Goal: Task Accomplishment & Management: Complete application form

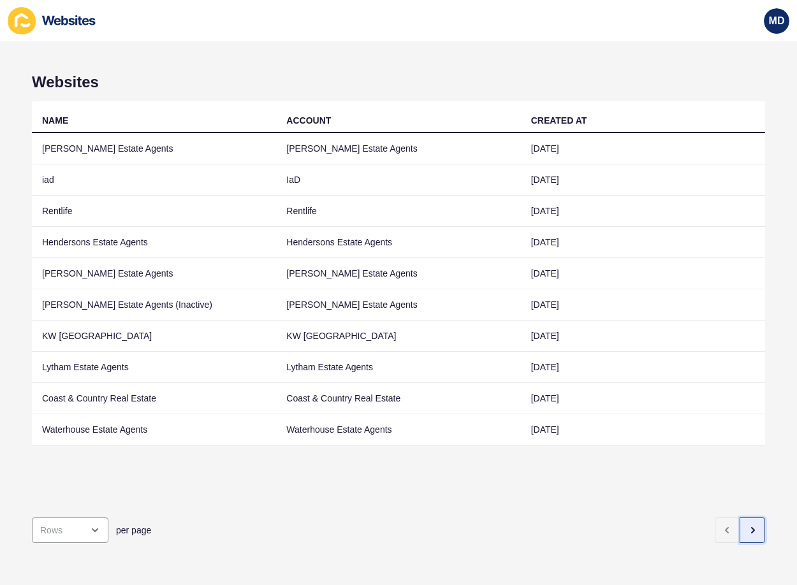
click at [747, 526] on icon "button" at bounding box center [752, 531] width 10 height 10
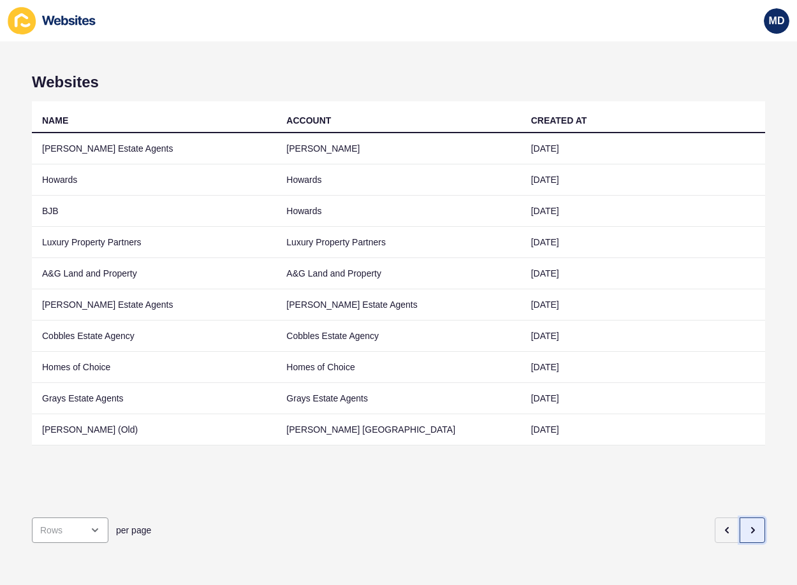
click at [747, 526] on icon "button" at bounding box center [752, 531] width 10 height 10
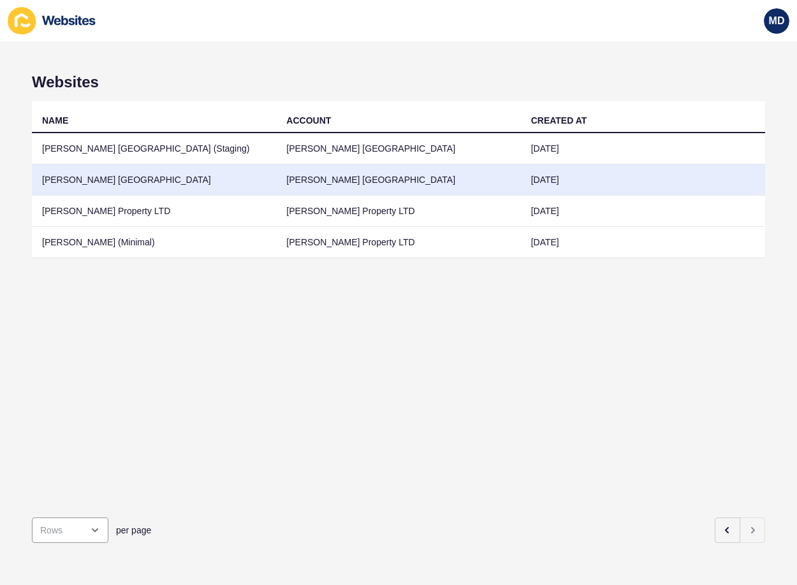
click at [99, 175] on td "[PERSON_NAME] [GEOGRAPHIC_DATA]" at bounding box center [154, 180] width 244 height 31
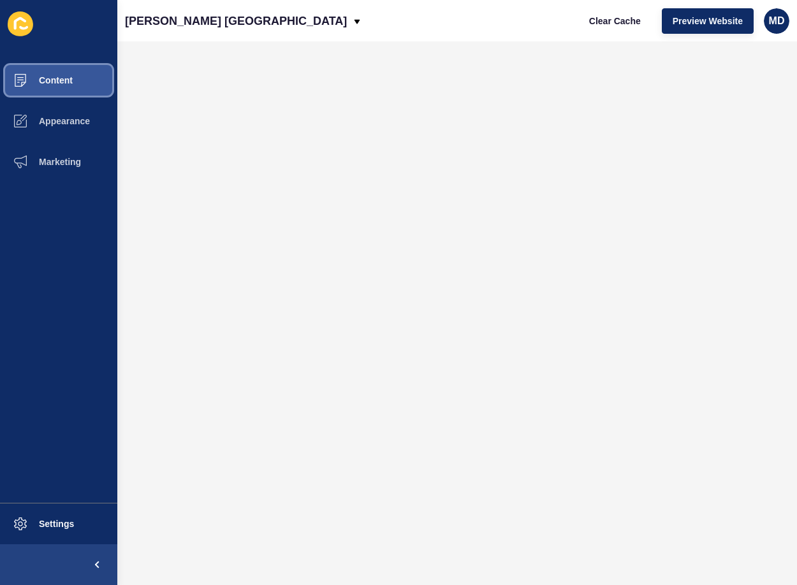
click at [59, 68] on button "Content" at bounding box center [58, 80] width 117 height 41
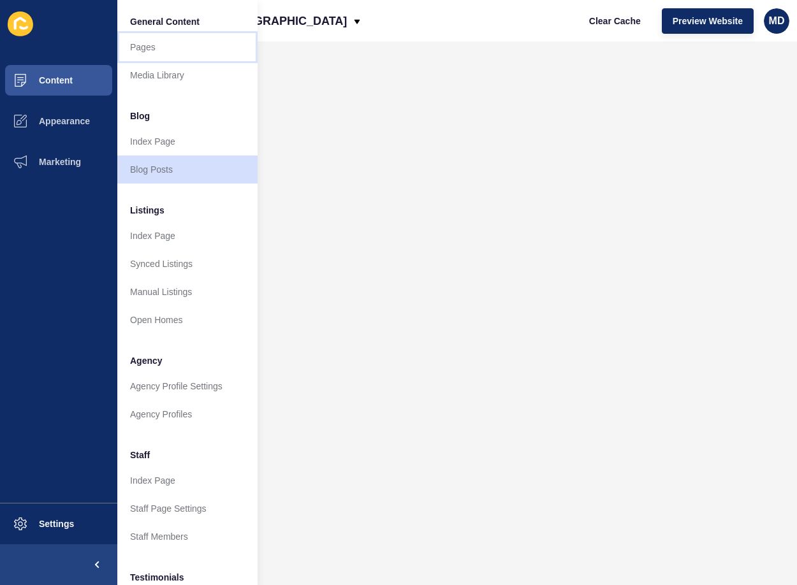
click at [142, 43] on link "Pages" at bounding box center [187, 47] width 140 height 28
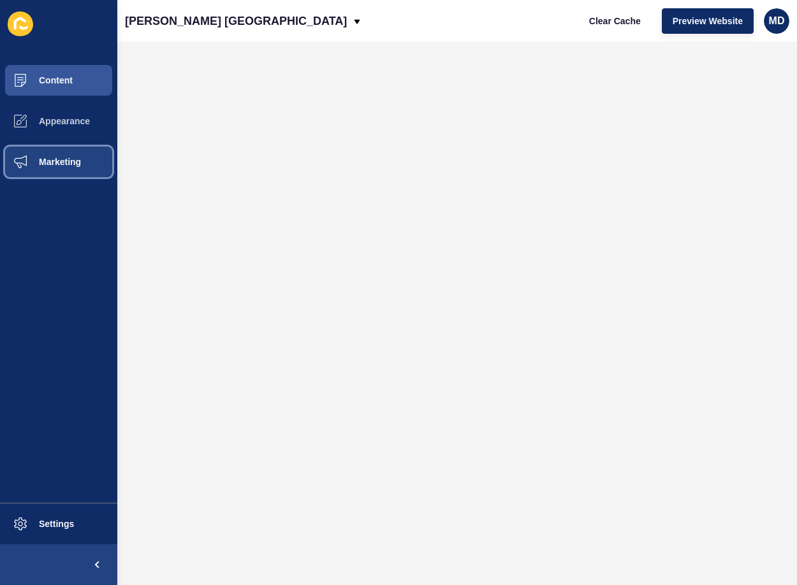
click at [58, 158] on span "Marketing" at bounding box center [39, 162] width 83 height 10
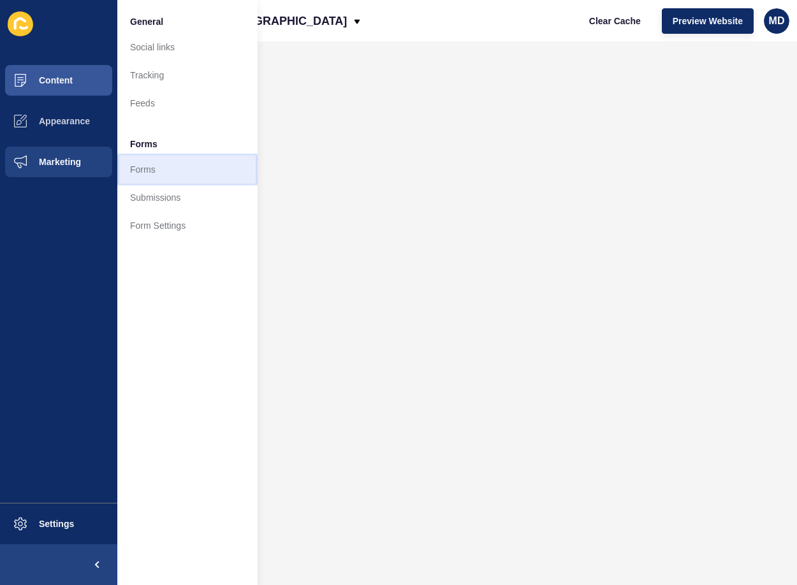
click at [164, 164] on link "Forms" at bounding box center [187, 170] width 140 height 28
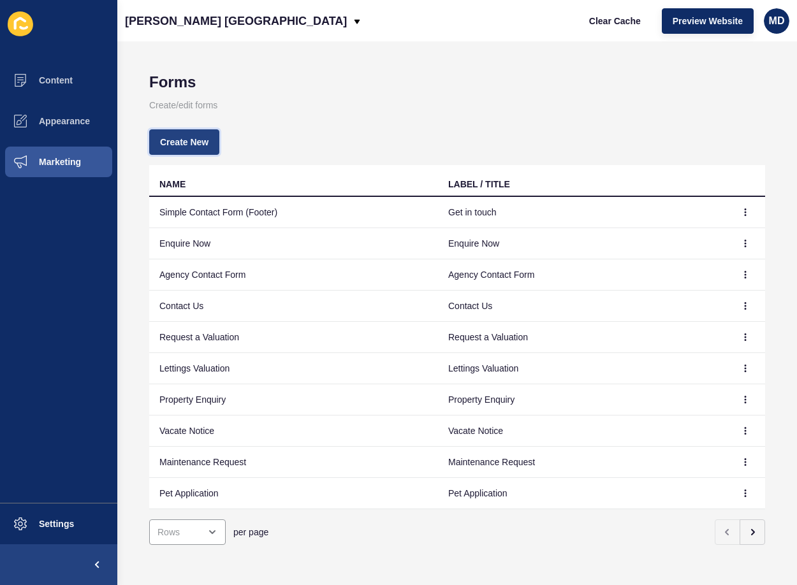
click at [169, 135] on button "Create New" at bounding box center [184, 142] width 70 height 26
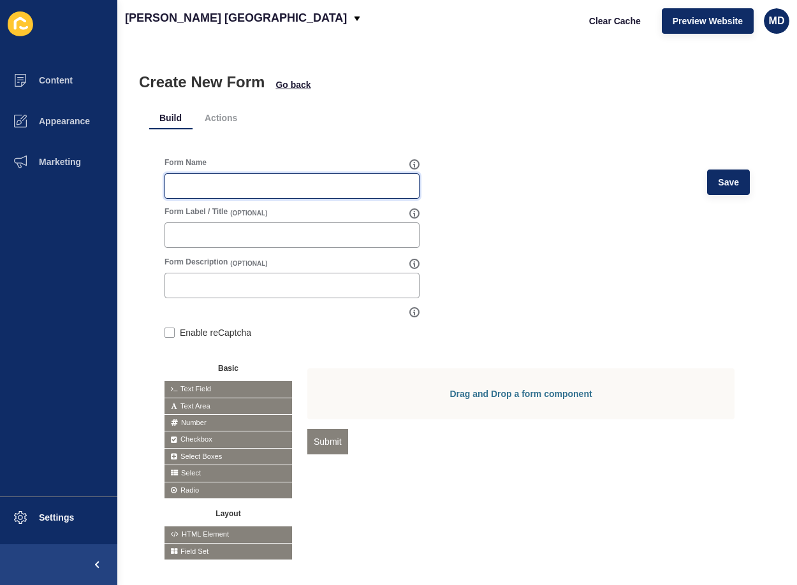
click at [246, 188] on input "Form Name" at bounding box center [292, 186] width 239 height 13
paste input "We’re always looking for talented brokers to join our team. Complete the applic…"
paste input "[PERSON_NAME] [GEOGRAPHIC_DATA] - New Broker Applicati"
type input "[PERSON_NAME] [GEOGRAPHIC_DATA] - New Broker Application"
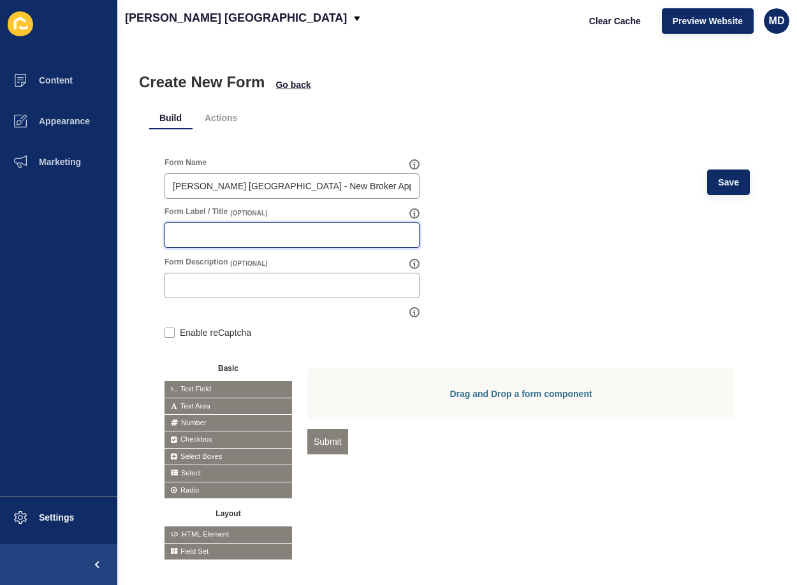
click at [263, 230] on input "Form Label / Title" at bounding box center [292, 235] width 239 height 13
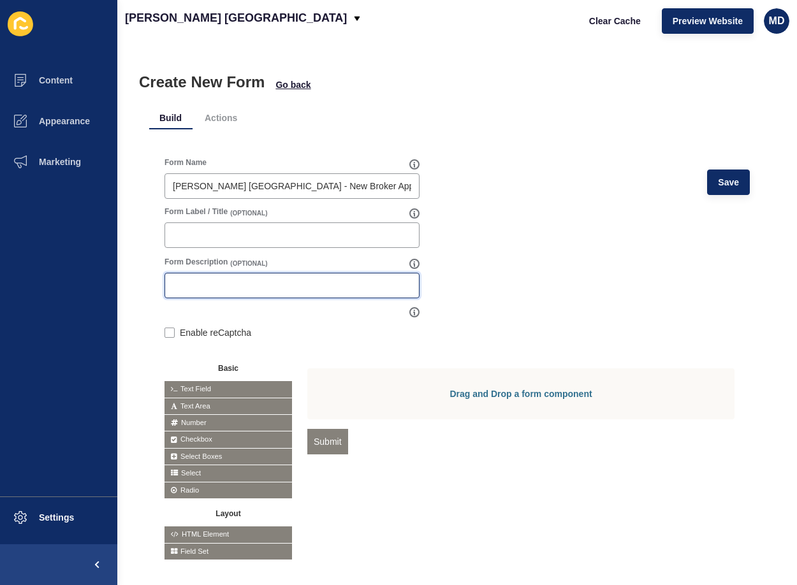
click at [233, 287] on input "Form Description" at bounding box center [292, 285] width 239 height 13
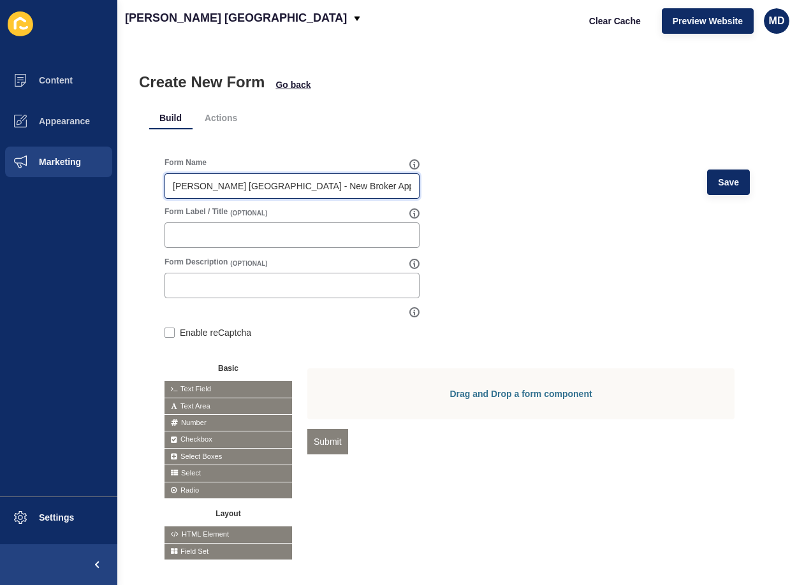
drag, startPoint x: 342, startPoint y: 183, endPoint x: 84, endPoint y: 179, distance: 257.7
click at [84, 179] on div "Content Appearance Marketing Settings [PERSON_NAME] [GEOGRAPHIC_DATA] Clear Cac…" at bounding box center [398, 292] width 797 height 585
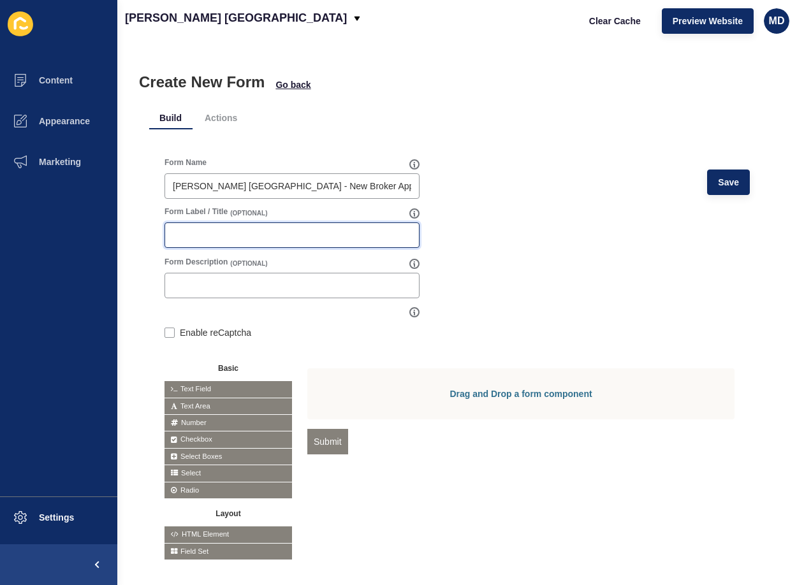
click at [193, 240] on input "Form Label / Title" at bounding box center [292, 235] width 239 height 13
paste input "[PERSON_NAME] [GEOGRAPHIC_DATA] - New Broker Application"
type input "[PERSON_NAME] [GEOGRAPHIC_DATA] - New Broker Application"
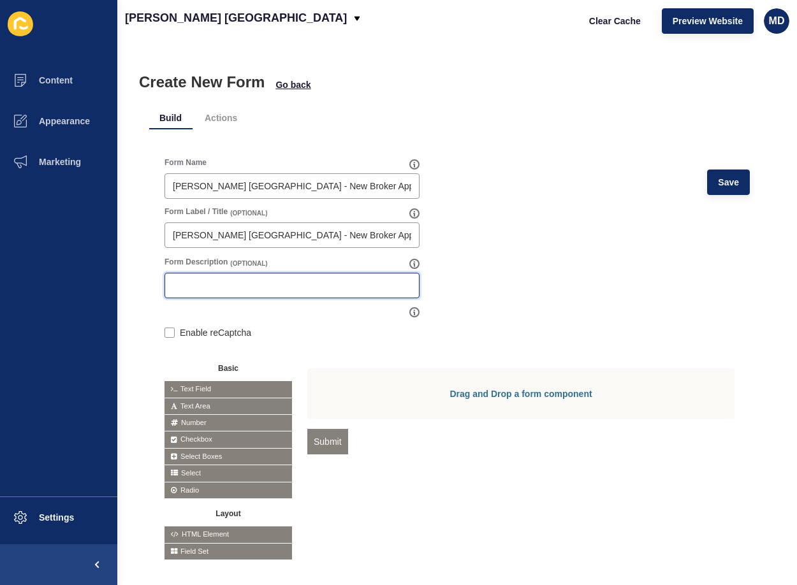
click at [295, 279] on input "Form Description" at bounding box center [292, 285] width 239 height 13
paste input "Join an award-winning team representing London’s finest properties. Complete th…"
type input "Join an award-winning team representing London’s finest properties. Complete th…"
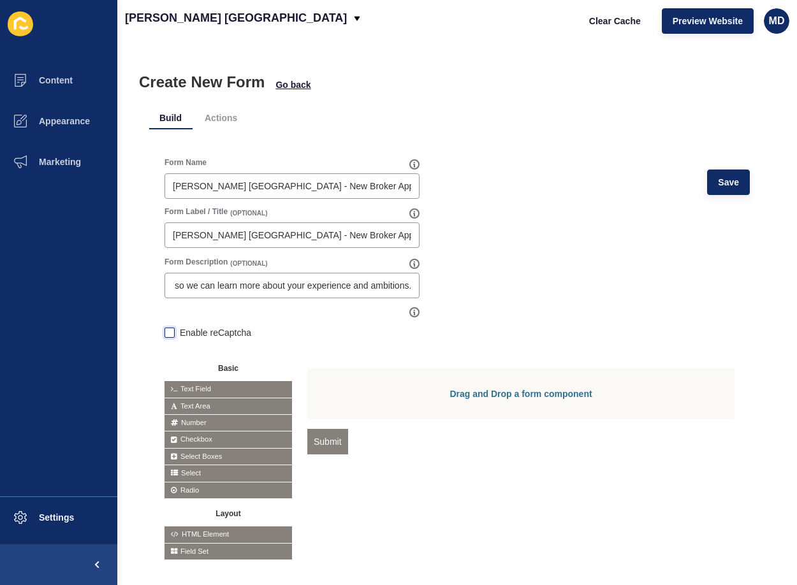
click at [168, 332] on label at bounding box center [170, 333] width 10 height 10
click at [168, 332] on input "Enable reCaptcha" at bounding box center [169, 334] width 8 height 8
checkbox input "true"
click at [721, 439] on div at bounding box center [728, 435] width 14 height 14
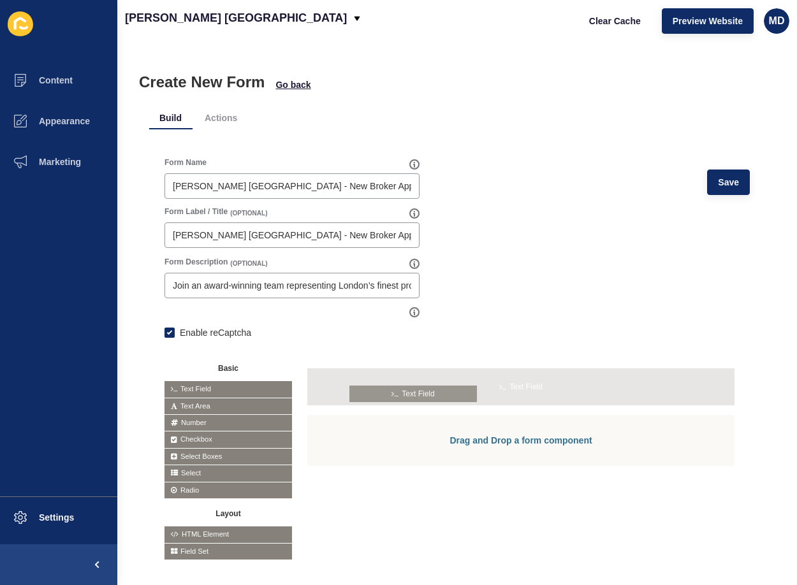
drag, startPoint x: 193, startPoint y: 387, endPoint x: 379, endPoint y: 392, distance: 186.3
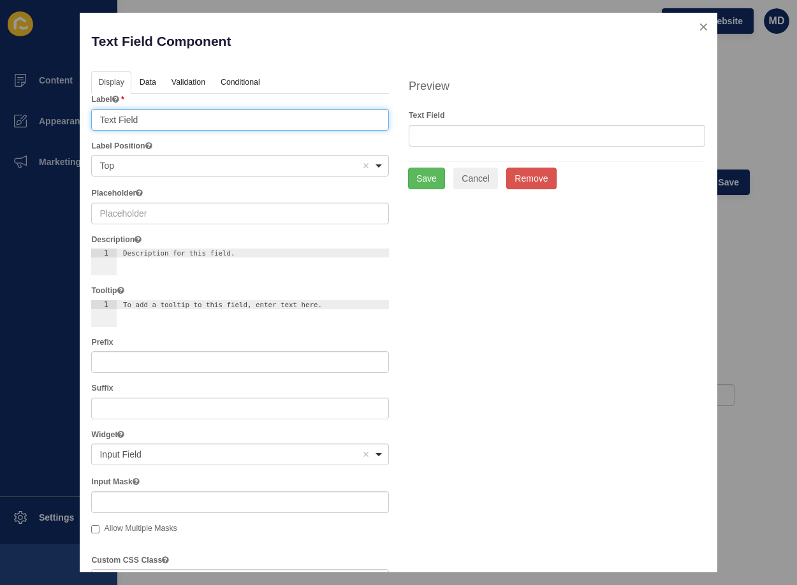
drag, startPoint x: 197, startPoint y: 115, endPoint x: 57, endPoint y: 124, distance: 140.0
click at [57, 124] on div "Text Field Component Help Display Data Validation API Conditional Logic Layout …" at bounding box center [398, 292] width 797 height 585
type input "Full Name"
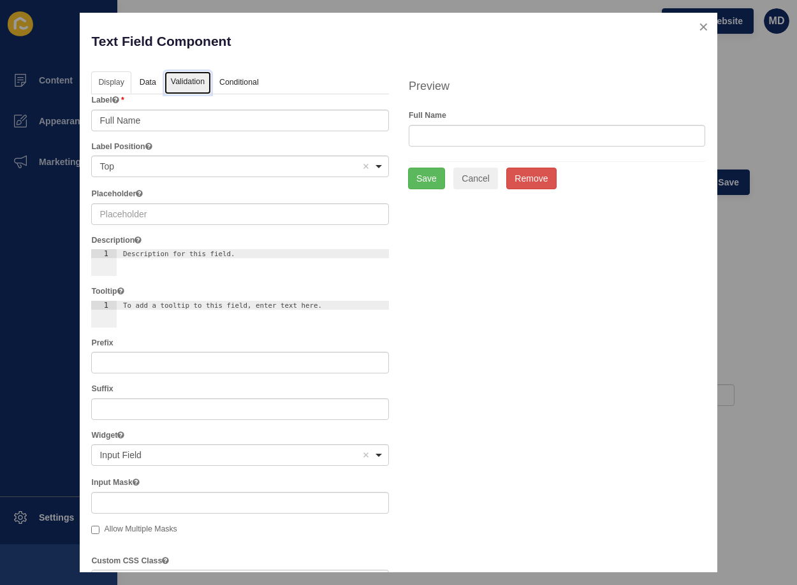
click at [178, 84] on link "Validation" at bounding box center [188, 83] width 47 height 24
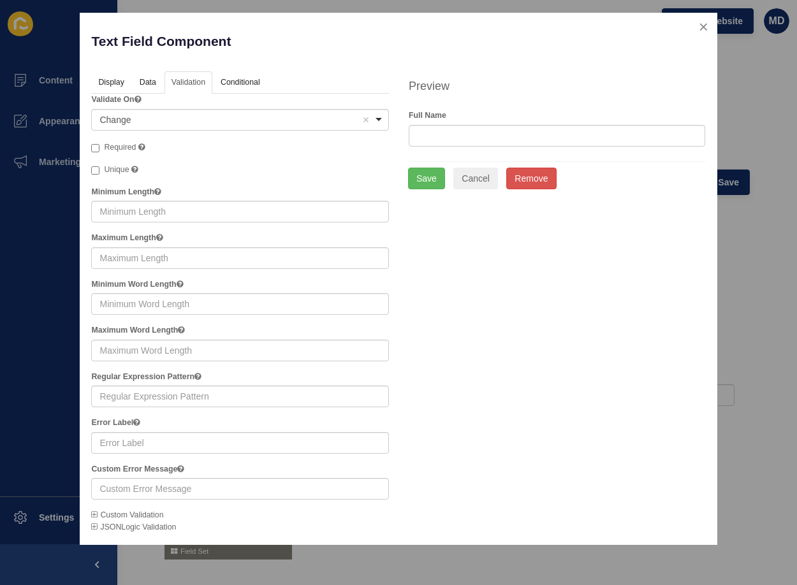
click at [120, 143] on span "Required" at bounding box center [120, 147] width 32 height 9
click at [99, 144] on input "Required" at bounding box center [95, 148] width 8 height 8
checkbox input "true"
click at [411, 178] on button "Save" at bounding box center [426, 179] width 37 height 22
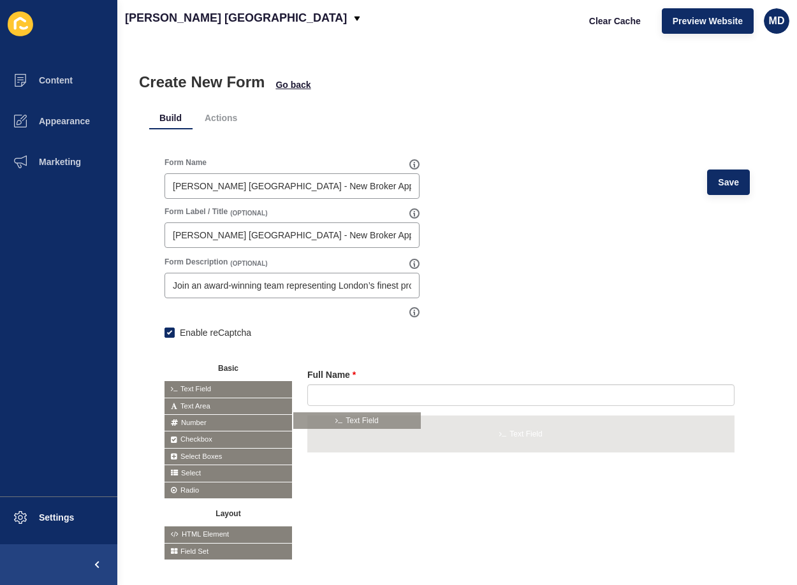
drag, startPoint x: 228, startPoint y: 386, endPoint x: 358, endPoint y: 420, distance: 134.4
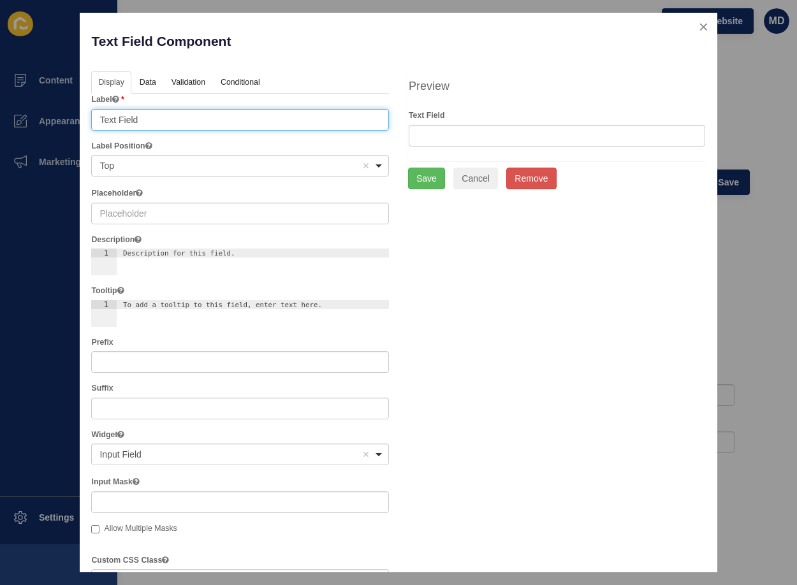
drag, startPoint x: 157, startPoint y: 128, endPoint x: 43, endPoint y: 125, distance: 113.6
click at [44, 126] on div "Text Field Component Help Display Data Validation API Conditional Logic Layout …" at bounding box center [398, 292] width 797 height 585
type input "Email"
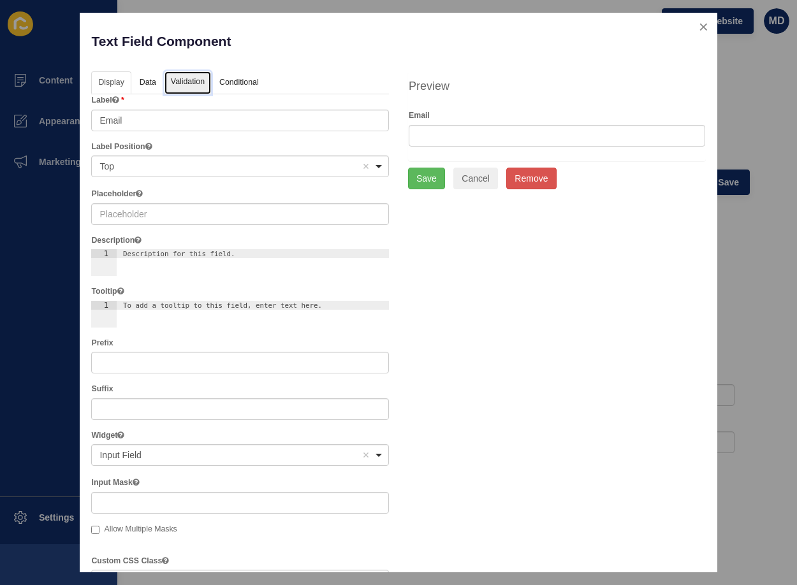
click at [175, 78] on link "Validation" at bounding box center [188, 83] width 47 height 24
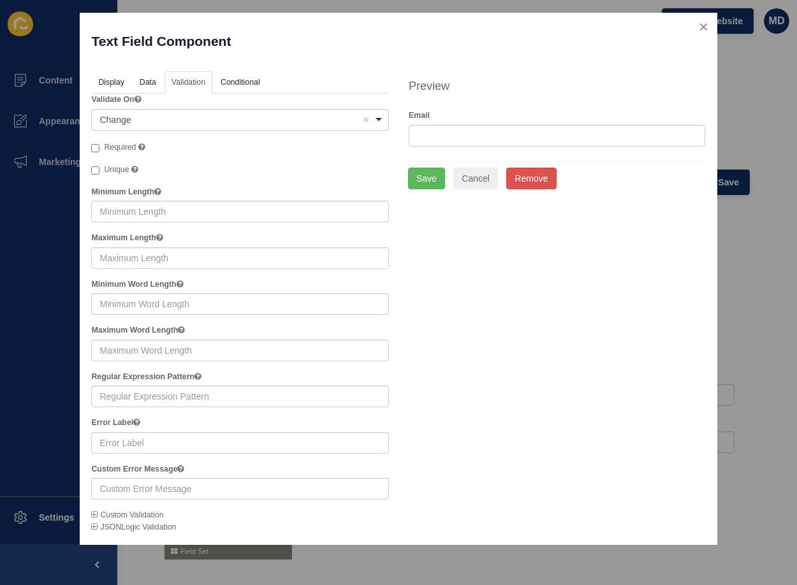
click at [122, 149] on span "Required" at bounding box center [120, 147] width 32 height 9
click at [99, 149] on input "Required A required field must be filled in before the form can be submitted." at bounding box center [95, 148] width 8 height 8
checkbox input "true"
drag, startPoint x: 430, startPoint y: 179, endPoint x: 421, endPoint y: 180, distance: 9.7
click at [430, 179] on button "Save" at bounding box center [426, 179] width 37 height 22
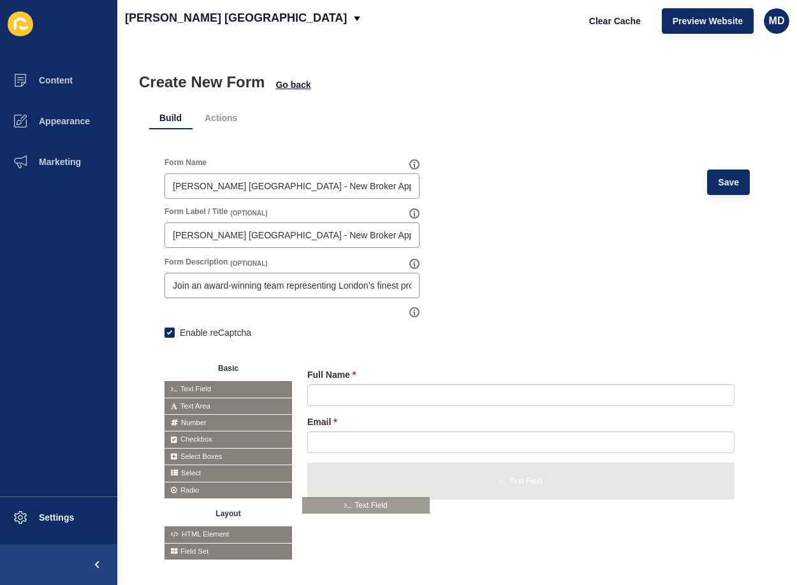
drag, startPoint x: 214, startPoint y: 384, endPoint x: 354, endPoint y: 496, distance: 179.2
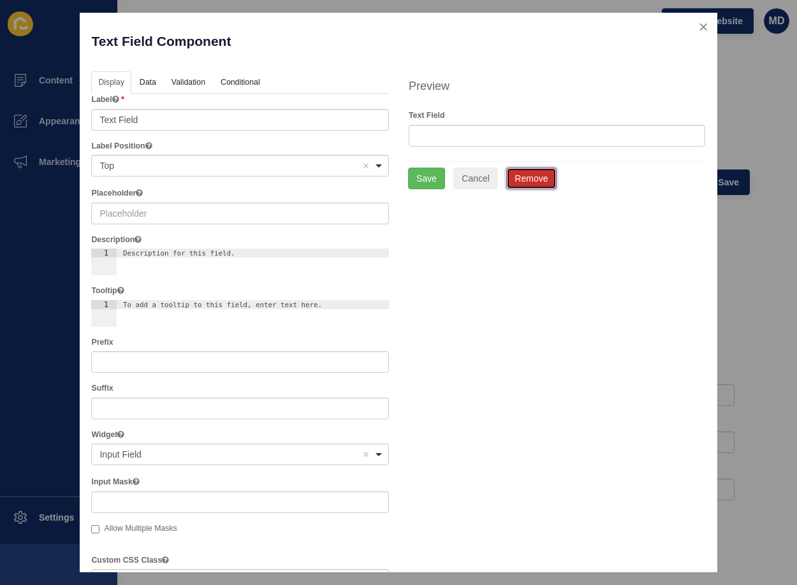
click at [516, 181] on button "Remove" at bounding box center [531, 179] width 50 height 22
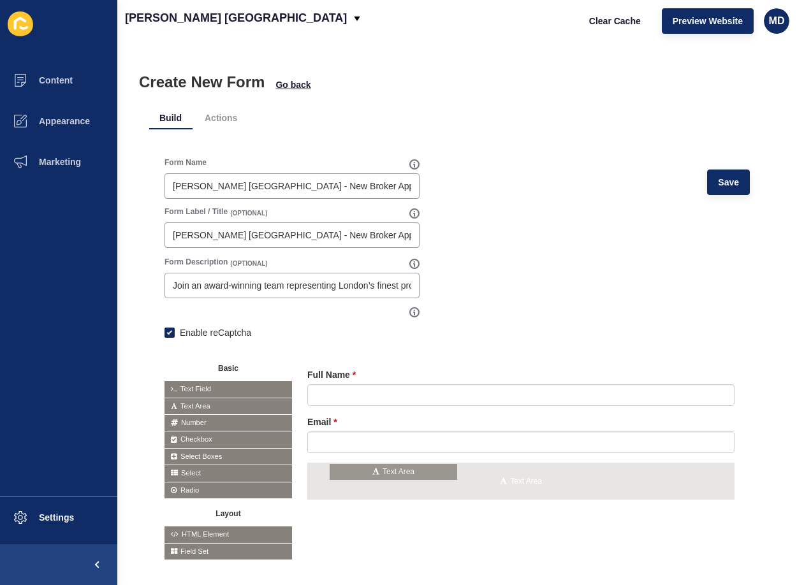
drag, startPoint x: 199, startPoint y: 414, endPoint x: 365, endPoint y: 480, distance: 179.0
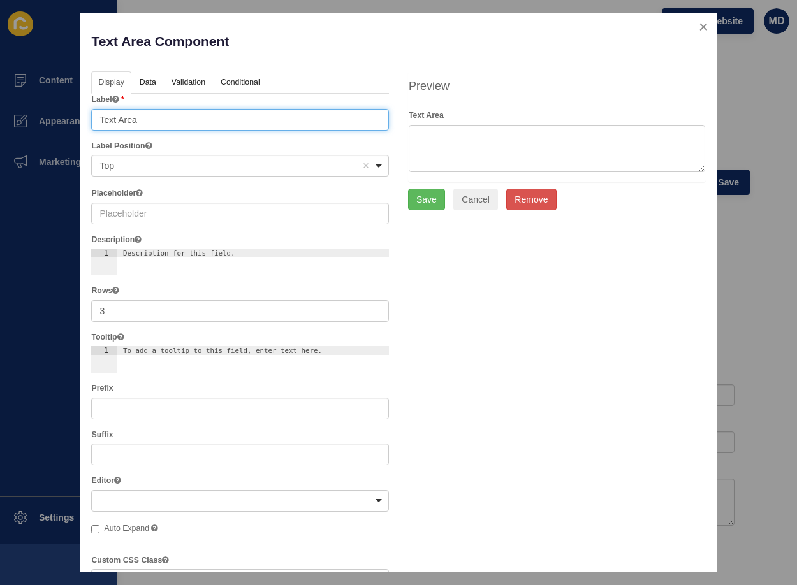
drag, startPoint x: 152, startPoint y: 119, endPoint x: -32, endPoint y: 114, distance: 184.4
click at [0, 114] on html "Content Appearance Marketing Settings [PERSON_NAME] [GEOGRAPHIC_DATA] Clear Cac…" at bounding box center [398, 292] width 797 height 585
type input "Phone Number"
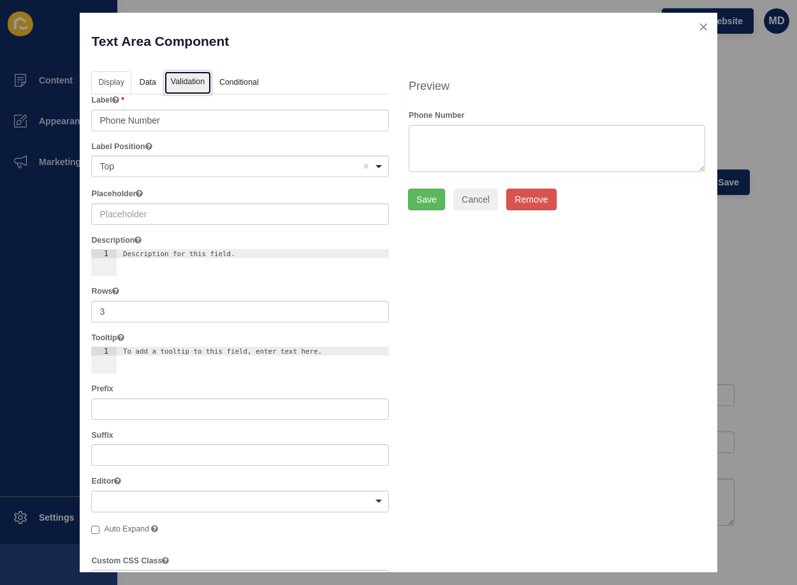
click at [179, 73] on link "Validation" at bounding box center [188, 83] width 47 height 24
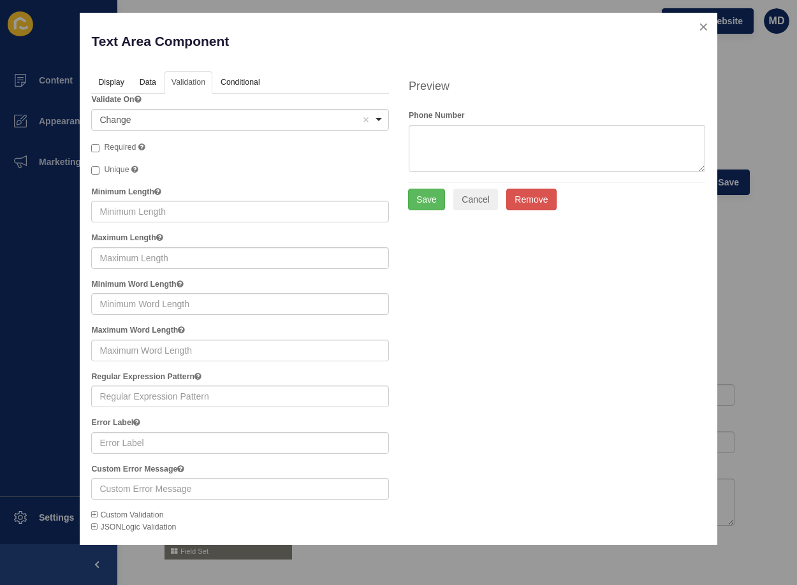
click at [122, 147] on span "Required" at bounding box center [120, 147] width 32 height 9
click at [99, 147] on input "Required" at bounding box center [95, 148] width 8 height 8
checkbox input "true"
click at [413, 202] on button "Save" at bounding box center [426, 200] width 37 height 22
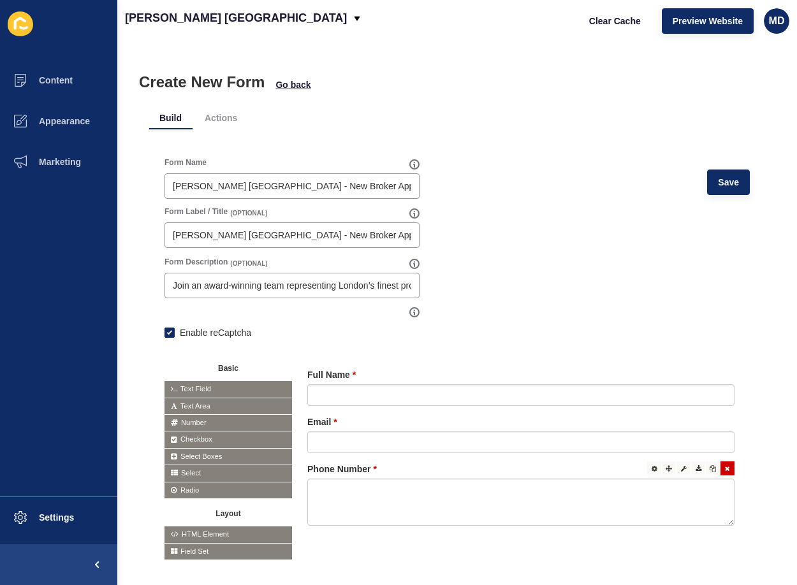
click at [721, 468] on div at bounding box center [728, 469] width 14 height 14
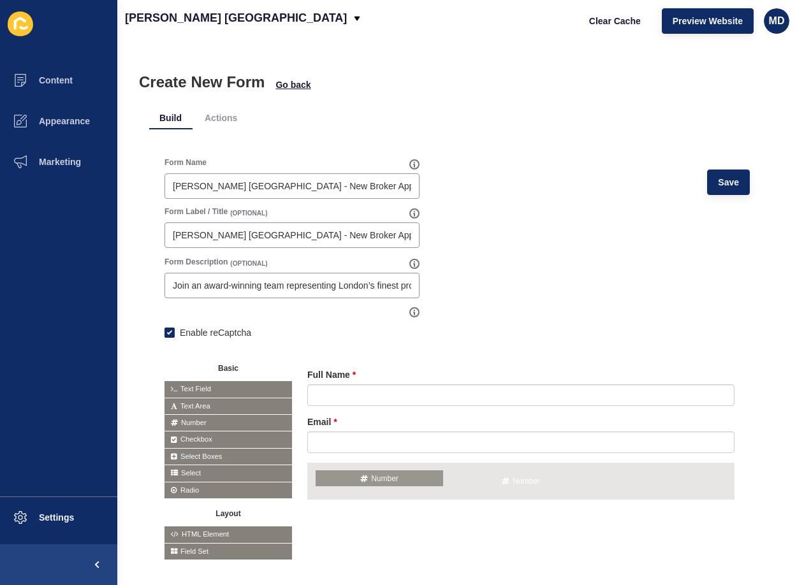
drag, startPoint x: 203, startPoint y: 422, endPoint x: 355, endPoint y: 477, distance: 162.2
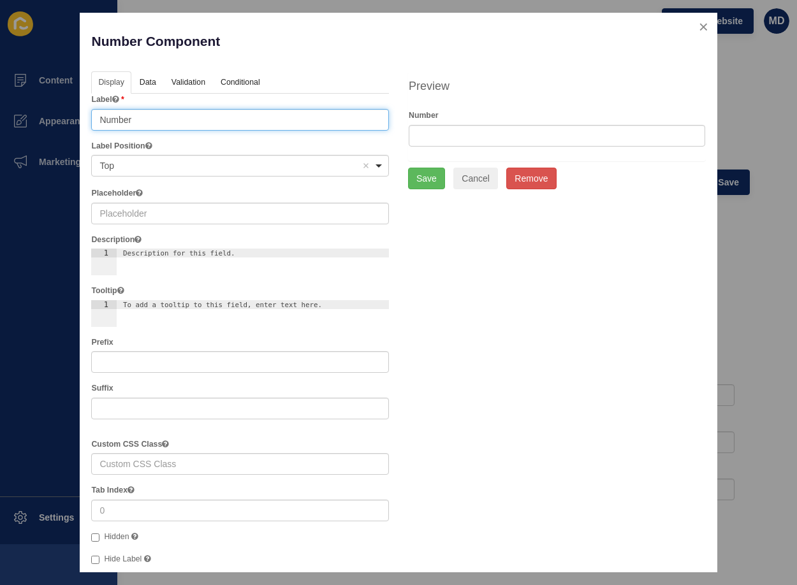
drag, startPoint x: 169, startPoint y: 122, endPoint x: 18, endPoint y: 121, distance: 151.2
click at [26, 126] on div "Number Component Help Display Data Validation API Conditional Logic Layout Labe…" at bounding box center [398, 292] width 797 height 585
type input "Phone Number"
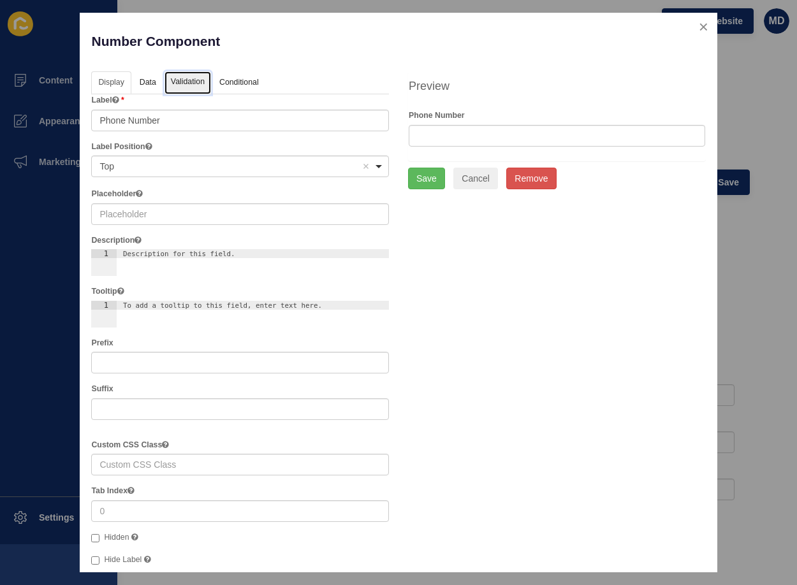
click at [188, 89] on link "Validation" at bounding box center [188, 83] width 47 height 24
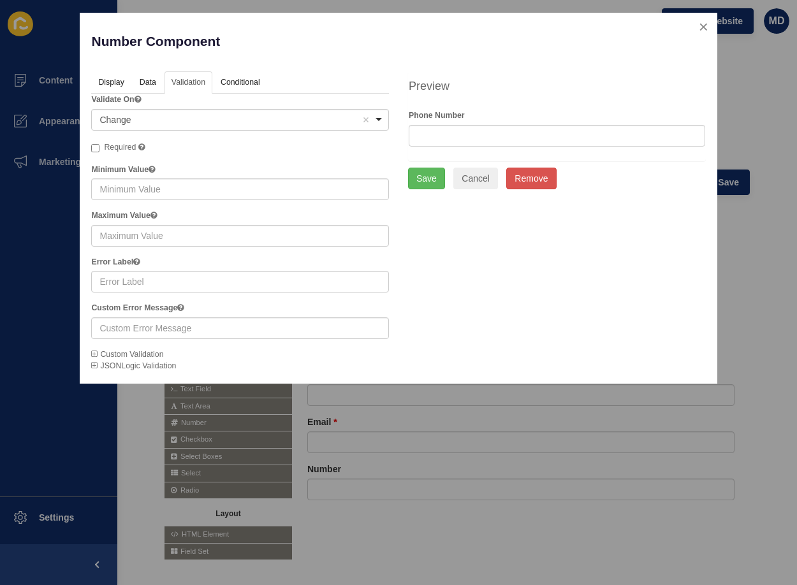
click at [122, 143] on span "Required" at bounding box center [120, 147] width 32 height 9
click at [99, 144] on input "Required" at bounding box center [95, 148] width 8 height 8
checkbox input "true"
click at [418, 177] on button "Save" at bounding box center [426, 179] width 37 height 22
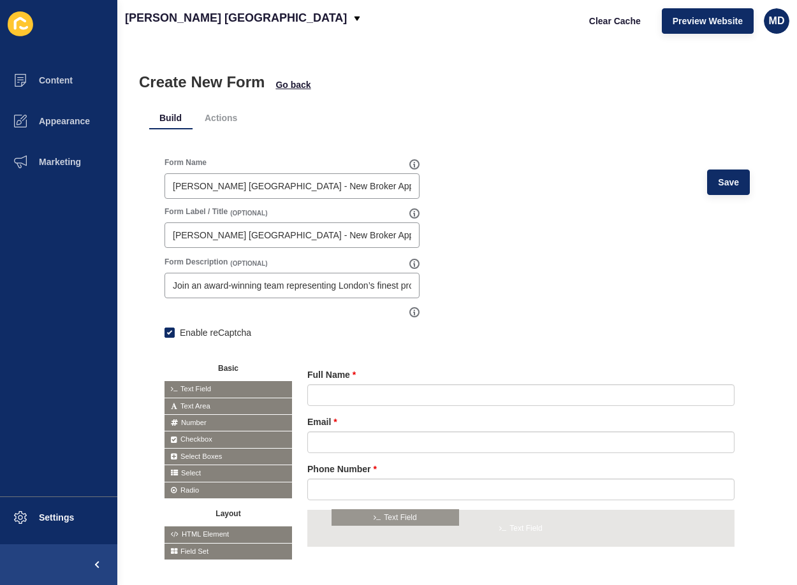
drag, startPoint x: 182, startPoint y: 384, endPoint x: 349, endPoint y: 513, distance: 211.4
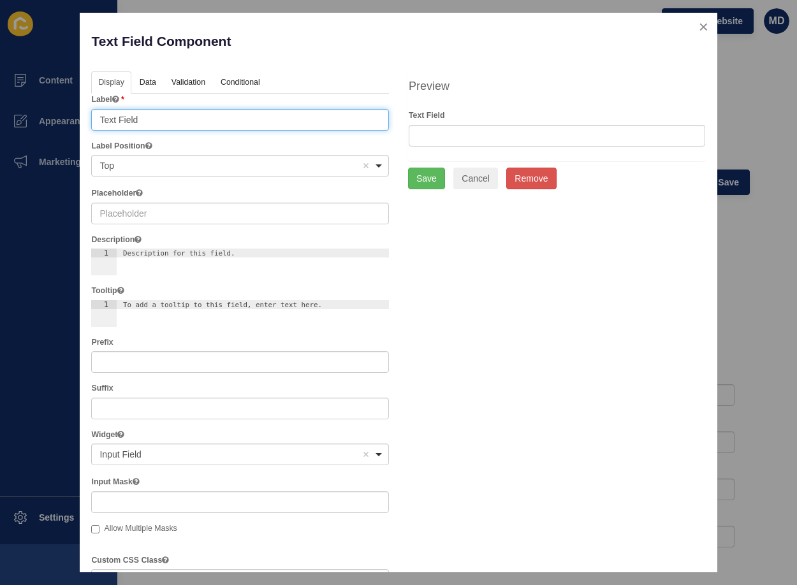
drag, startPoint x: 157, startPoint y: 120, endPoint x: 30, endPoint y: 106, distance: 127.7
click at [30, 106] on div "Text Field Component Help Display Data Validation API Conditional Logic Layout …" at bounding box center [398, 292] width 797 height 585
paste input "LinkedIn profile (optional)"
type input "LinkedIn profile (optional)"
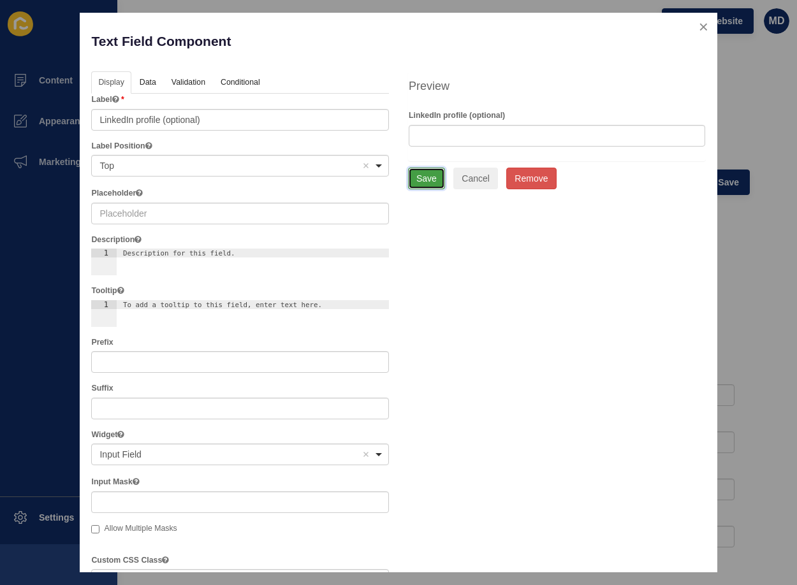
click at [416, 182] on button "Save" at bounding box center [426, 179] width 37 height 22
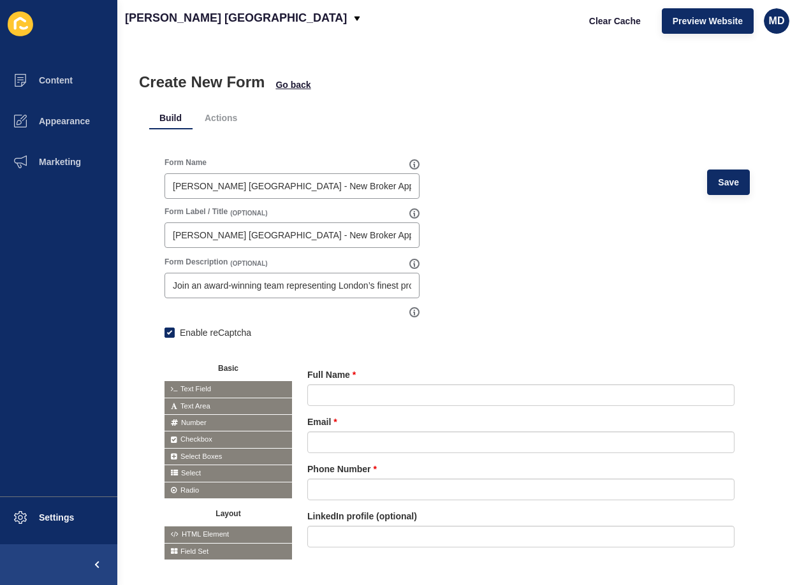
scroll to position [50, 0]
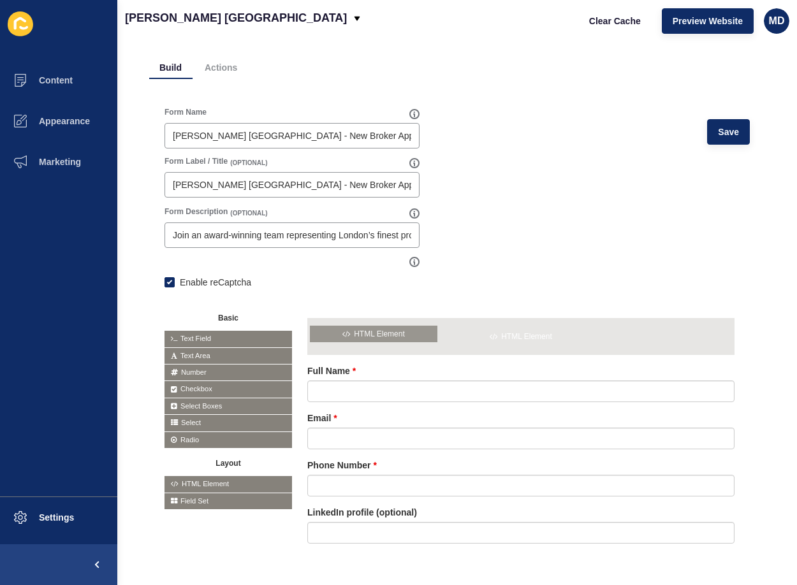
drag, startPoint x: 225, startPoint y: 483, endPoint x: 371, endPoint y: 332, distance: 209.7
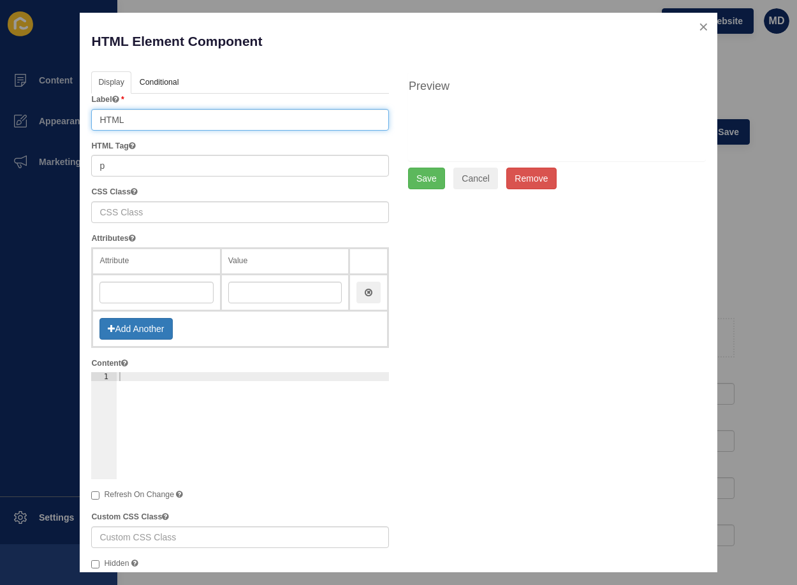
drag, startPoint x: 170, startPoint y: 122, endPoint x: 99, endPoint y: 119, distance: 71.5
click at [99, 119] on input "HTML" at bounding box center [240, 120] width 298 height 22
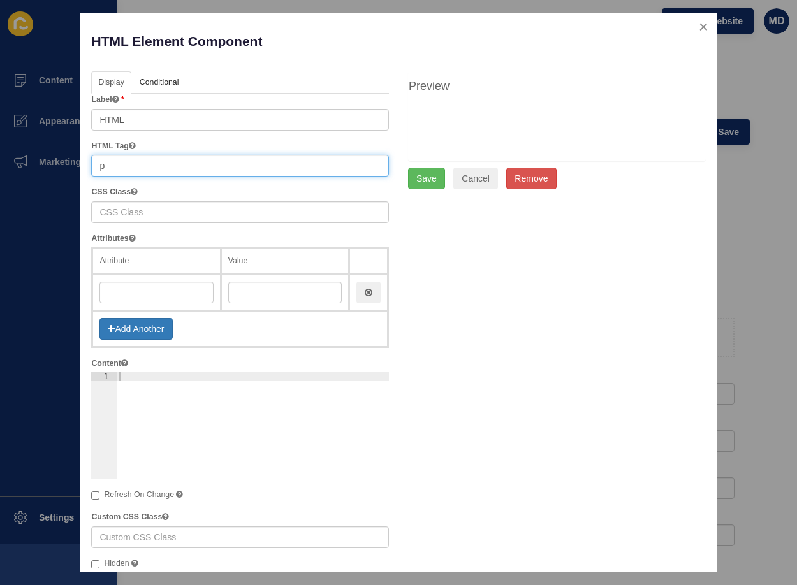
drag, startPoint x: 123, startPoint y: 170, endPoint x: 66, endPoint y: 168, distance: 56.8
click at [66, 168] on div "HTML Element Component Help Display API Conditional Logic Layout Label HTML HTM…" at bounding box center [398, 292] width 797 height 585
type input "h2"
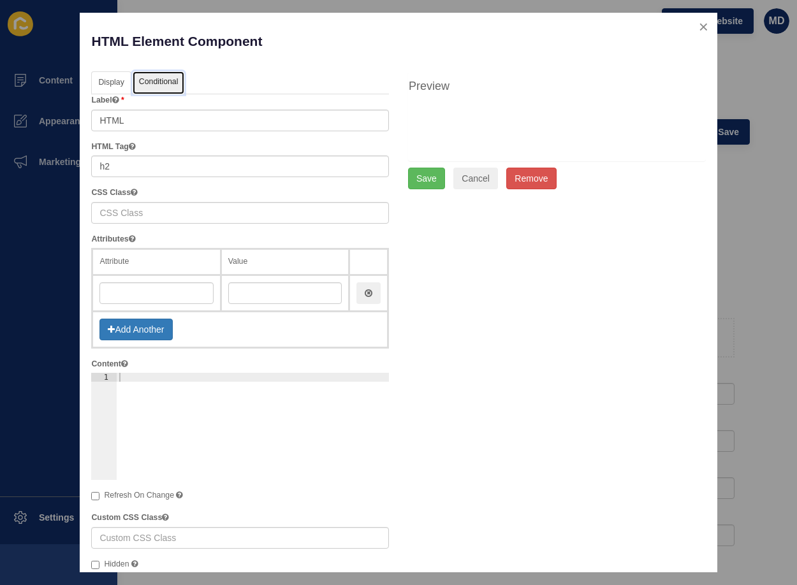
click at [160, 78] on link "Conditional" at bounding box center [159, 83] width 52 height 24
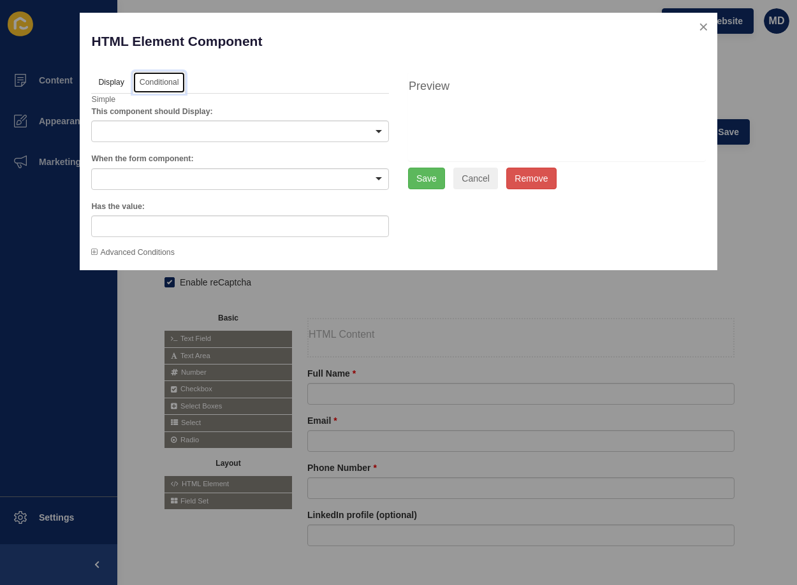
click at [119, 131] on div at bounding box center [240, 132] width 298 height 22
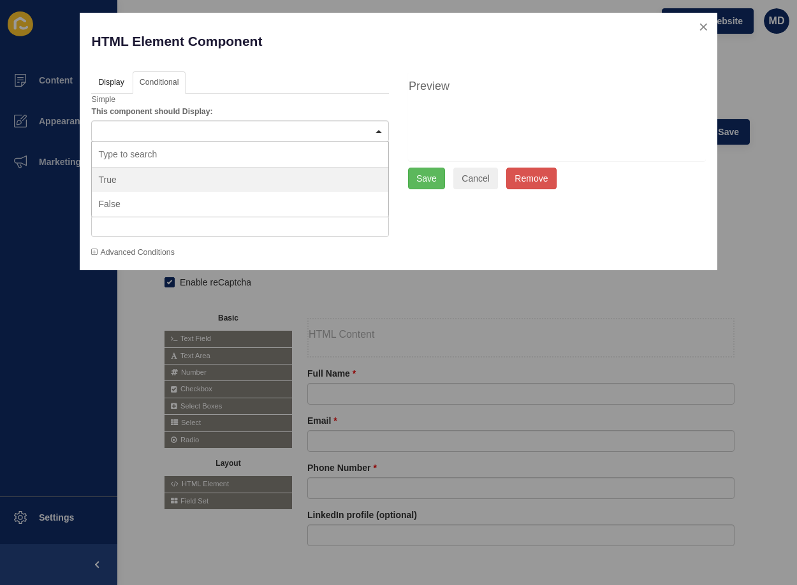
click at [119, 131] on div at bounding box center [240, 132] width 298 height 22
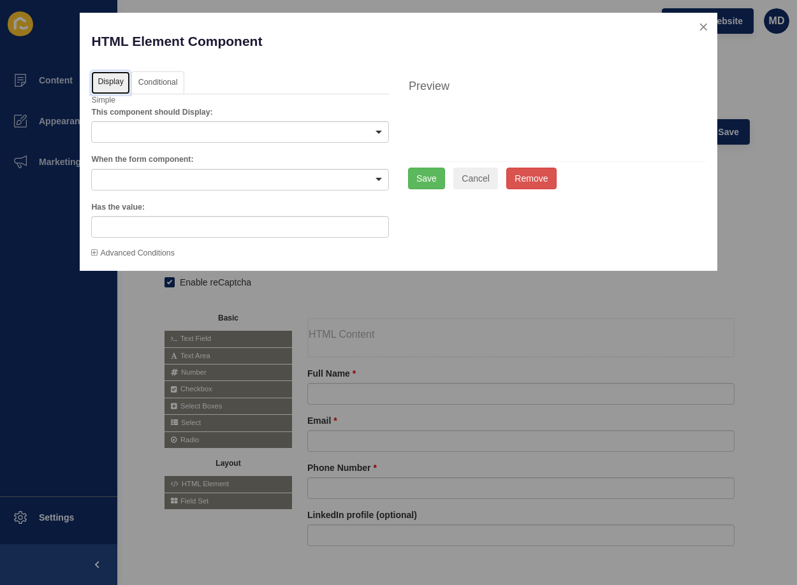
click at [111, 78] on link "Display" at bounding box center [110, 83] width 38 height 24
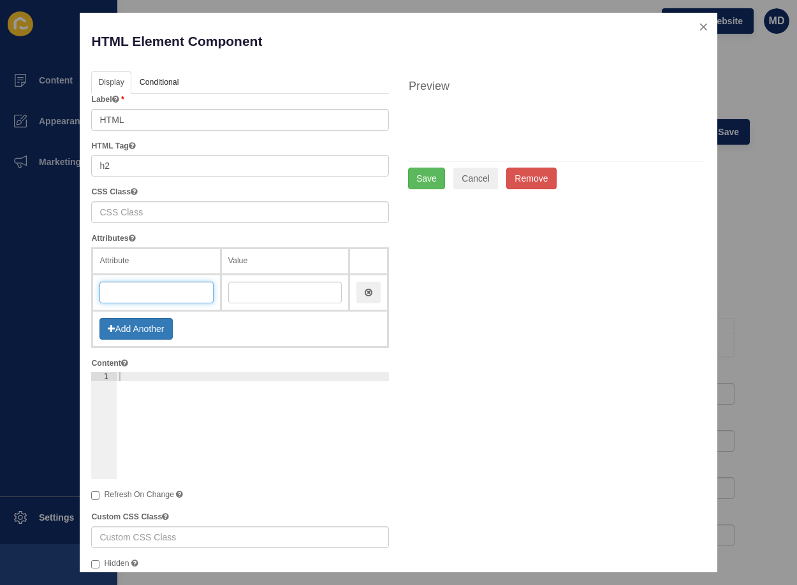
click at [144, 293] on input "text" at bounding box center [156, 293] width 114 height 22
click at [166, 377] on div at bounding box center [253, 434] width 272 height 125
click at [91, 495] on div "Display API Conditional Logic Layout Label HTML HTML Tag The tag of this HTML e…" at bounding box center [240, 348] width 317 height 554
click at [96, 496] on input "Refresh On Change" at bounding box center [95, 496] width 8 height 8
checkbox input "true"
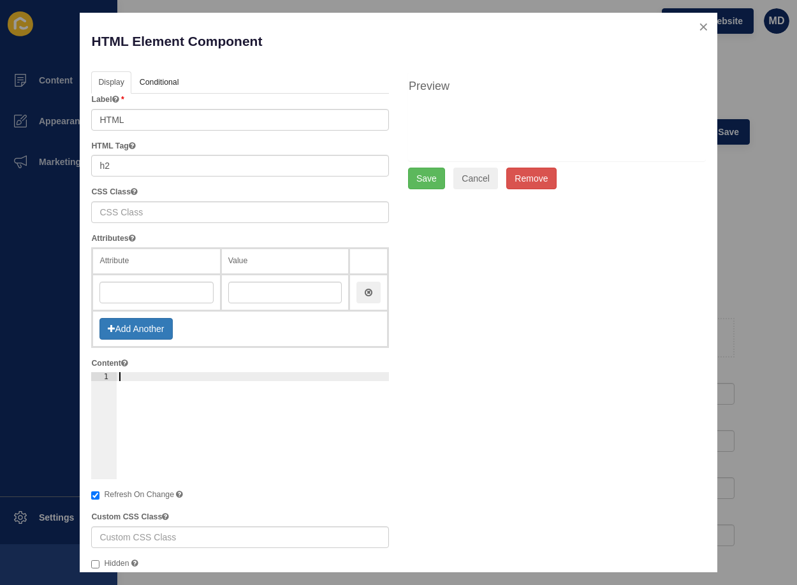
click at [166, 388] on div at bounding box center [253, 434] width 272 height 125
paste textarea "Personal Details"
type textarea "Personal Details"
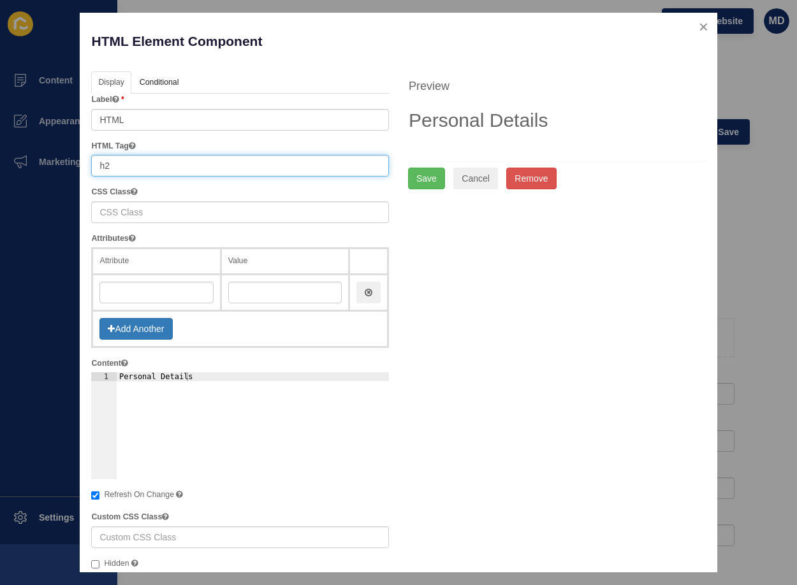
click at [117, 166] on input "h2" at bounding box center [240, 166] width 298 height 22
type input "h3"
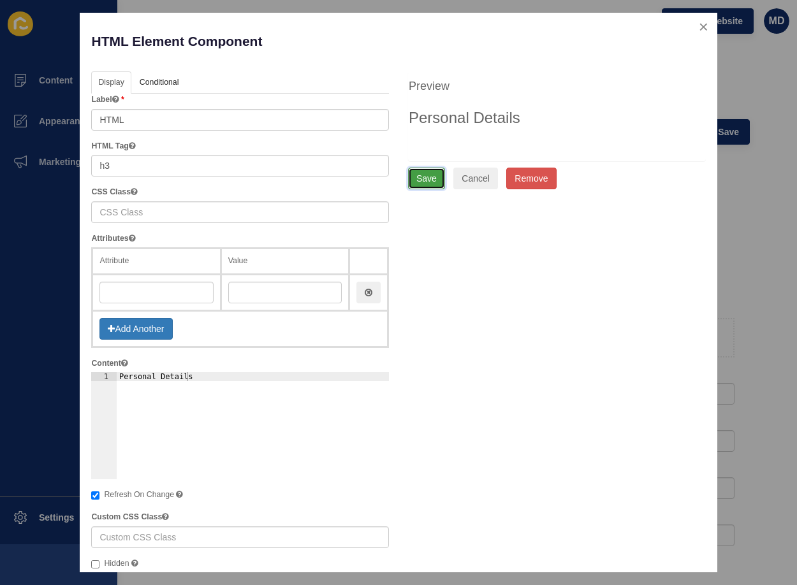
click at [422, 173] on button "Save" at bounding box center [426, 179] width 37 height 22
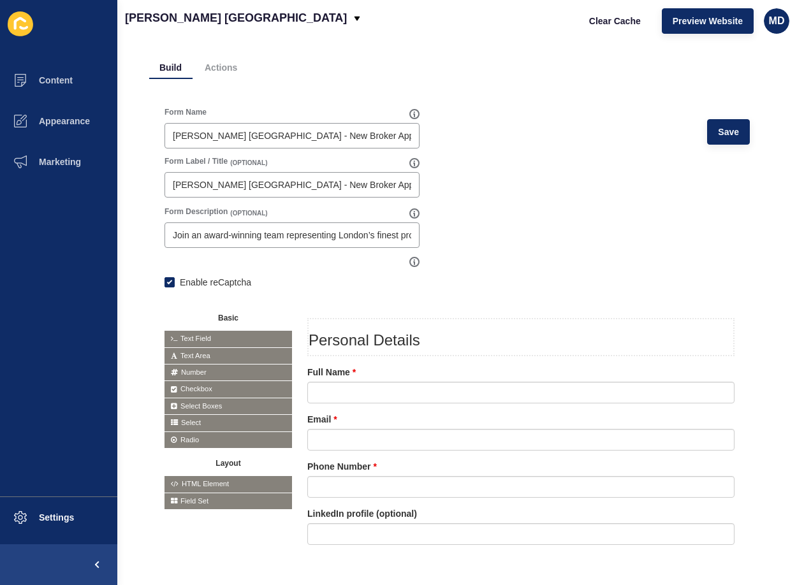
scroll to position [98, 0]
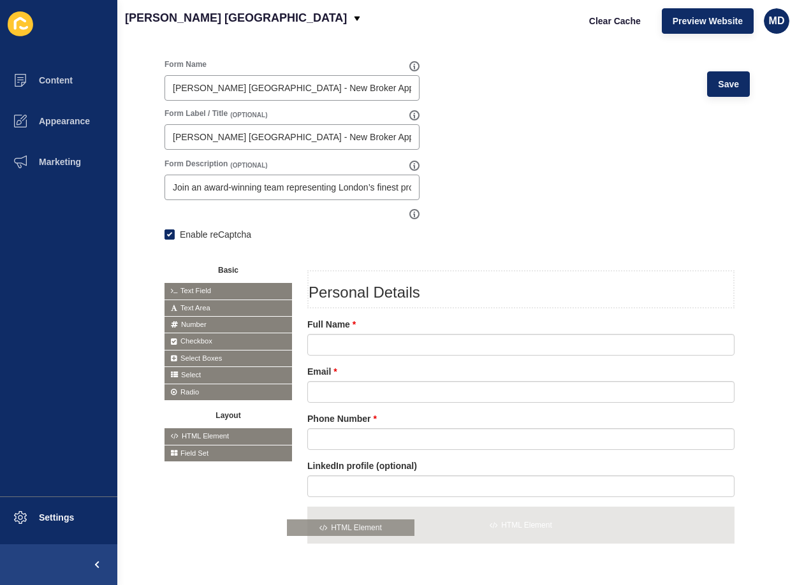
drag, startPoint x: 218, startPoint y: 432, endPoint x: 344, endPoint y: 524, distance: 156.5
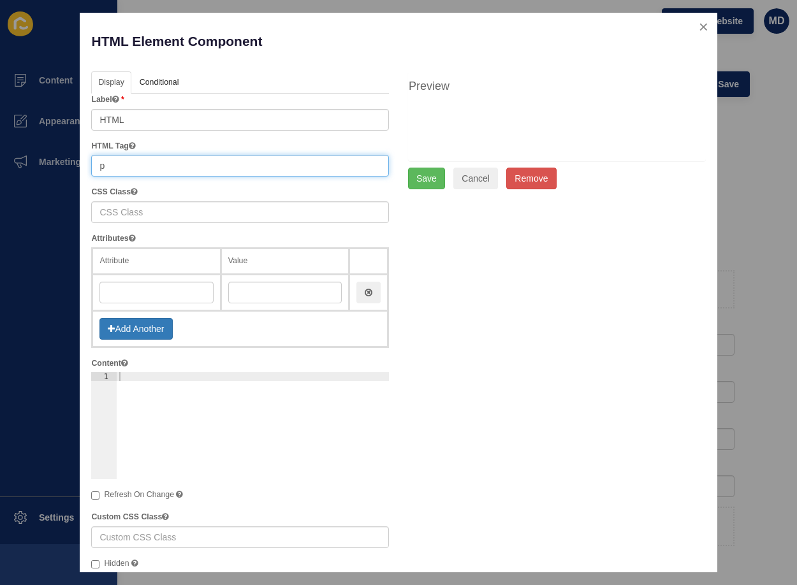
drag, startPoint x: 122, startPoint y: 165, endPoint x: 58, endPoint y: 166, distance: 63.8
click at [68, 168] on div "HTML Element Component Help Display API Conditional Logic Layout Label HTML HTM…" at bounding box center [398, 292] width 797 height 585
type input "h3"
click at [131, 376] on div at bounding box center [253, 434] width 272 height 125
paste textarea "Professional Background"
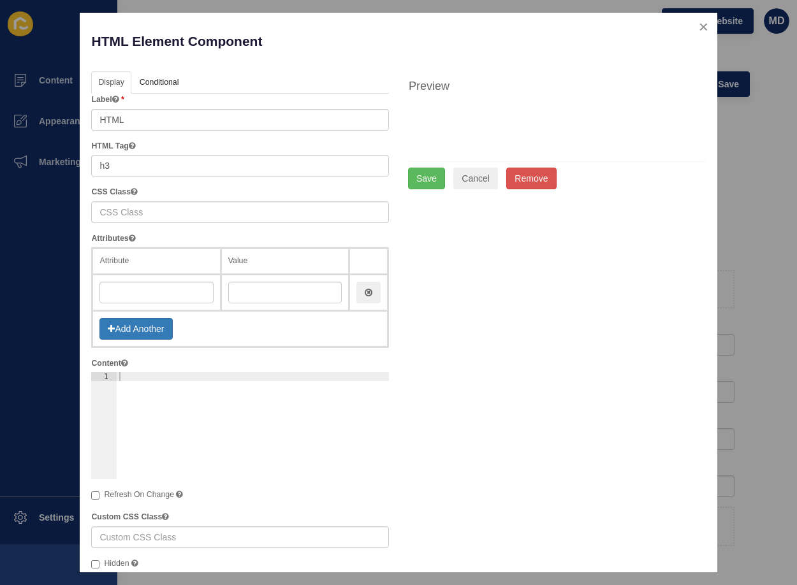
type textarea "Professional Background"
click at [421, 177] on button "Save" at bounding box center [426, 179] width 37 height 22
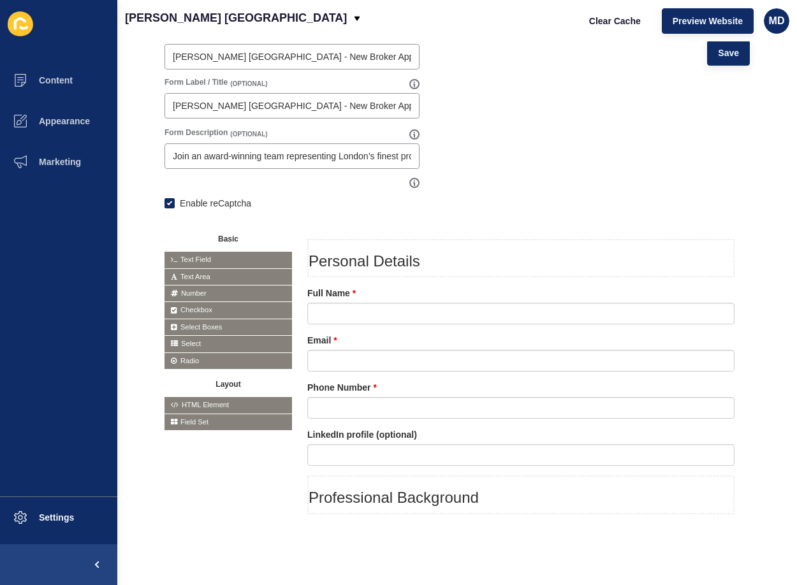
scroll to position [147, 0]
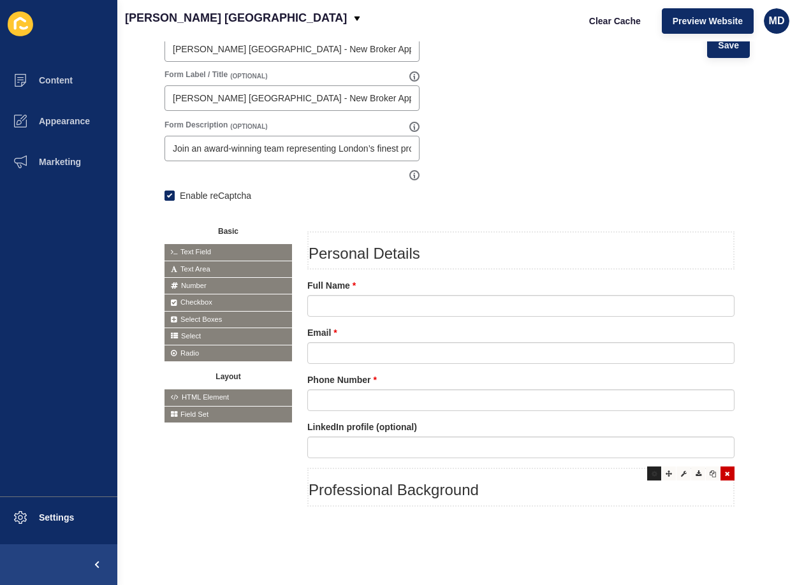
click at [652, 471] on icon at bounding box center [655, 474] width 6 height 6
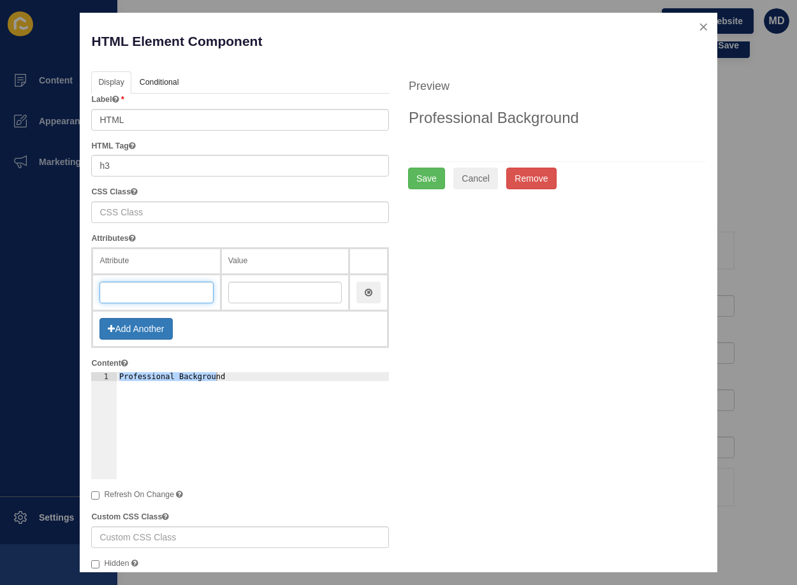
click at [124, 291] on input "text" at bounding box center [156, 293] width 114 height 22
paste input "Professional Background"
type input "Professional Background"
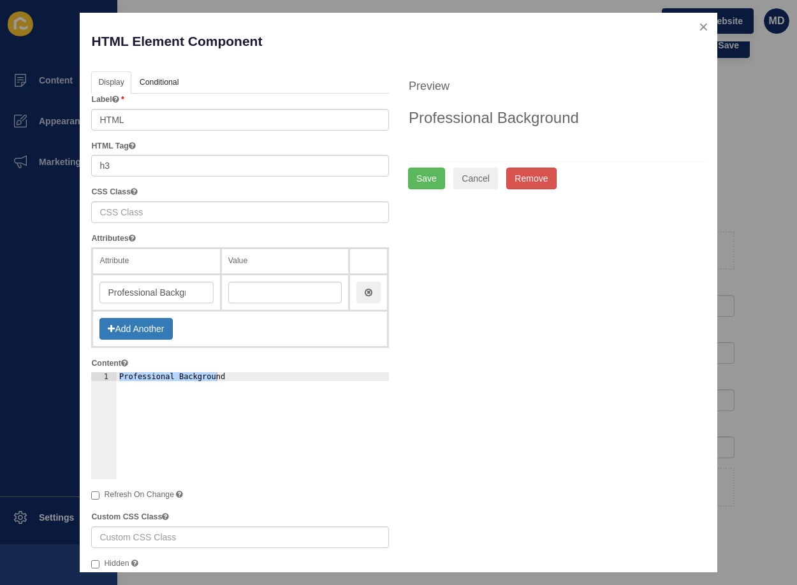
click at [230, 320] on td "Add Another" at bounding box center [240, 329] width 296 height 36
click at [427, 173] on button "Save" at bounding box center [426, 179] width 37 height 22
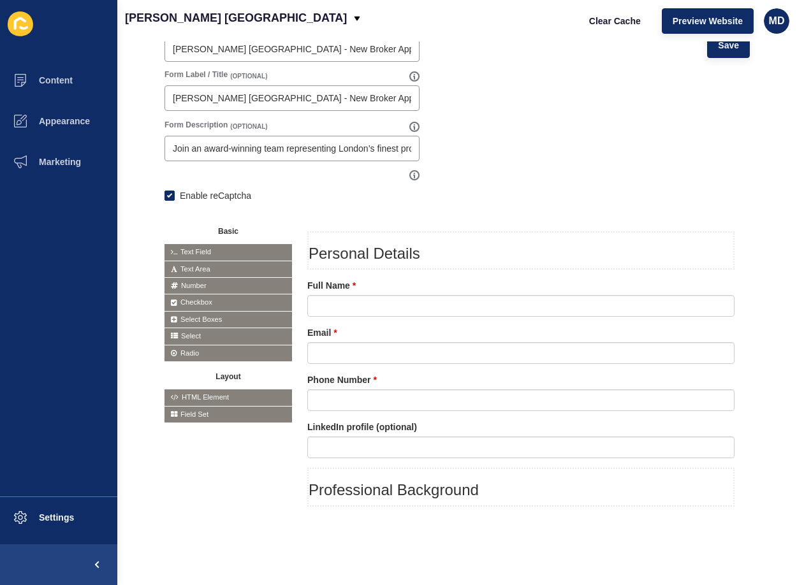
scroll to position [19, 0]
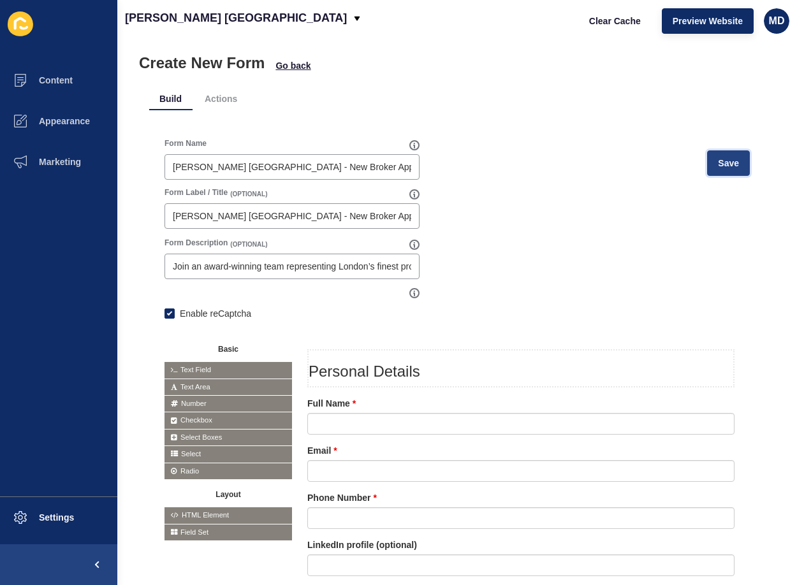
click at [718, 161] on span "Save" at bounding box center [728, 163] width 21 height 13
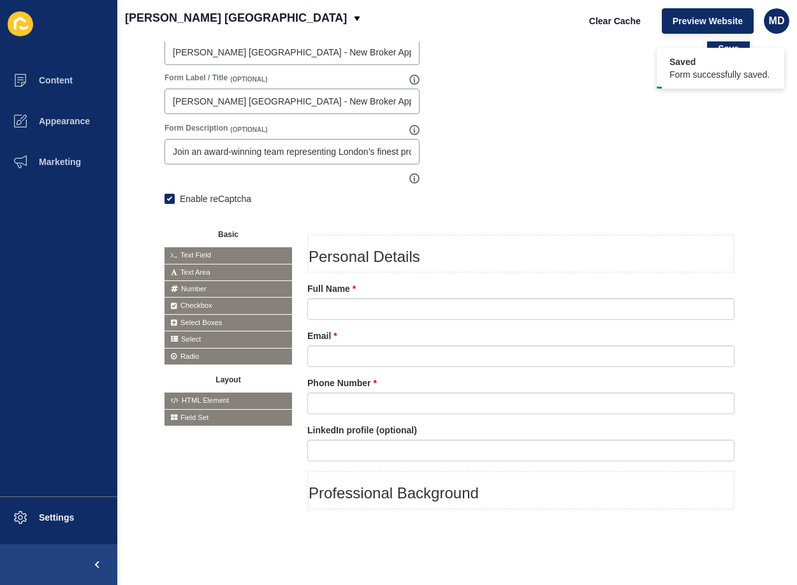
scroll to position [147, 0]
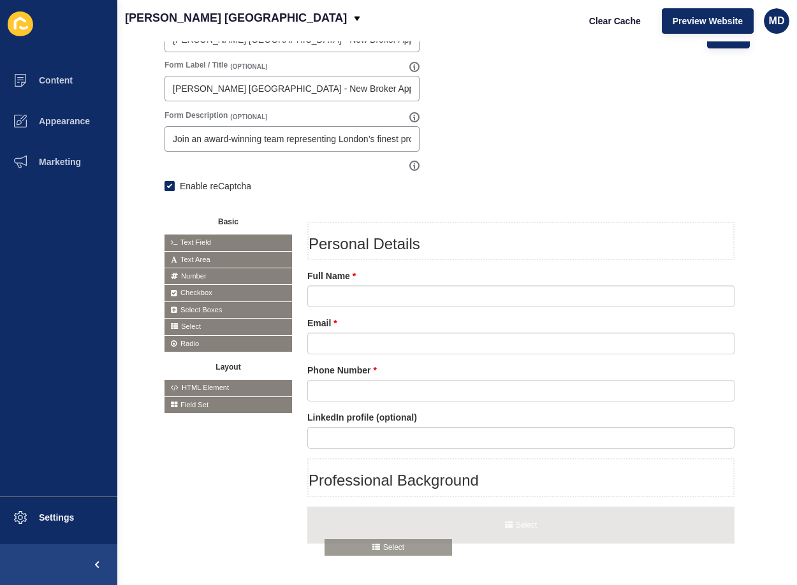
drag, startPoint x: 216, startPoint y: 330, endPoint x: 376, endPoint y: 551, distance: 273.1
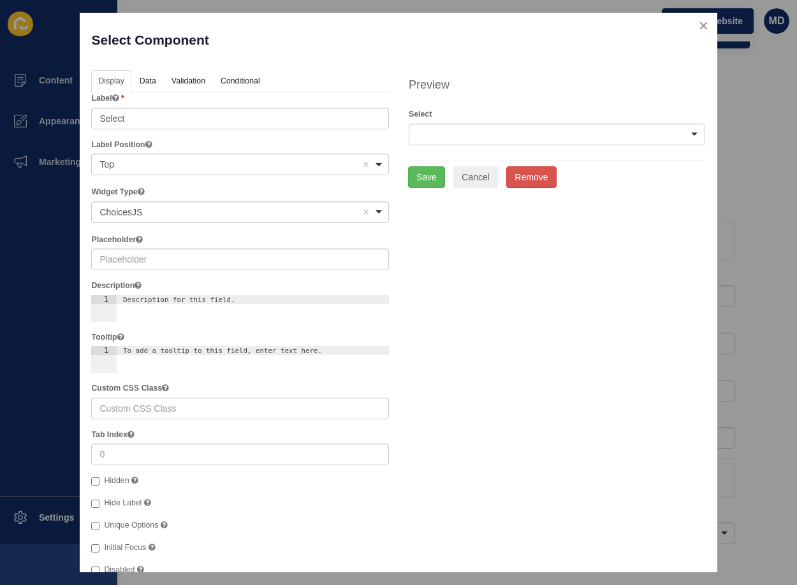
scroll to position [0, 0]
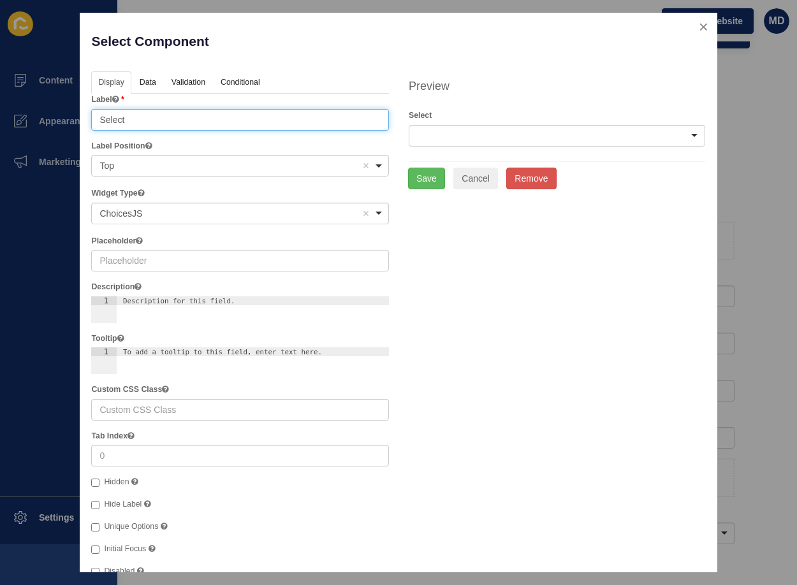
drag, startPoint x: 135, startPoint y: 117, endPoint x: 71, endPoint y: 114, distance: 63.2
click at [71, 114] on div "Select Component Help Display Data Validation API Conditional Logic Layout Labe…" at bounding box center [398, 292] width 797 height 585
paste input "Years of experience in real estate"
type input "Years of experience in real estate"
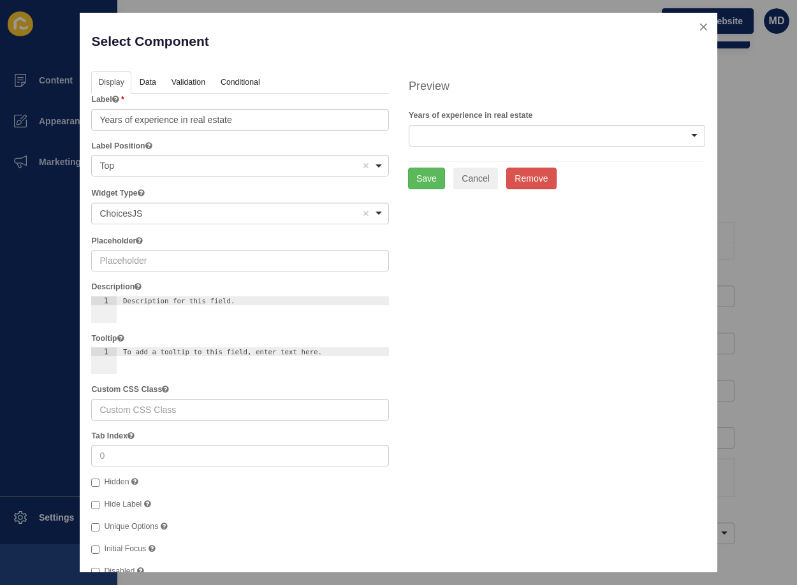
click at [149, 94] on div "Label Years of experience in real estate" at bounding box center [240, 112] width 298 height 36
click at [149, 86] on link "Data" at bounding box center [147, 83] width 29 height 24
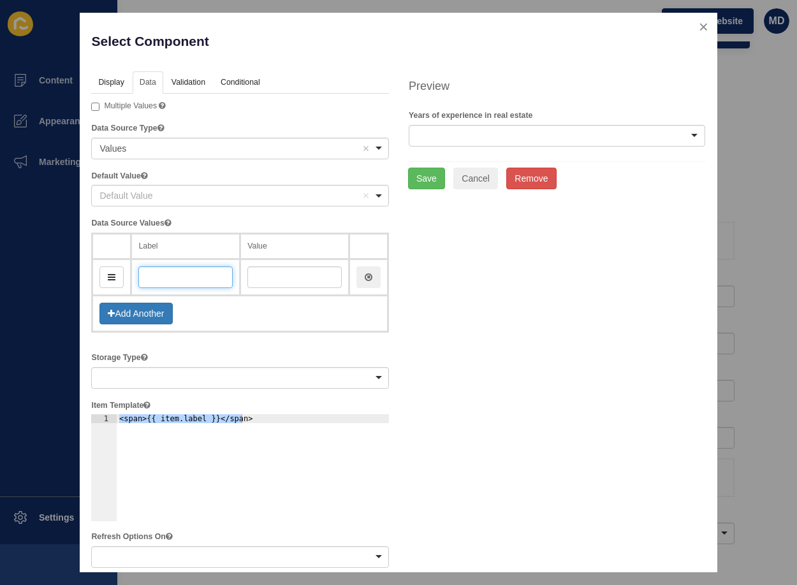
click at [159, 276] on input "text" at bounding box center [185, 278] width 94 height 22
type input "0-"
type input "0"
type input "0-1"
type input "01"
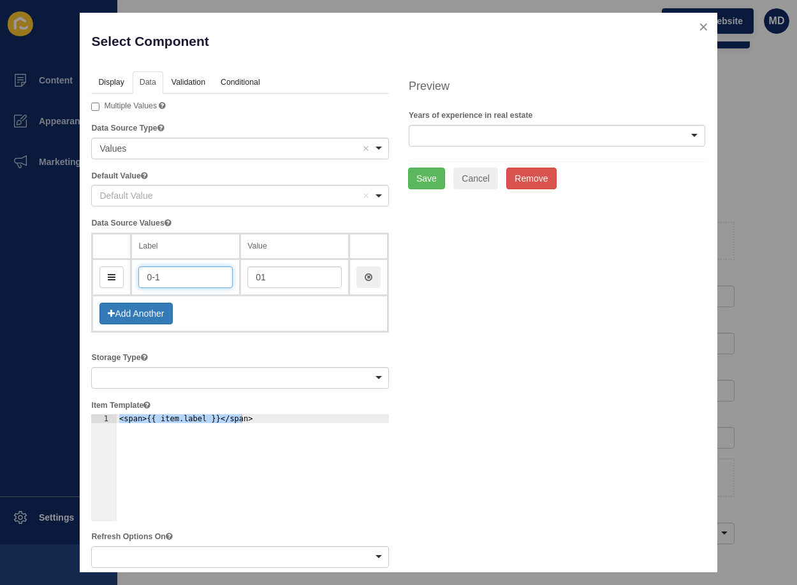
type input "0-1"
click at [130, 311] on button "Add Another" at bounding box center [135, 314] width 73 height 22
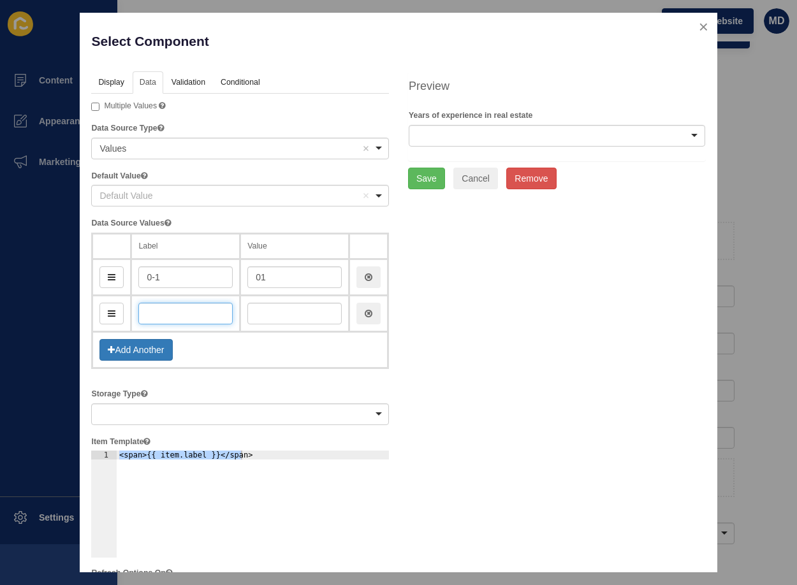
click at [155, 310] on input "text" at bounding box center [185, 314] width 94 height 22
type input "2"
type input "2-5"
type input "25"
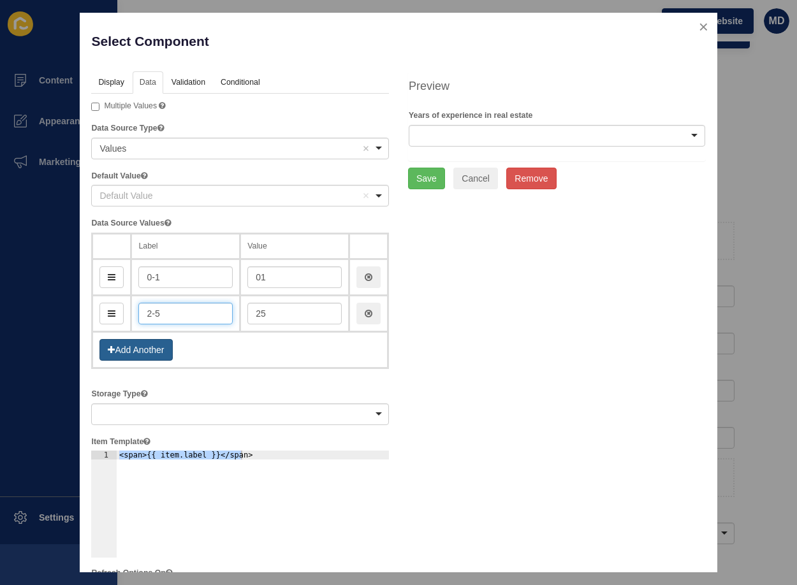
type input "2-5"
click at [152, 348] on button "Add Another" at bounding box center [135, 350] width 73 height 22
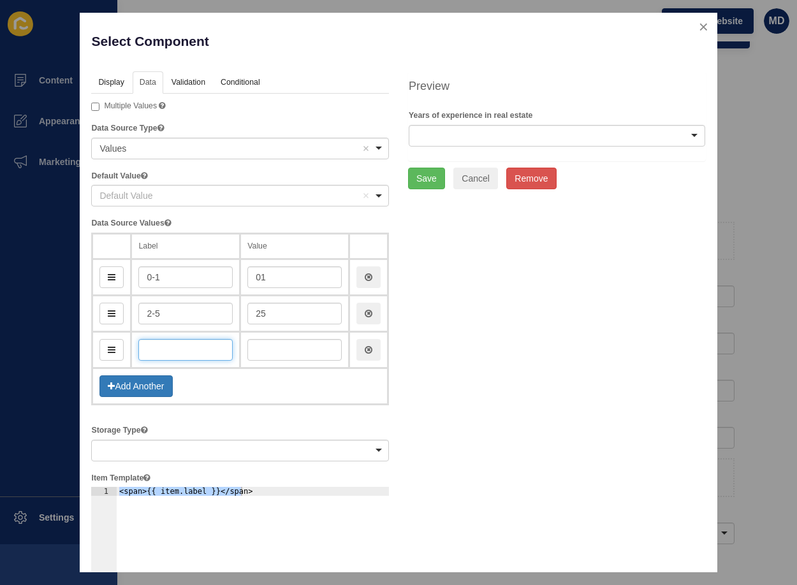
click at [175, 344] on input "text" at bounding box center [185, 350] width 94 height 22
type input "6"
type input "6-1"
type input "61"
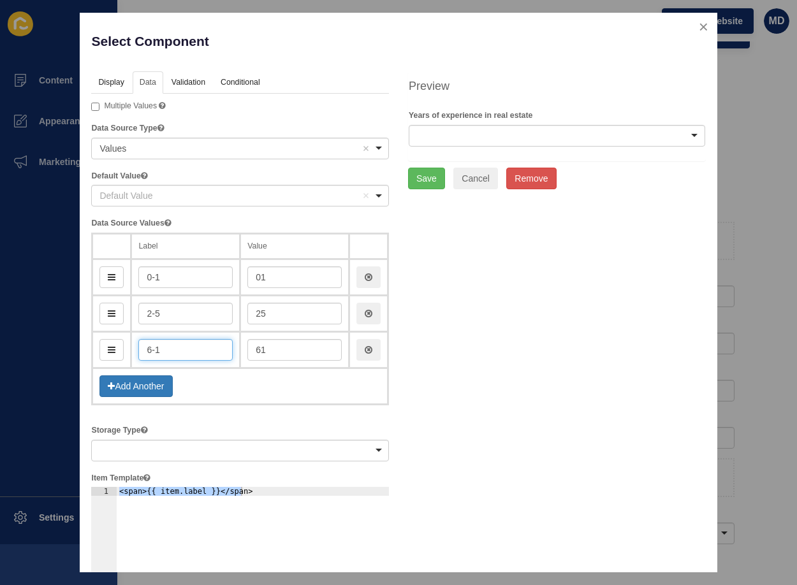
type input "6-10"
type input "610"
type input "6-10"
click at [152, 389] on button "Add Another" at bounding box center [135, 387] width 73 height 22
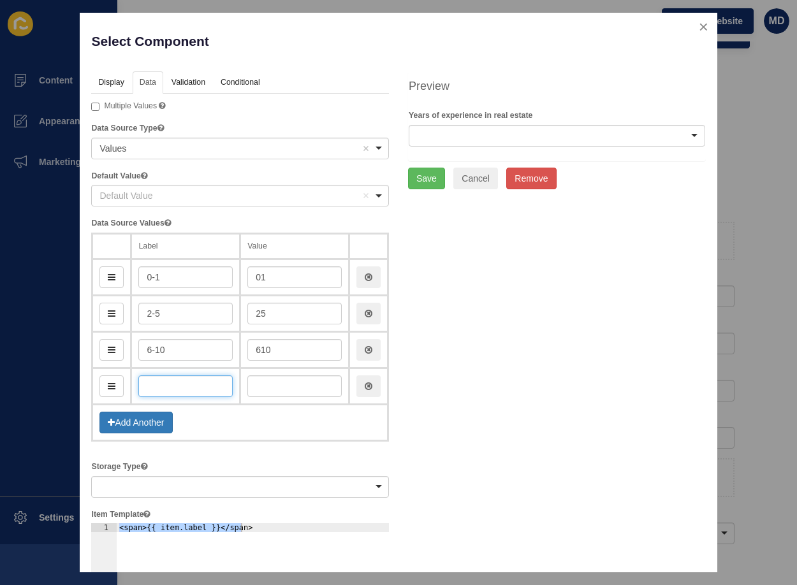
click at [152, 389] on input "text" at bounding box center [185, 387] width 94 height 22
type input "1"
type input "10"
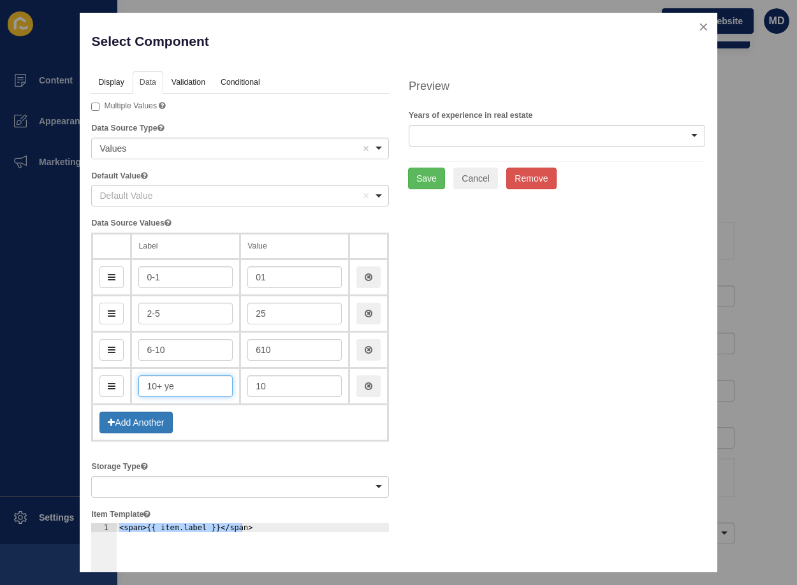
type input "10+ yea"
type input "10Yea"
type input "10+ years"
type input "10Years"
type input "10+ years"
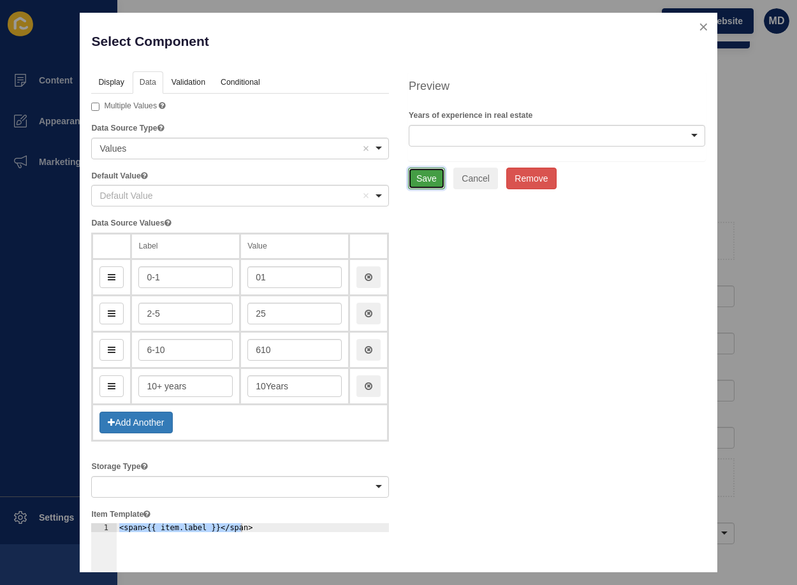
click at [415, 185] on button "Save" at bounding box center [426, 179] width 37 height 22
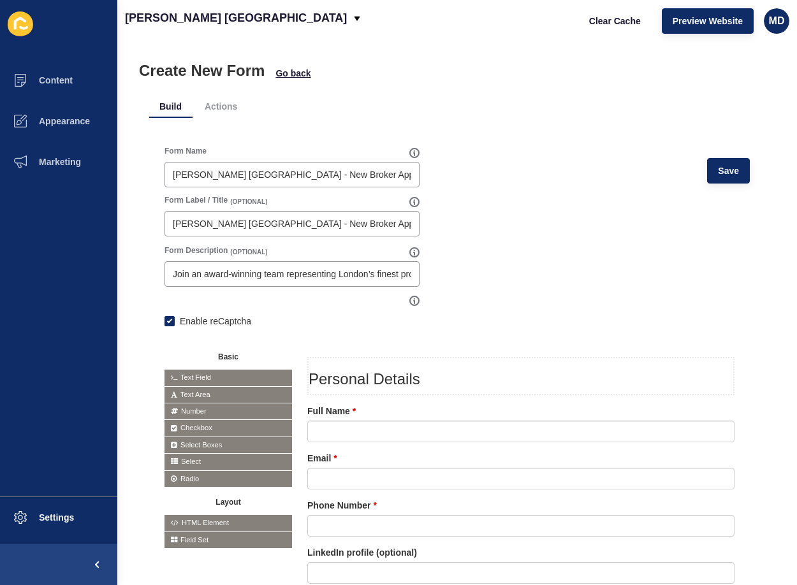
scroll to position [4, 0]
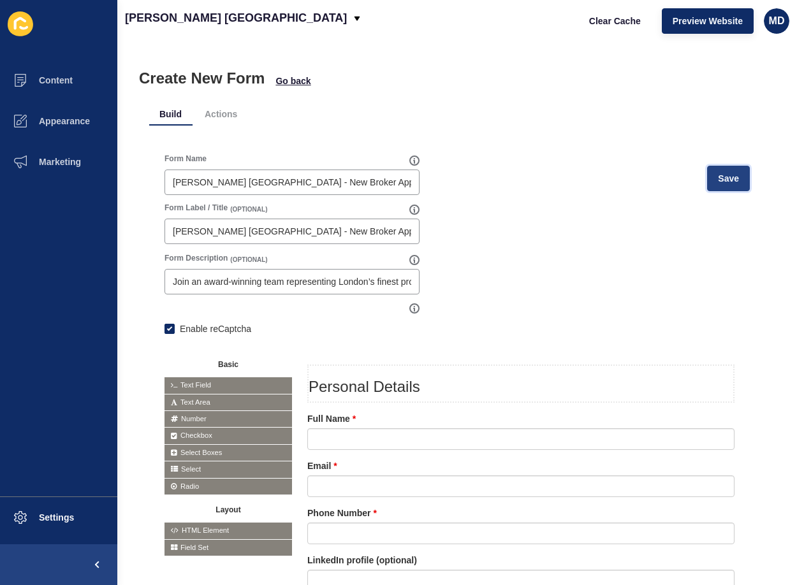
click at [723, 177] on span "Save" at bounding box center [728, 178] width 21 height 13
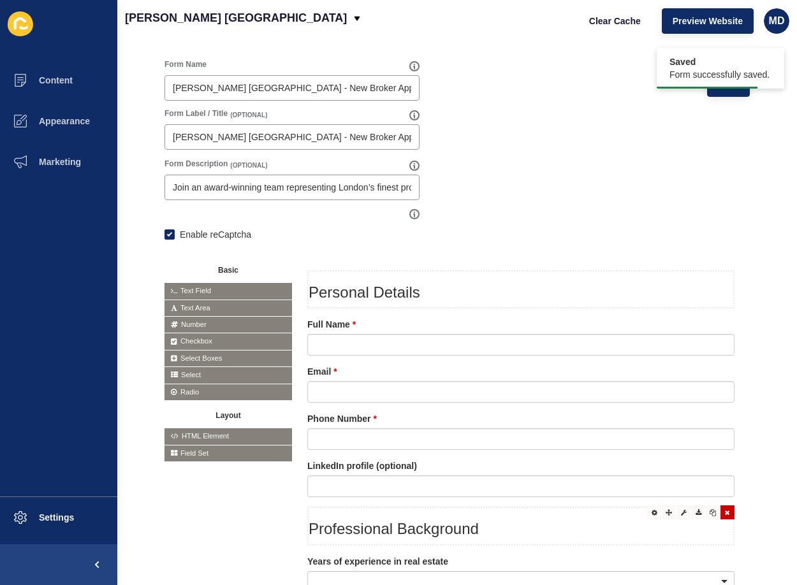
scroll to position [195, 0]
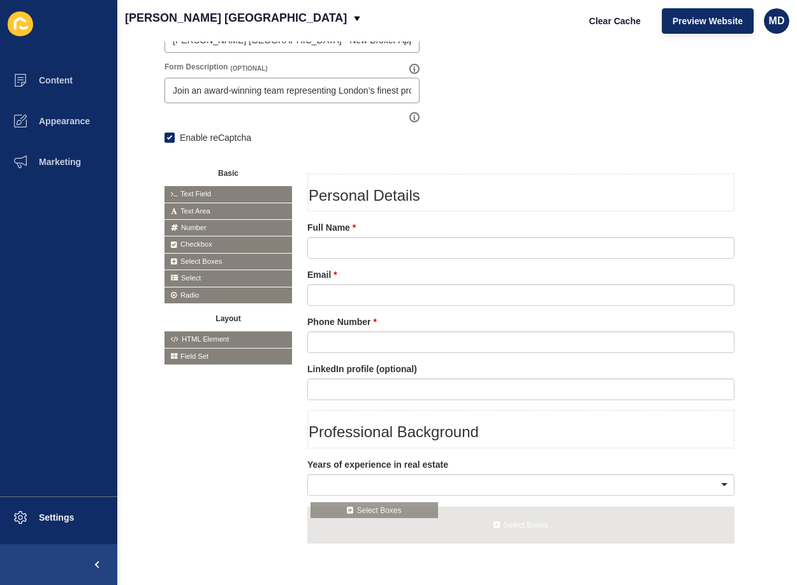
drag, startPoint x: 198, startPoint y: 260, endPoint x: 345, endPoint y: 512, distance: 291.5
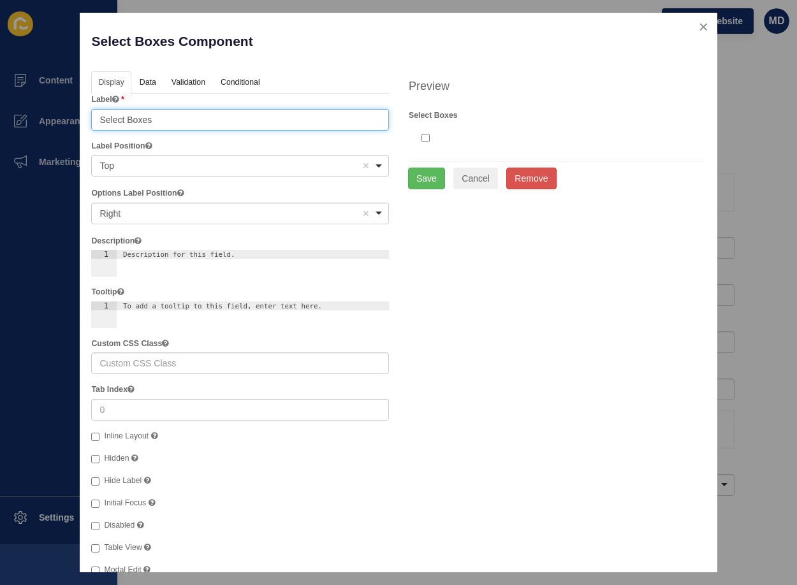
drag, startPoint x: 170, startPoint y: 115, endPoint x: 20, endPoint y: 114, distance: 149.2
click at [20, 114] on div "Select Boxes Component Help Display Data Validation API Conditional Logic Layou…" at bounding box center [398, 292] width 797 height 585
paste input "Do you actively use professional social media for business?"
type input "Do you actively use professional social media for business?"
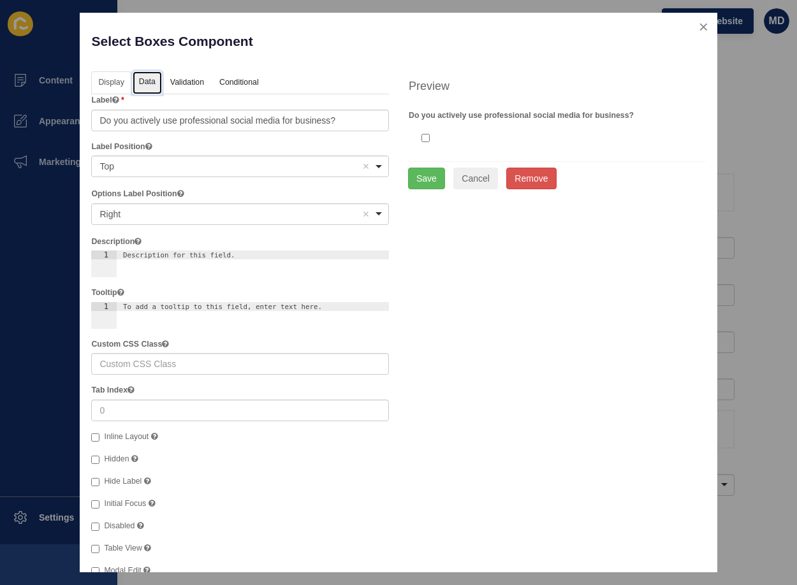
click at [155, 84] on link "Data" at bounding box center [147, 83] width 29 height 24
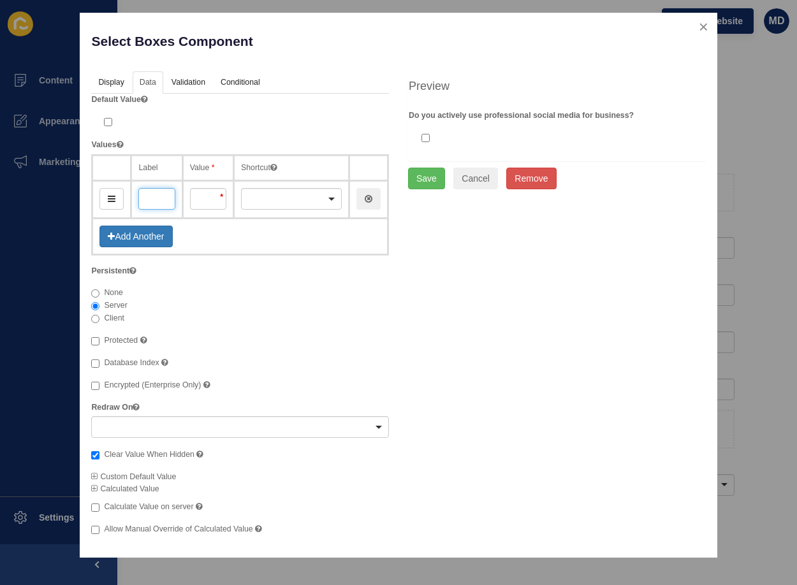
click at [146, 198] on input "text" at bounding box center [156, 199] width 36 height 22
paste input "Instagram"
type input "Instagram"
type input "instagram"
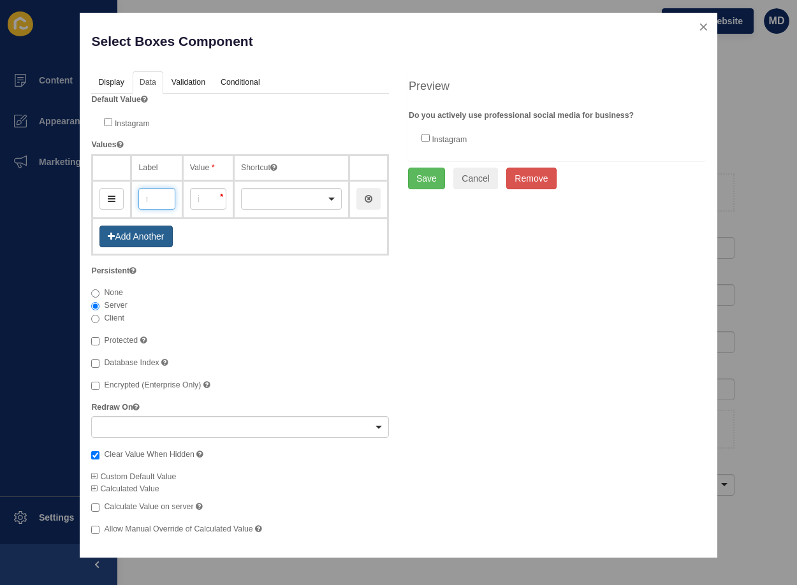
type input "Instagram"
click at [136, 230] on button "Add Another" at bounding box center [135, 237] width 73 height 22
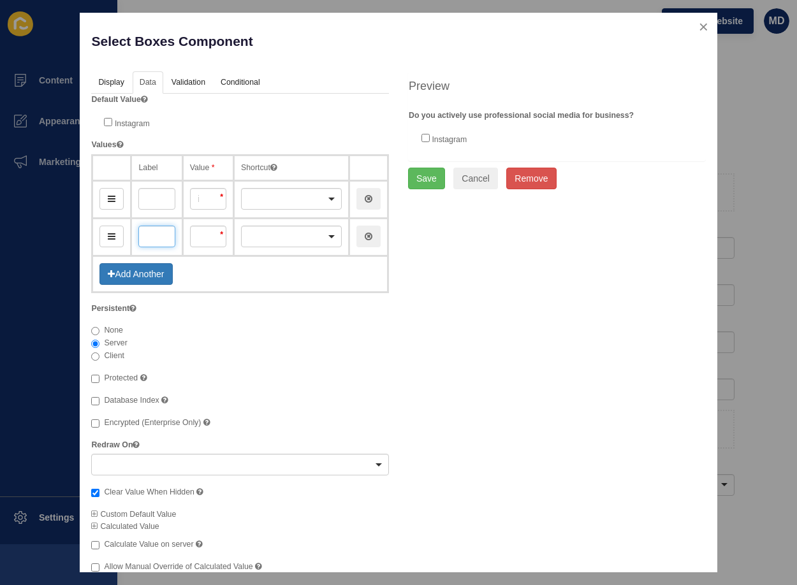
click at [151, 242] on input "text" at bounding box center [156, 237] width 36 height 22
paste input "Facebook"
type input "Facebook"
type input "facebook"
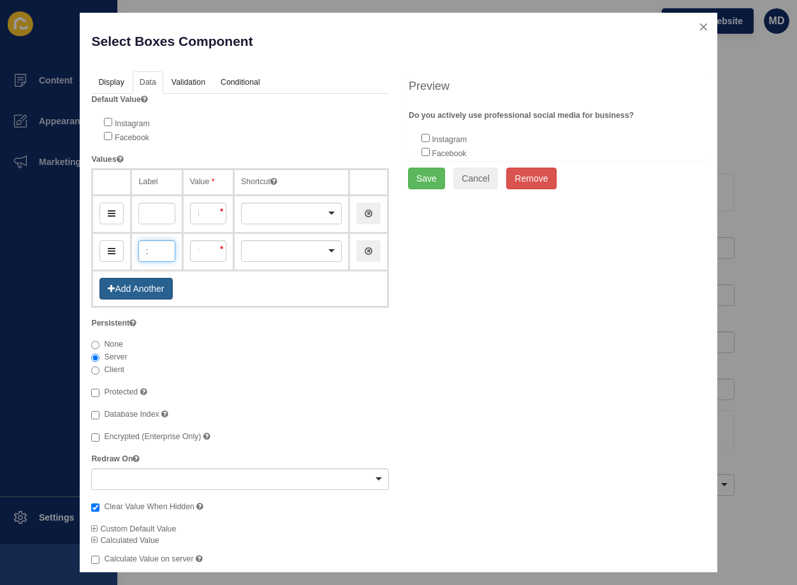
type input "Facebook"
click at [136, 286] on button "Add Another" at bounding box center [135, 289] width 73 height 22
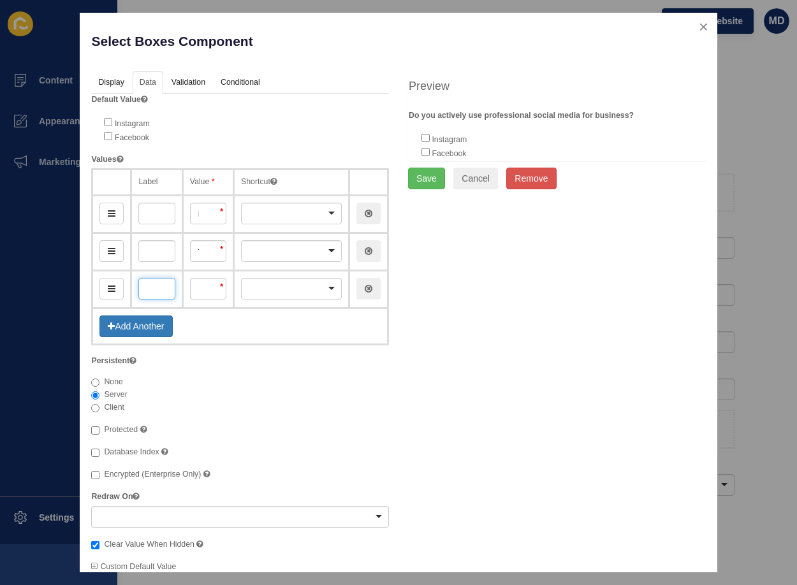
click at [149, 291] on input "text" at bounding box center [156, 289] width 36 height 22
click at [152, 285] on input "text" at bounding box center [156, 289] width 36 height 22
paste input "TikTok"
type input "TikTok"
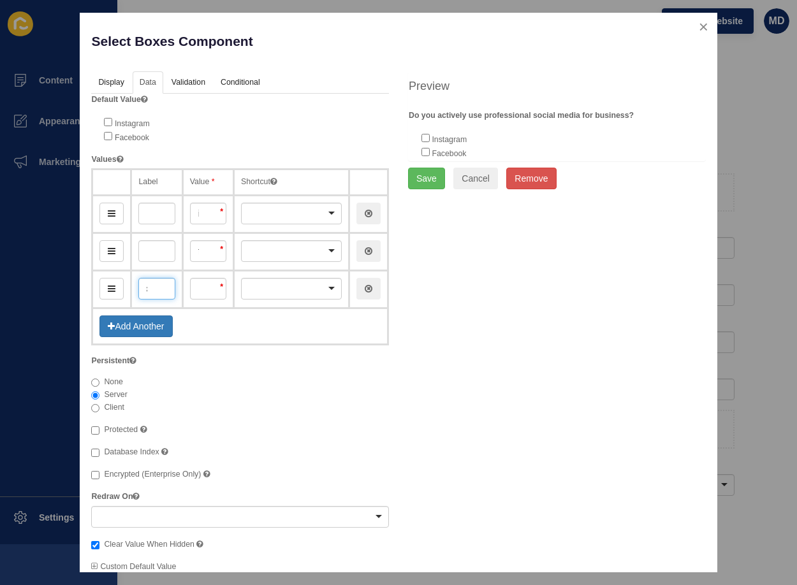
type input "tikTok"
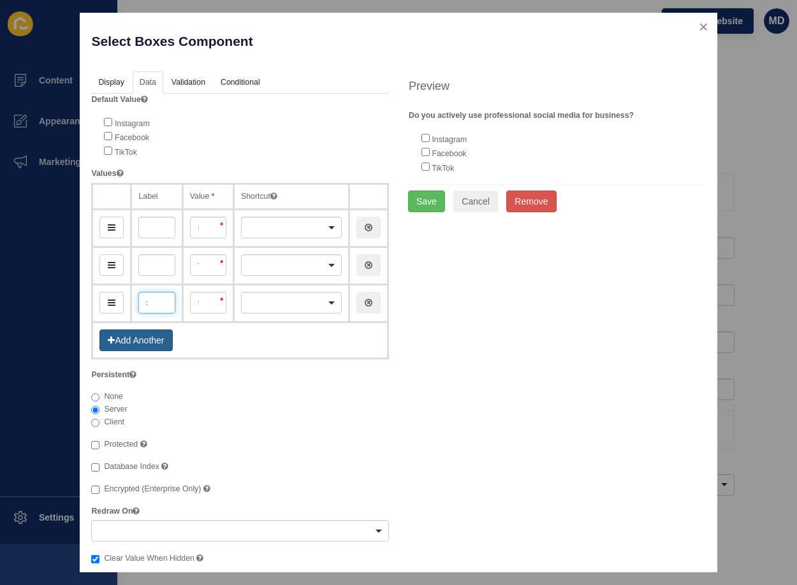
type input "TikTok"
click at [138, 341] on button "Add Another" at bounding box center [135, 341] width 73 height 22
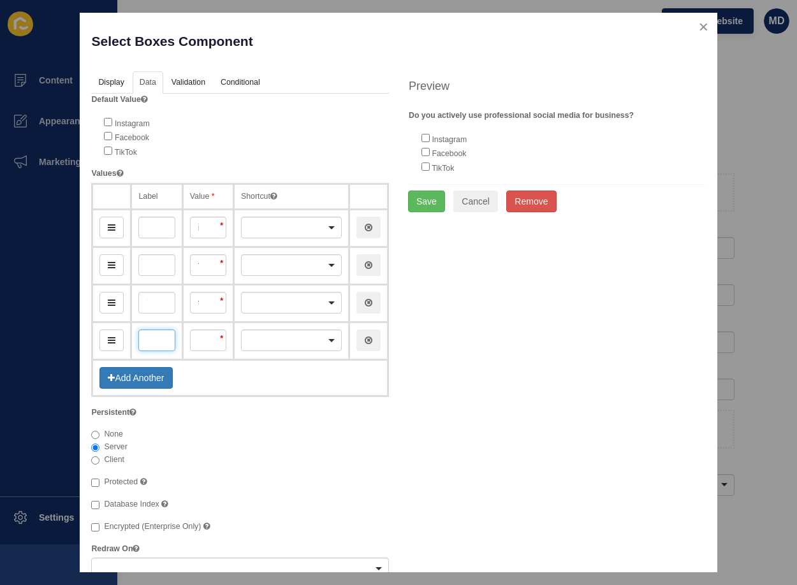
click at [152, 341] on input "text" at bounding box center [156, 341] width 36 height 22
paste input "LinkedIn"
type input "LinkedIn"
type input "linkedIn"
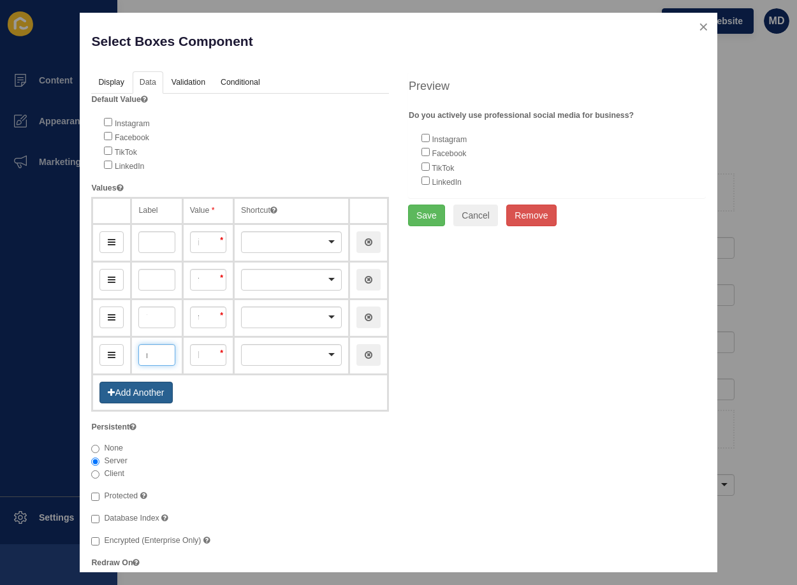
type input "LinkedIn"
click at [140, 383] on button "Add Another" at bounding box center [135, 393] width 73 height 22
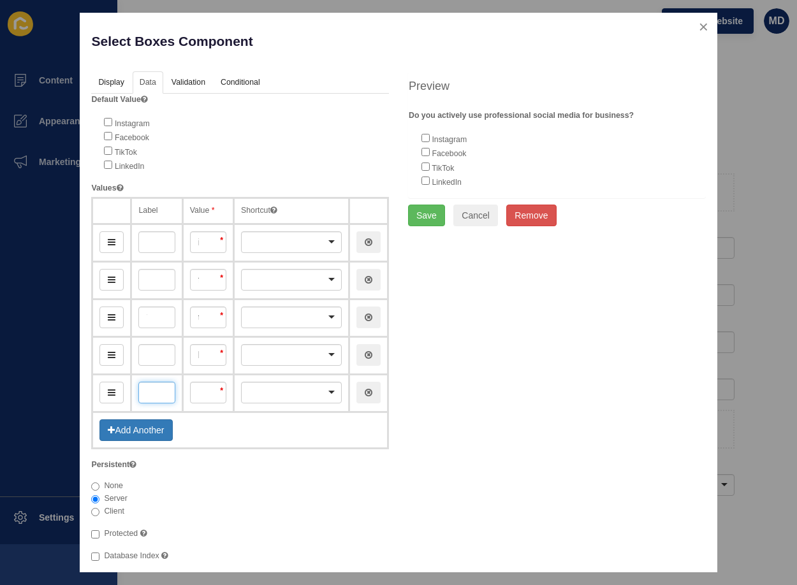
click at [151, 387] on input "text" at bounding box center [156, 393] width 36 height 22
paste input "YouTube"
type input "YouTube"
type input "youTube"
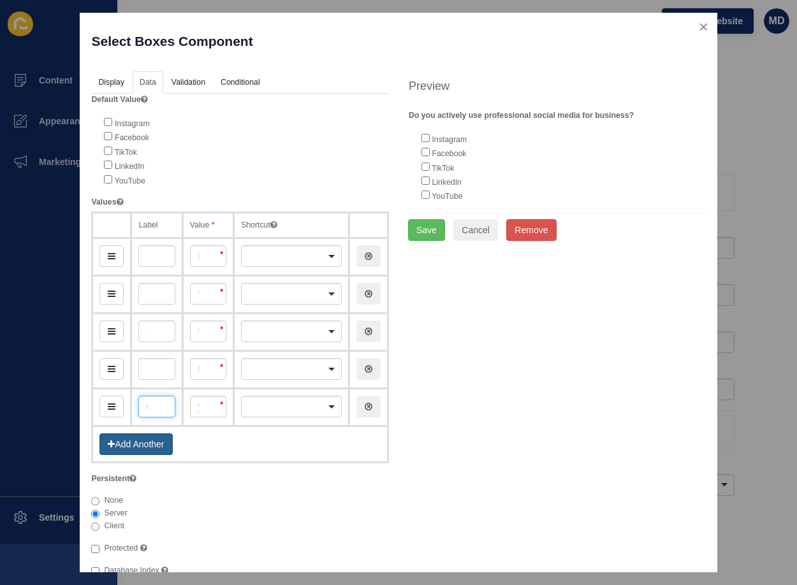
type input "YouTube"
click at [145, 441] on button "Add Another" at bounding box center [135, 445] width 73 height 22
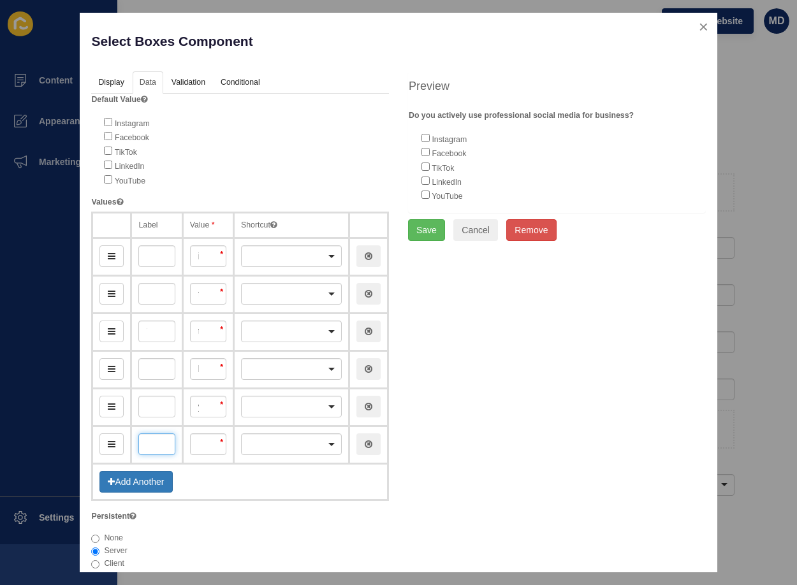
click at [149, 448] on input "text" at bounding box center [156, 445] width 36 height 22
paste input "X (Twitter),"
type input "X (Twitter),"
type input "xTwitter"
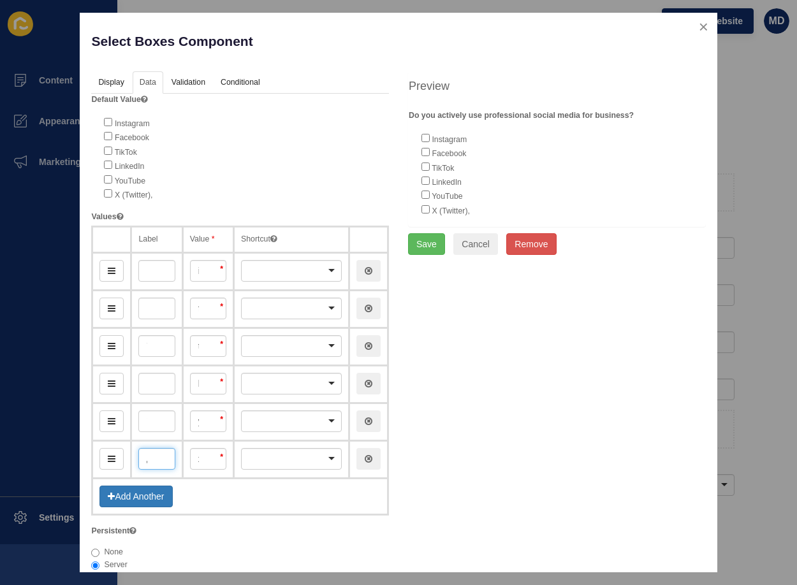
click at [156, 464] on input "X (Twitter)," at bounding box center [156, 459] width 36 height 22
type input "X (Twitter)"
click at [145, 502] on button "Add Another" at bounding box center [135, 497] width 73 height 22
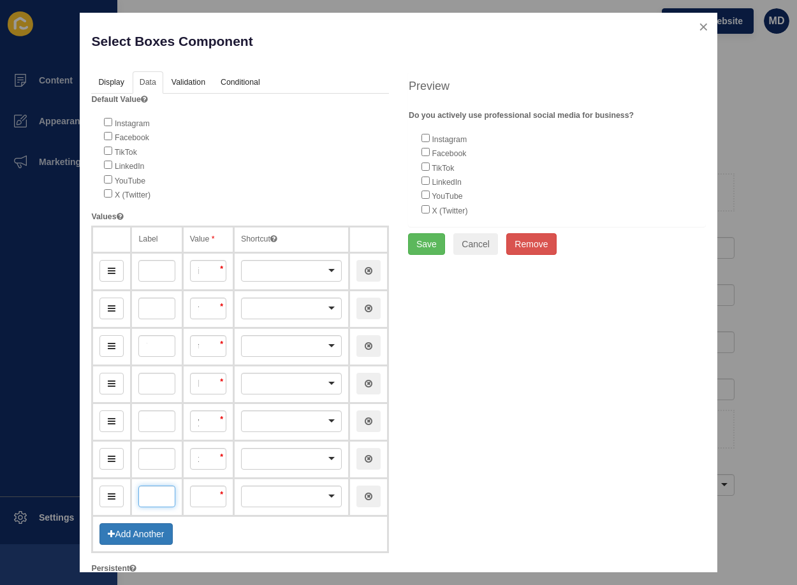
click at [160, 499] on input "text" at bounding box center [156, 497] width 36 height 22
paste input "Other"
type input "Other"
type input "other"
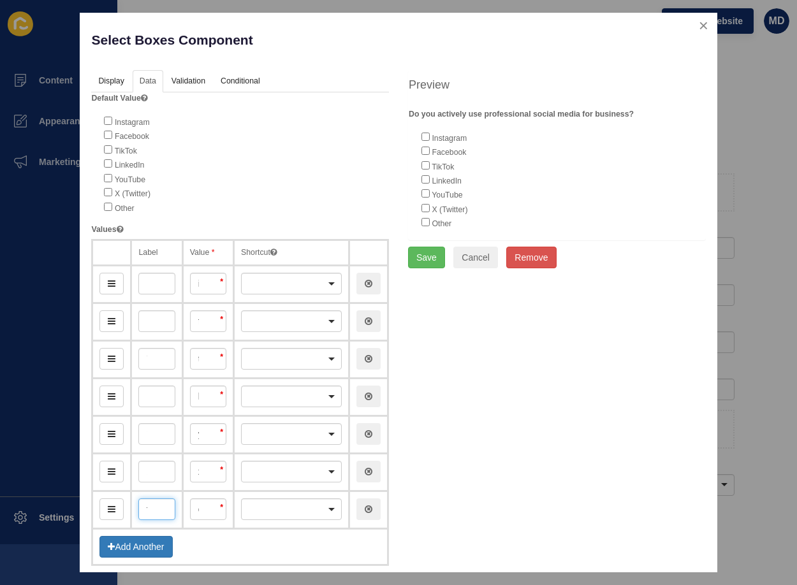
scroll to position [0, 0]
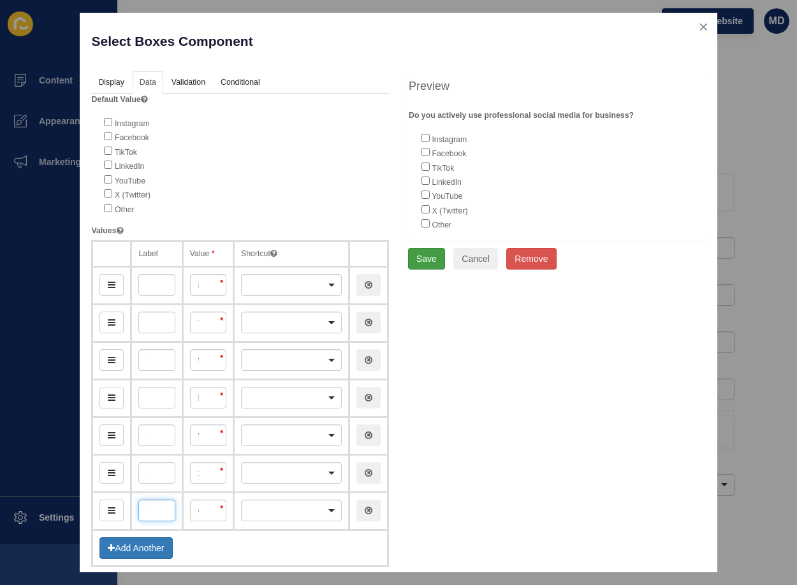
type input "Other"
click at [424, 265] on button "Save" at bounding box center [426, 259] width 37 height 22
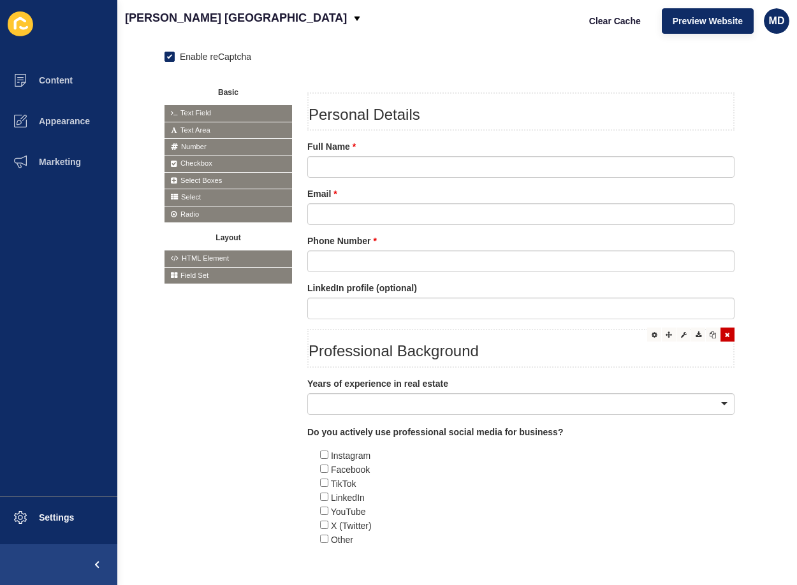
scroll to position [325, 0]
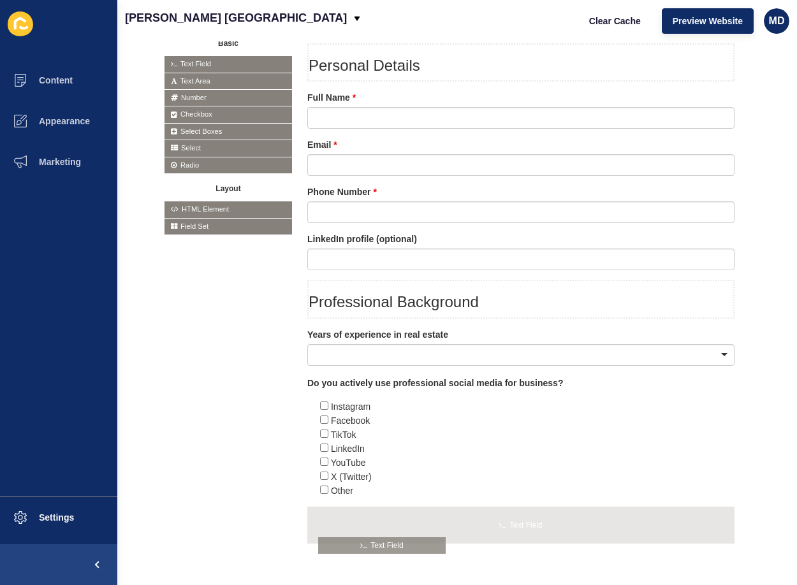
drag, startPoint x: 227, startPoint y: 64, endPoint x: 381, endPoint y: 546, distance: 506.1
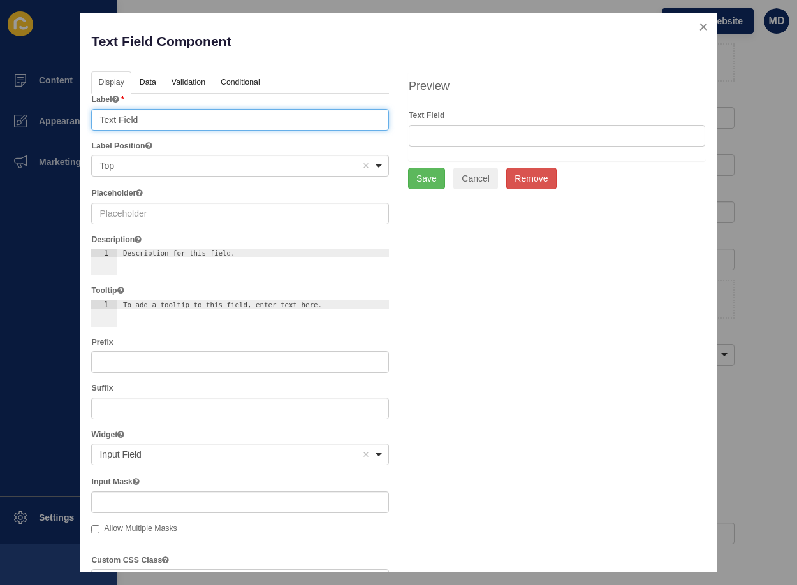
drag, startPoint x: 156, startPoint y: 116, endPoint x: 53, endPoint y: 111, distance: 103.4
click at [54, 111] on div "Text Field Component Help Display Data Validation API Conditional Logic Layout …" at bounding box center [398, 292] width 797 height 585
paste input "Profile link/handle - URL or @handle"
click at [184, 121] on input "Profile link/handle - URL or @handle" at bounding box center [240, 120] width 298 height 22
drag, startPoint x: 184, startPoint y: 121, endPoint x: 240, endPoint y: 124, distance: 56.9
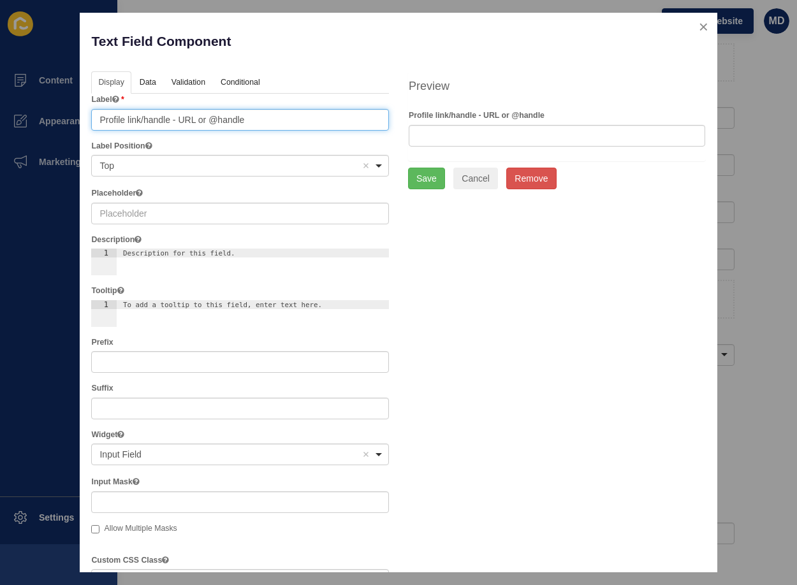
click at [240, 124] on input "Profile link/handle - URL or @handle" at bounding box center [240, 120] width 298 height 22
type input "Profile link/handle -"
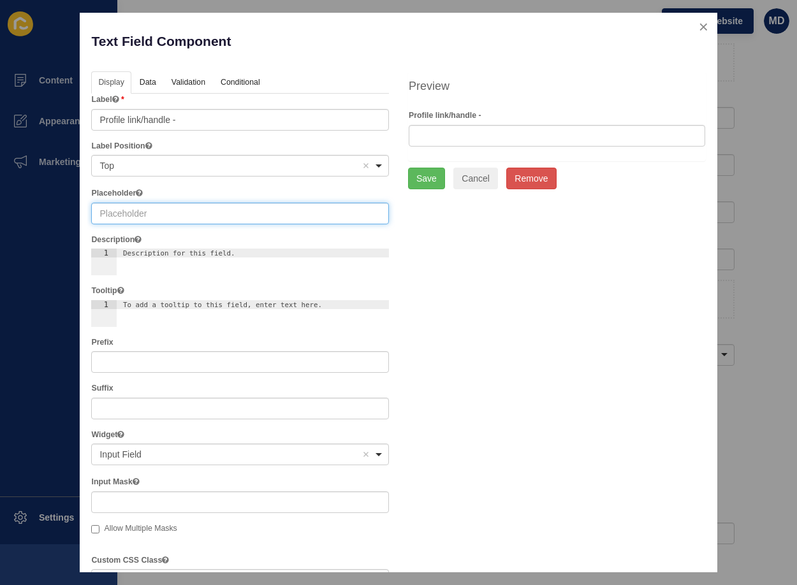
click at [168, 216] on input "text" at bounding box center [240, 214] width 298 height 22
paste input "URL or @handle"
type input "URL or @handle"
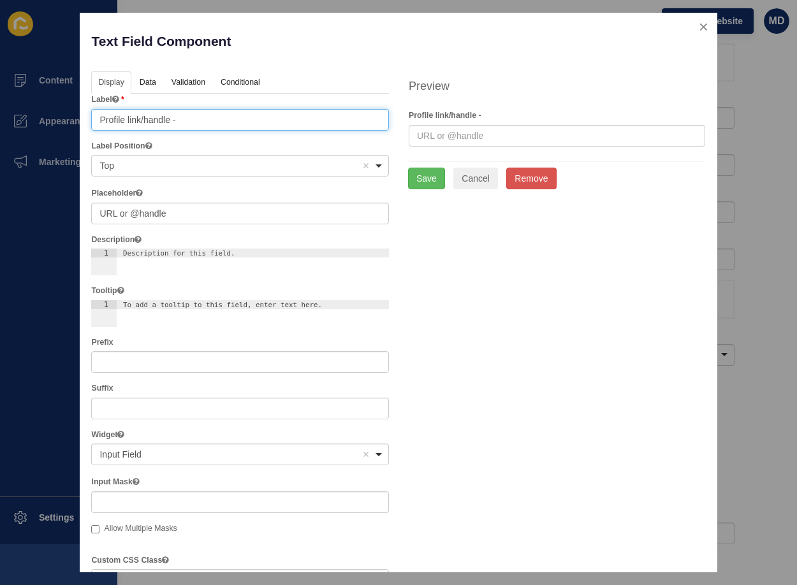
click at [193, 115] on input "Profile link/handle -" at bounding box center [240, 120] width 298 height 22
click at [195, 123] on input "Profile link/handle -" at bounding box center [240, 120] width 298 height 22
type input "Profile link/handle"
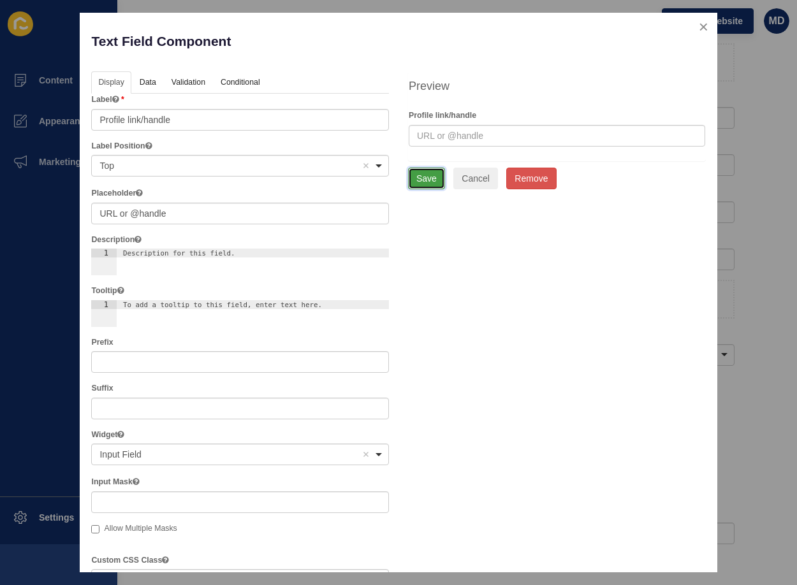
click at [409, 177] on button "Save" at bounding box center [426, 179] width 37 height 22
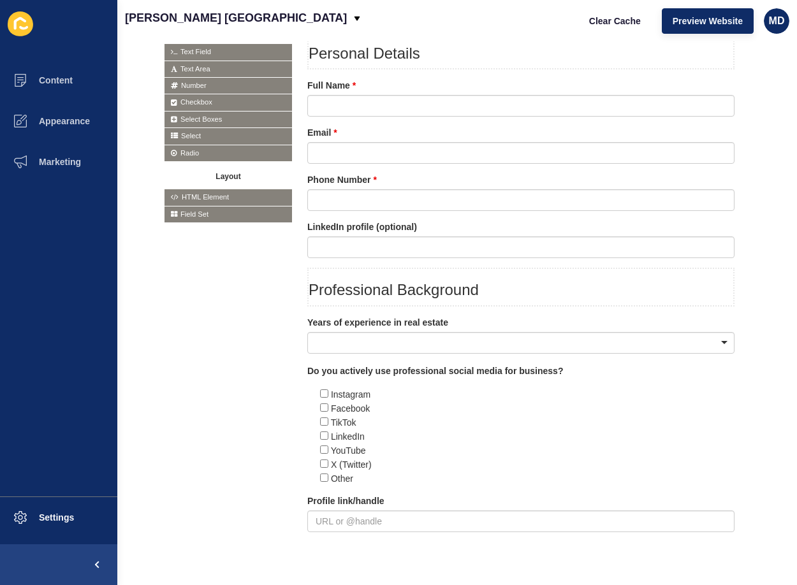
scroll to position [309, 0]
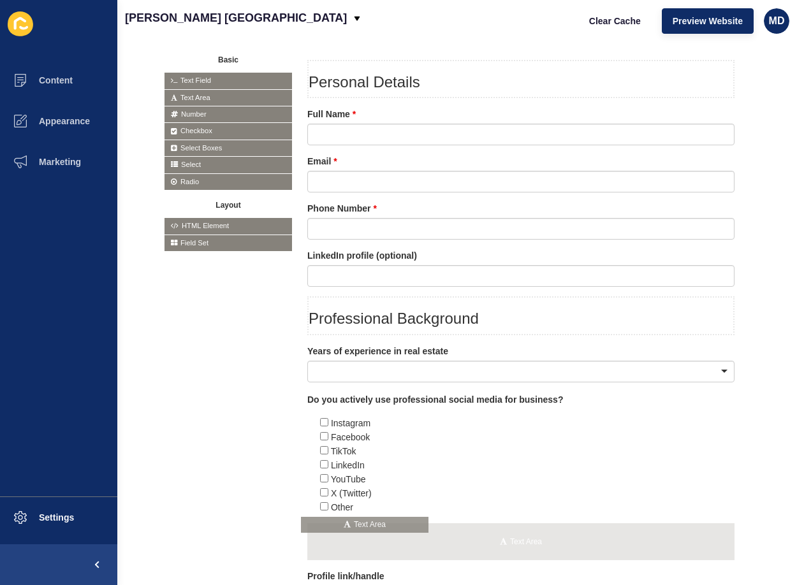
drag, startPoint x: 212, startPoint y: 99, endPoint x: 348, endPoint y: 527, distance: 449.2
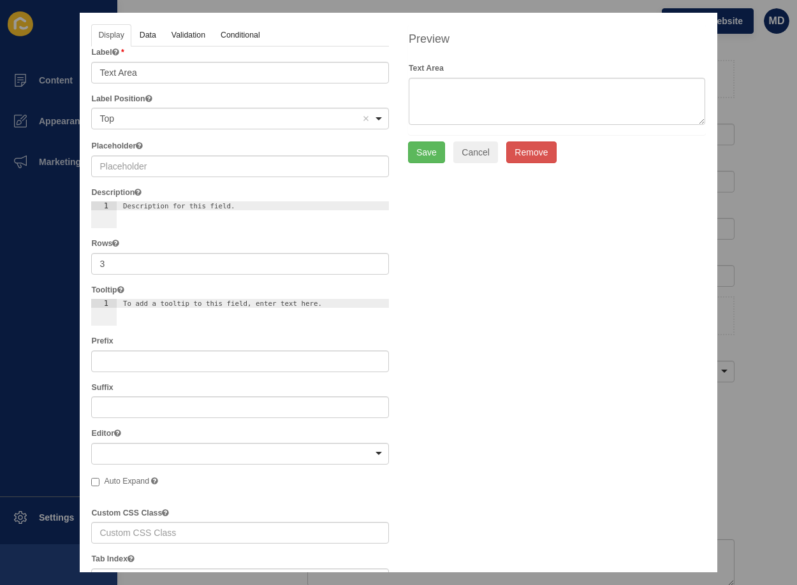
scroll to position [0, 0]
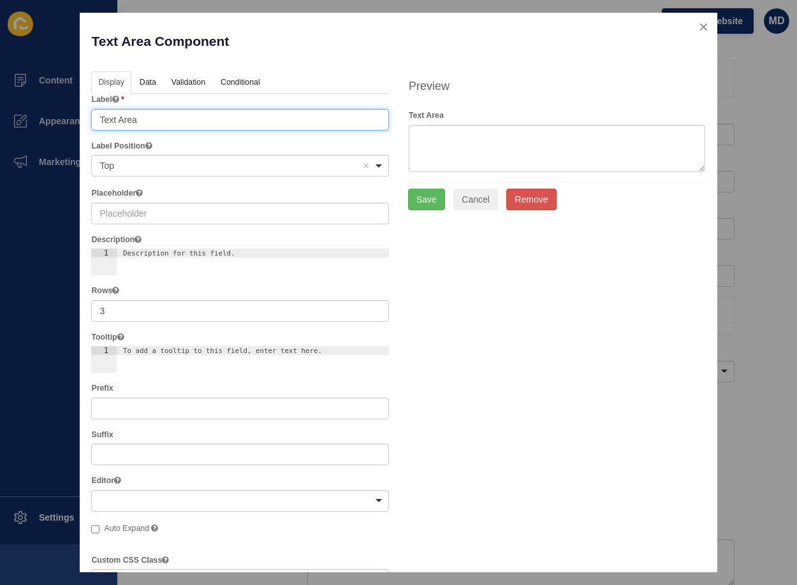
drag, startPoint x: 171, startPoint y: 130, endPoint x: 159, endPoint y: 117, distance: 18.1
click at [167, 127] on input "Text Area" at bounding box center [240, 120] width 298 height 22
drag, startPoint x: 159, startPoint y: 117, endPoint x: -27, endPoint y: 111, distance: 186.3
click at [0, 111] on html "Content Appearance Marketing Settings [PERSON_NAME] [GEOGRAPHIC_DATA] Clear Cac…" at bounding box center [398, 292] width 797 height 585
paste input "ll us about yourself and why you believe you’d be a great fit for [PERSON_NAME]…"
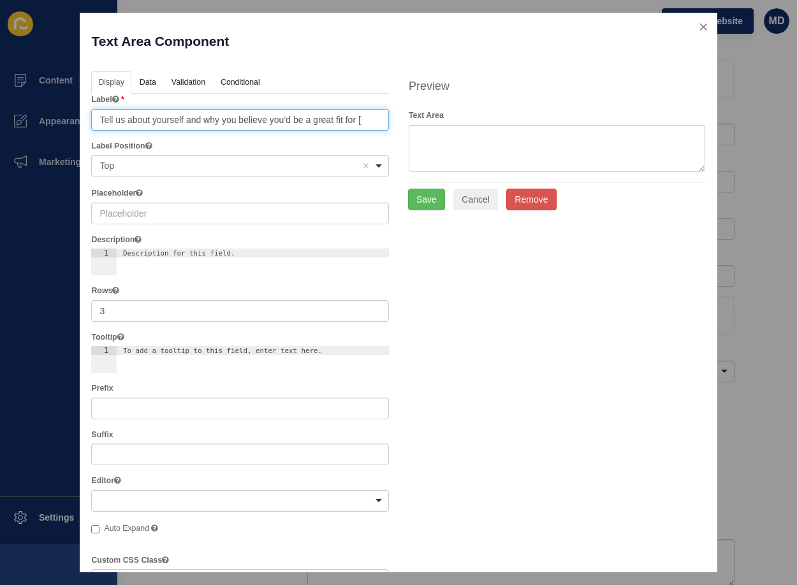
scroll to position [0, 182]
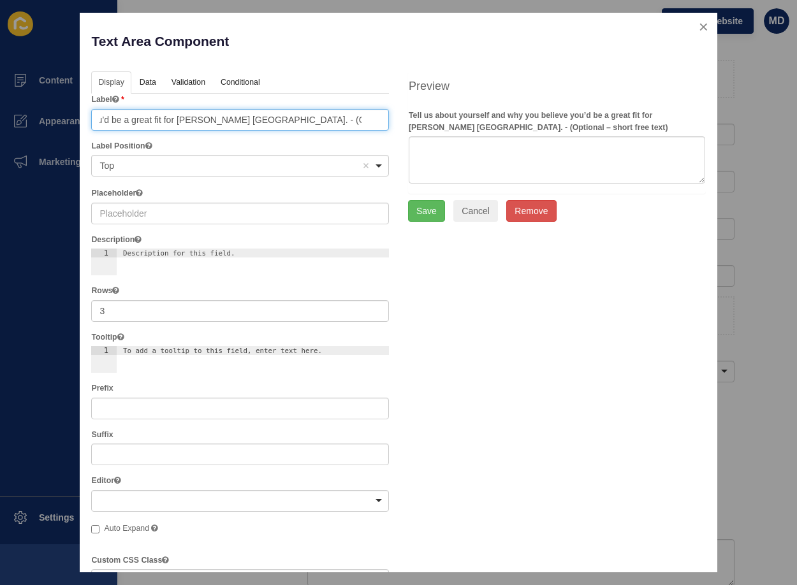
drag, startPoint x: 246, startPoint y: 119, endPoint x: 385, endPoint y: 117, distance: 139.0
click at [385, 117] on div "Display Data Validation API Conditional Logic Layout Label Tell us about yourse…" at bounding box center [240, 459] width 317 height 777
type input "Tell us about yourself and why you believe you’d be a great fit for [PERSON_NAM…"
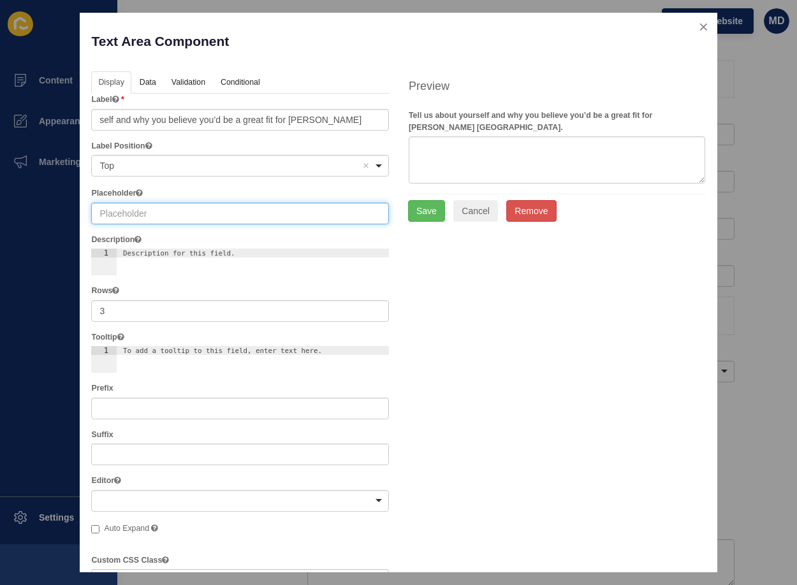
scroll to position [0, 0]
click at [167, 213] on input "text" at bounding box center [240, 214] width 298 height 22
paste input "- (Optional – short free text)"
drag, startPoint x: 108, startPoint y: 215, endPoint x: 57, endPoint y: 209, distance: 51.3
click at [57, 209] on div "Text Area Component Help Display Data Validation API Conditional Logic Layout L…" at bounding box center [398, 292] width 797 height 585
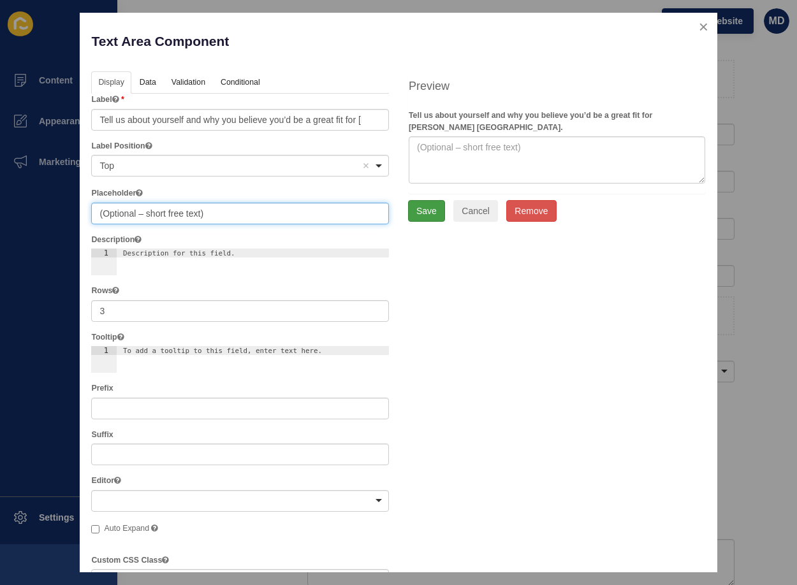
type input "(Optional – short free text)"
click at [422, 220] on button "Save" at bounding box center [426, 211] width 37 height 22
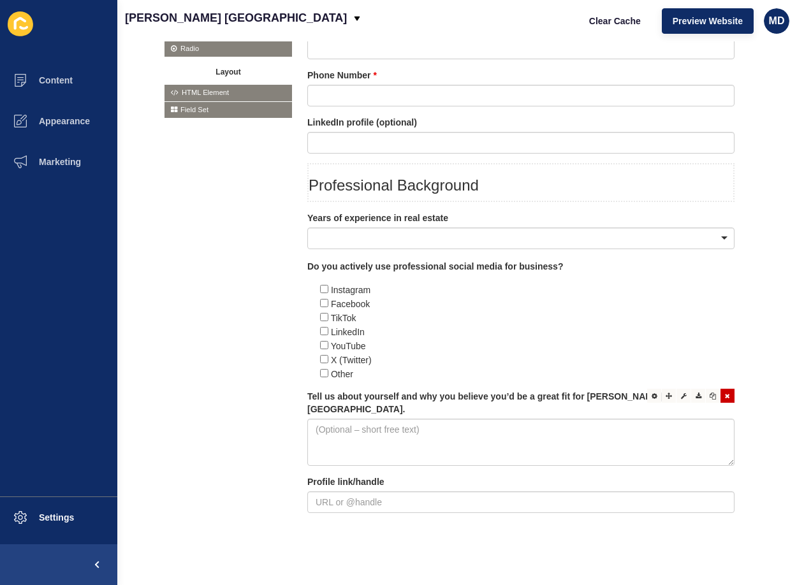
scroll to position [445, 0]
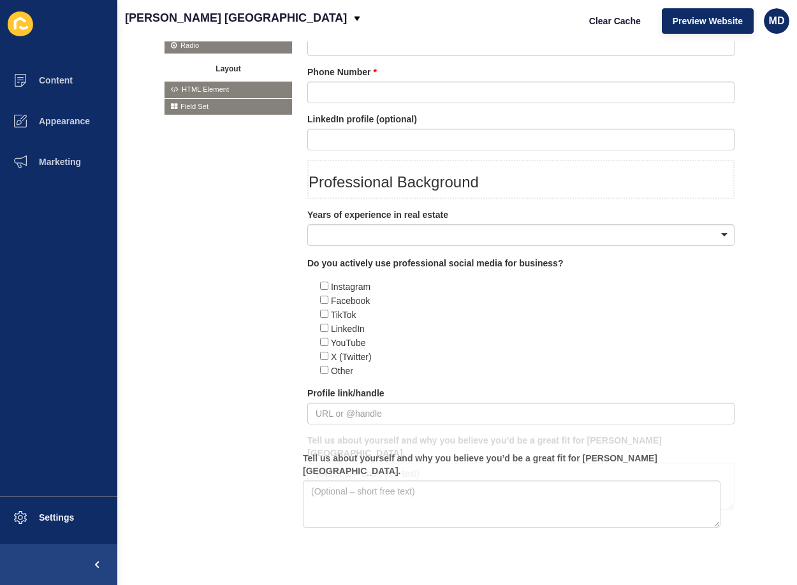
drag, startPoint x: 384, startPoint y: 424, endPoint x: 378, endPoint y: 523, distance: 99.0
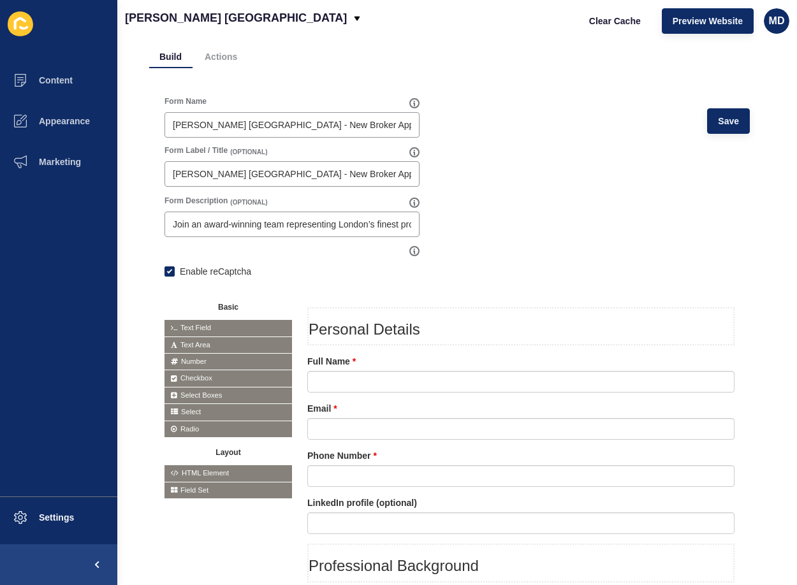
scroll to position [0, 0]
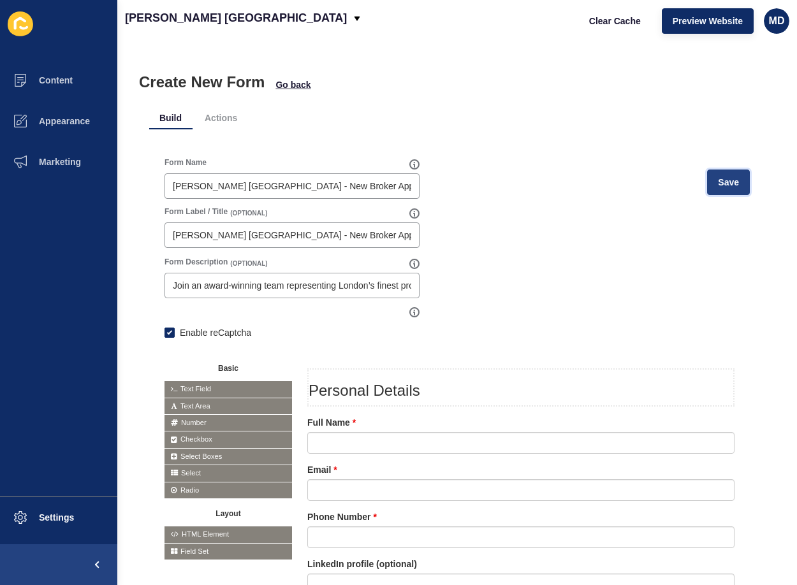
click at [719, 172] on button "Save" at bounding box center [728, 183] width 43 height 26
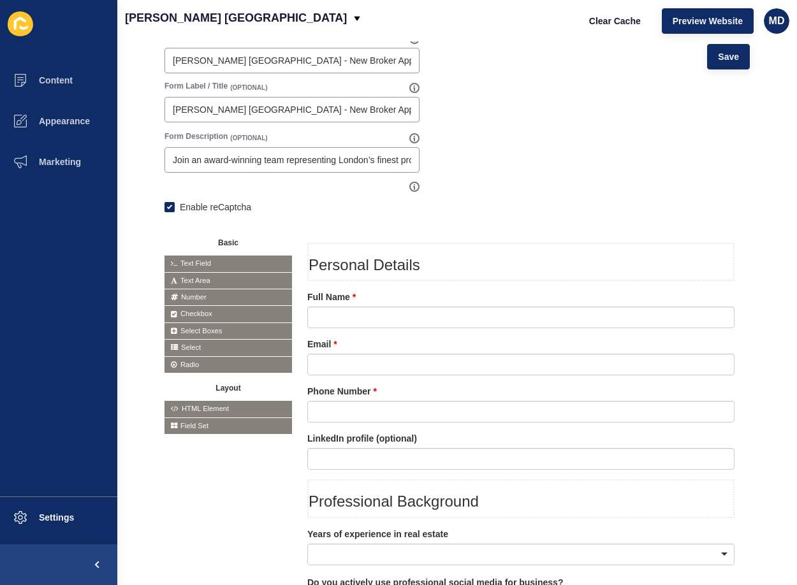
scroll to position [63, 0]
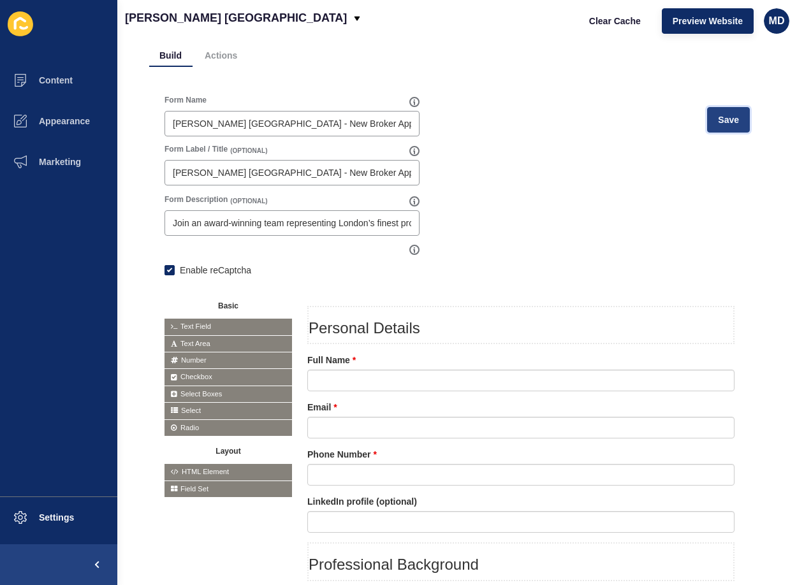
click at [729, 126] on button "Save" at bounding box center [728, 120] width 43 height 26
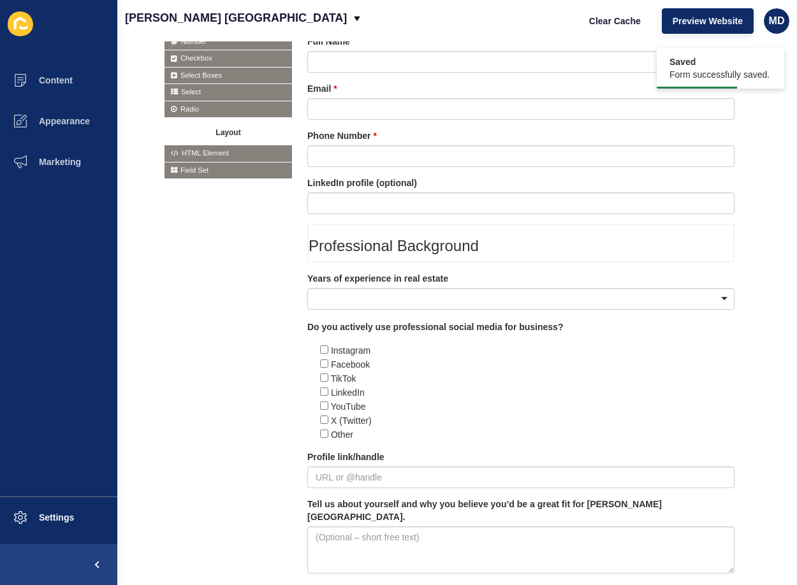
scroll to position [445, 0]
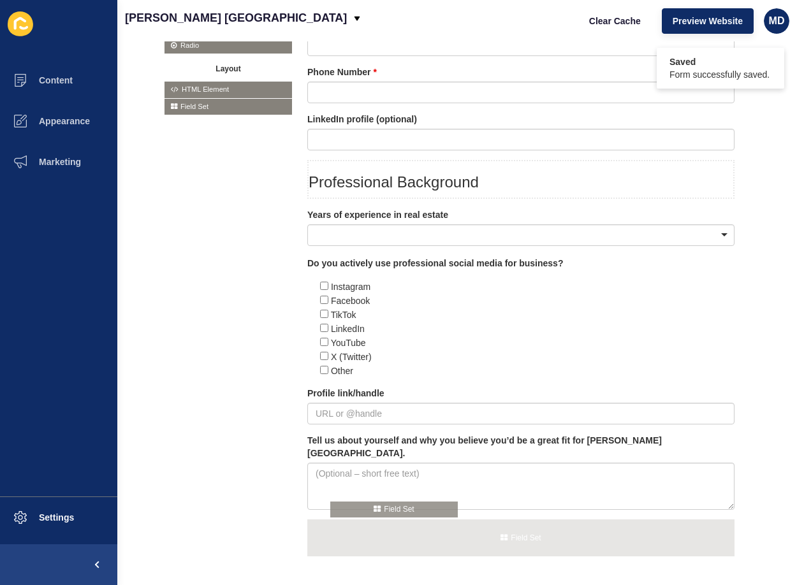
drag, startPoint x: 185, startPoint y: 108, endPoint x: 351, endPoint y: 513, distance: 437.9
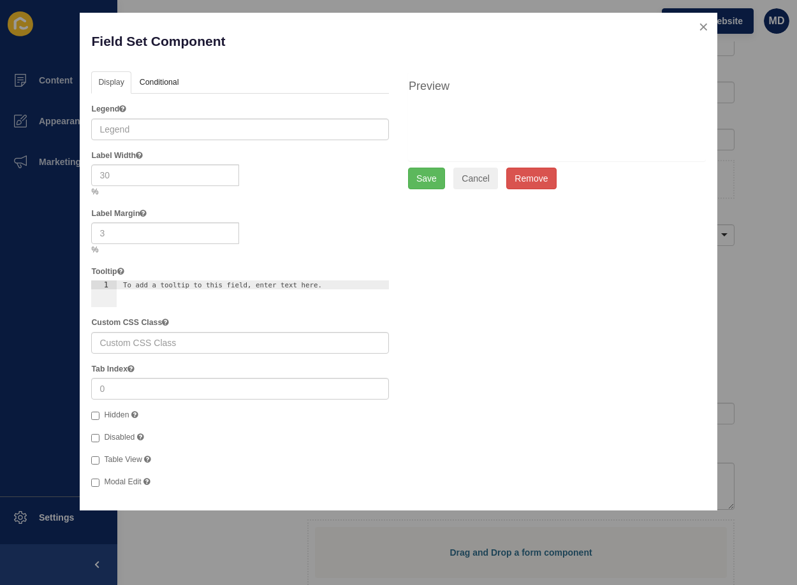
checkbox input "false"
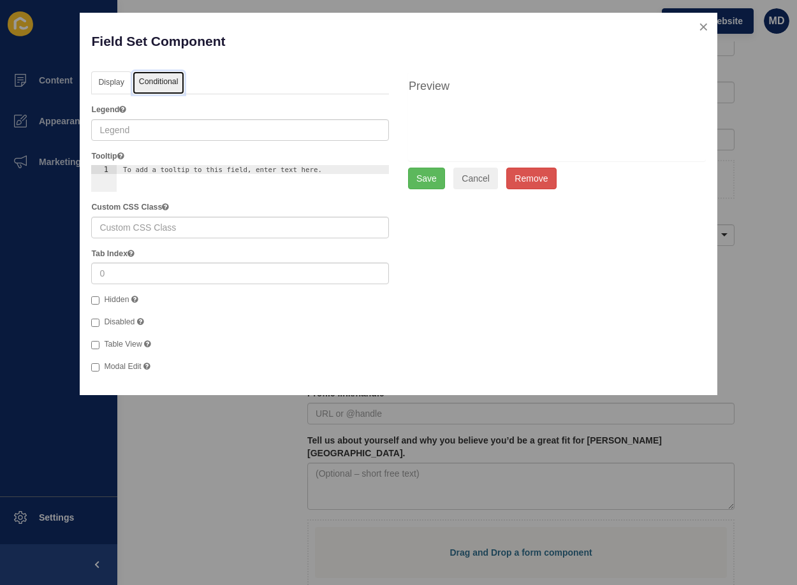
click at [149, 78] on link "Conditional" at bounding box center [159, 83] width 52 height 24
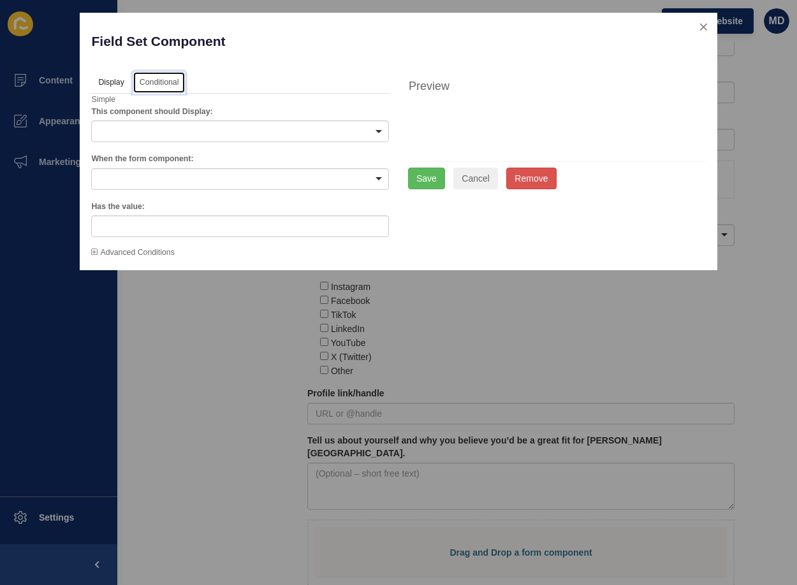
click at [147, 122] on div at bounding box center [240, 132] width 298 height 22
click at [126, 181] on div at bounding box center [240, 179] width 298 height 22
click at [703, 24] on button "close" at bounding box center [704, 26] width 26 height 27
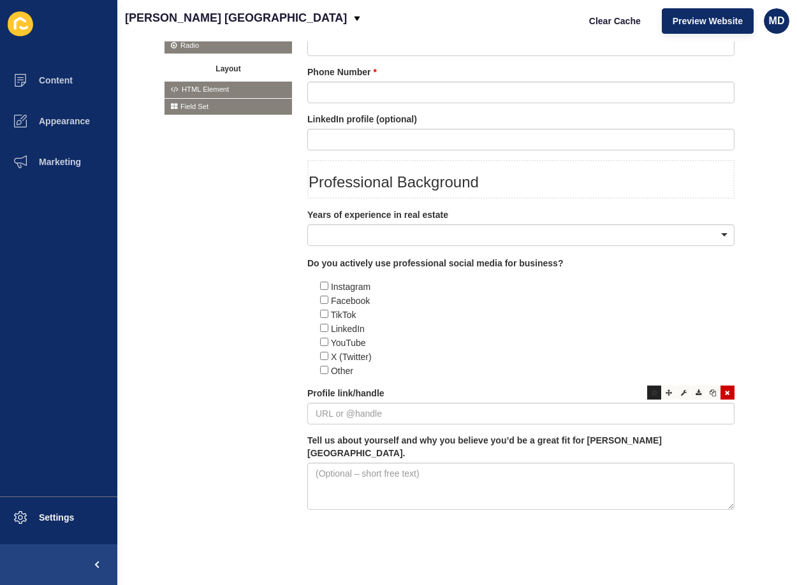
click at [651, 398] on div at bounding box center [654, 393] width 14 height 14
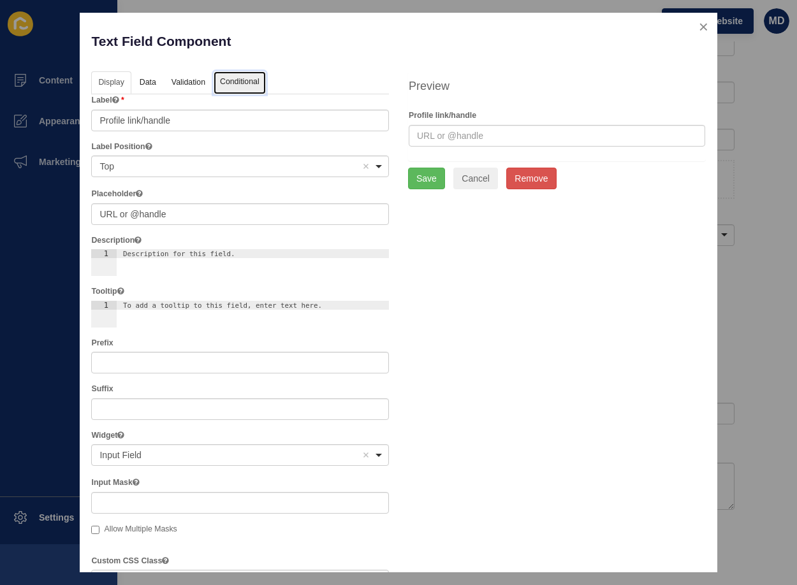
click at [224, 81] on link "Conditional" at bounding box center [240, 83] width 52 height 24
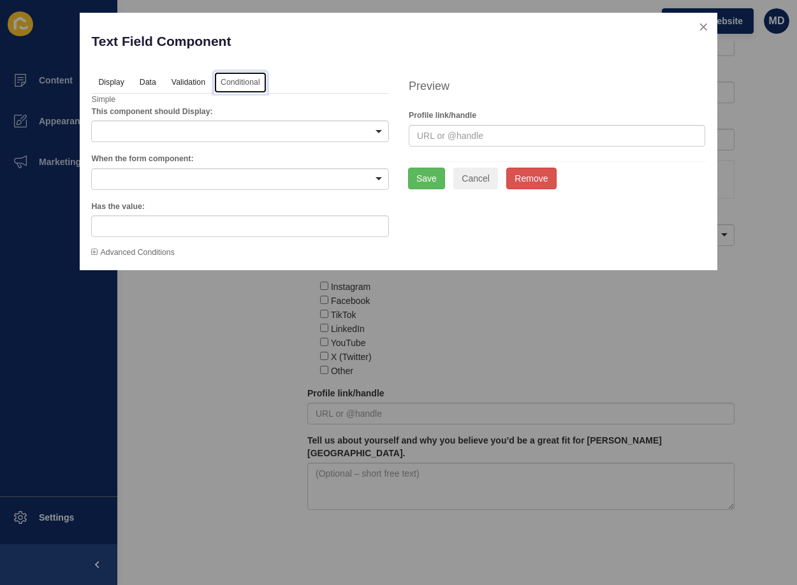
click at [122, 127] on div at bounding box center [240, 132] width 298 height 22
click at [114, 179] on div at bounding box center [240, 179] width 298 height 22
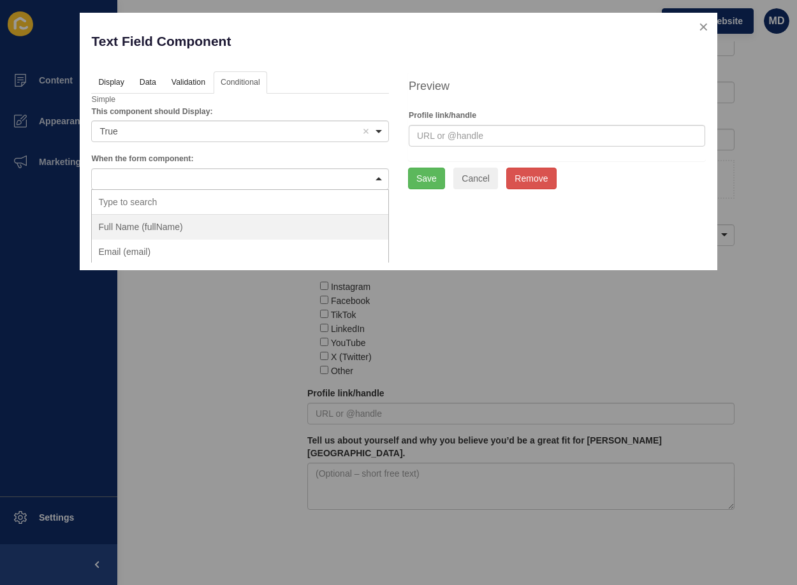
click at [137, 201] on input "false" at bounding box center [240, 202] width 297 height 25
click at [127, 178] on div at bounding box center [240, 179] width 298 height 22
type input "do"
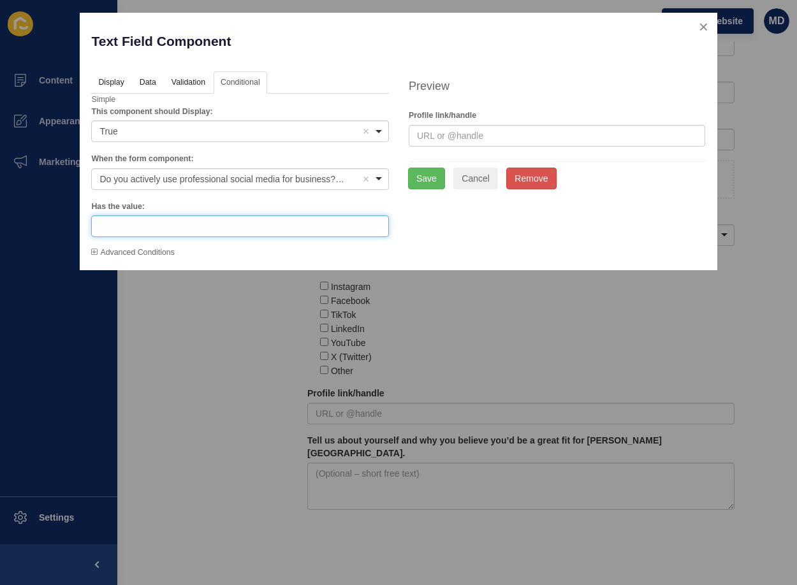
click at [126, 230] on input "text" at bounding box center [240, 227] width 298 height 22
click at [90, 252] on div "Display Data Validation API Conditional Logic Layout Label Profile link/handle …" at bounding box center [240, 165] width 317 height 188
click at [98, 253] on icon at bounding box center [94, 253] width 6 height 8
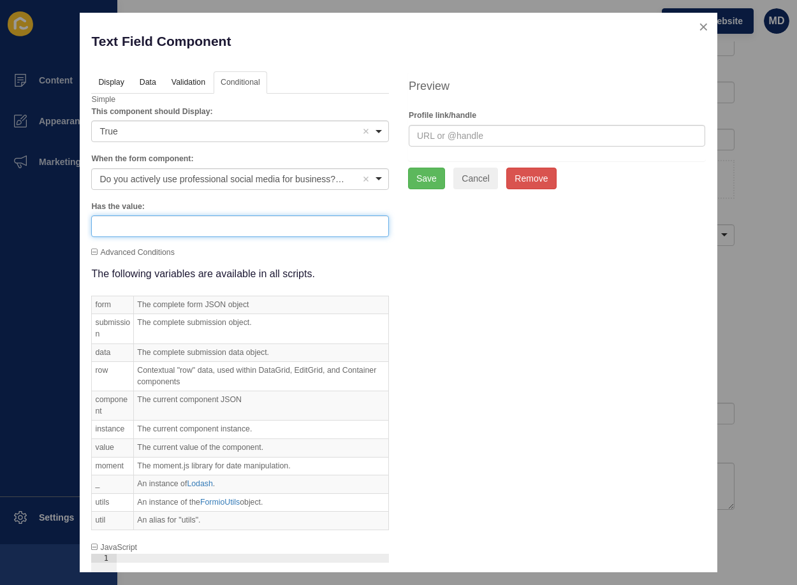
click at [126, 224] on input "text" at bounding box center [240, 227] width 298 height 22
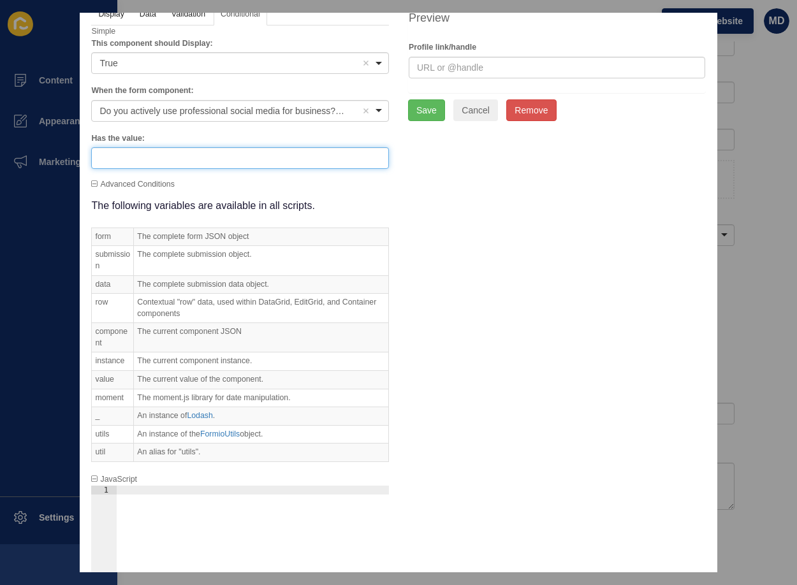
scroll to position [0, 0]
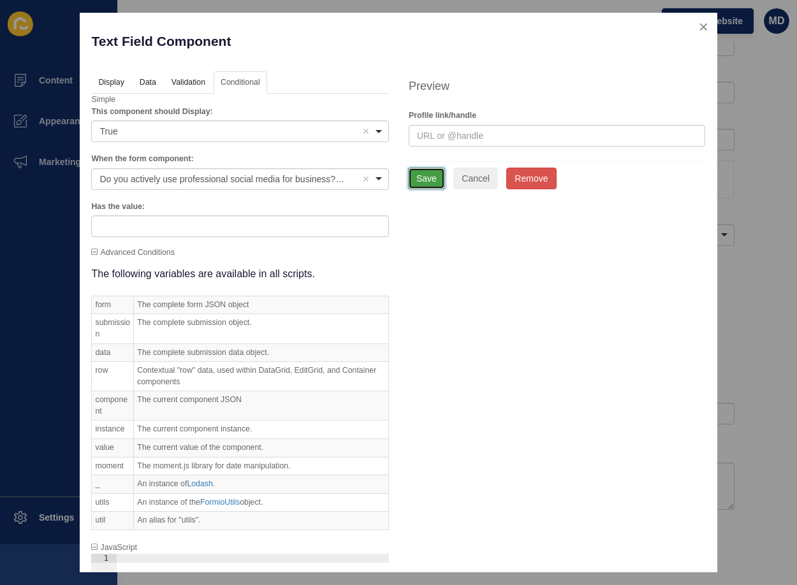
click at [409, 178] on button "Save" at bounding box center [426, 179] width 37 height 22
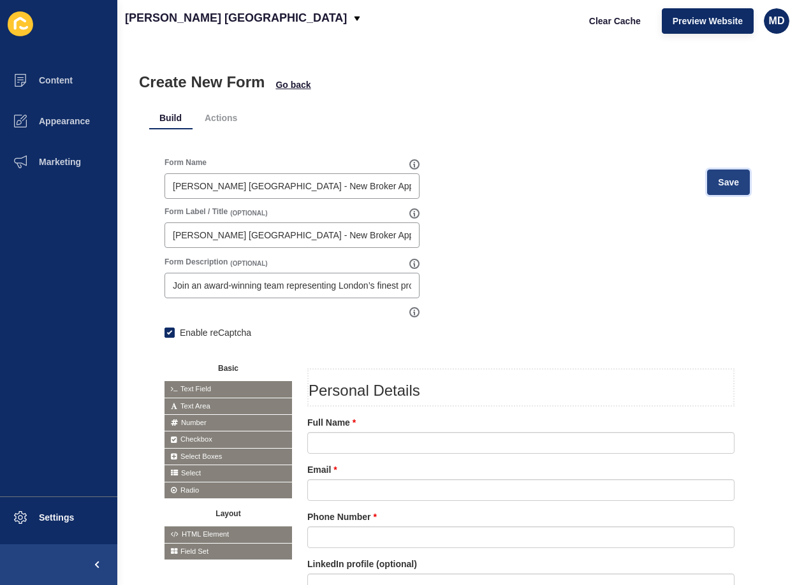
click at [718, 181] on span "Save" at bounding box center [728, 182] width 21 height 13
drag, startPoint x: 43, startPoint y: 76, endPoint x: 66, endPoint y: 84, distance: 24.2
click at [43, 76] on span "Content" at bounding box center [35, 80] width 75 height 10
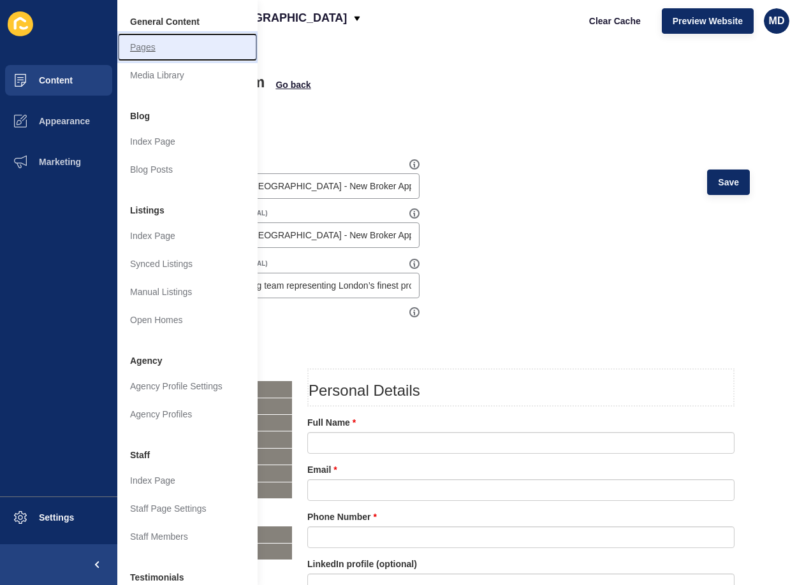
click at [180, 52] on link "Pages" at bounding box center [187, 47] width 140 height 28
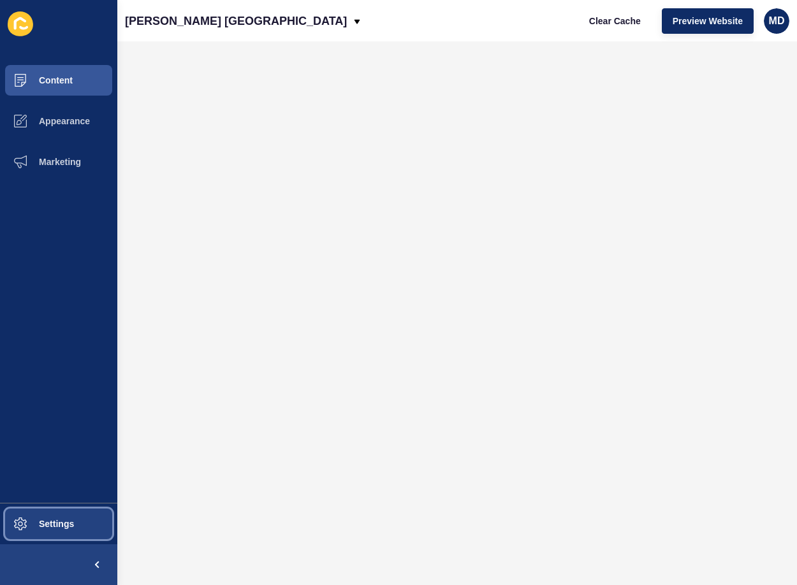
click at [73, 531] on button "Settings" at bounding box center [58, 524] width 117 height 41
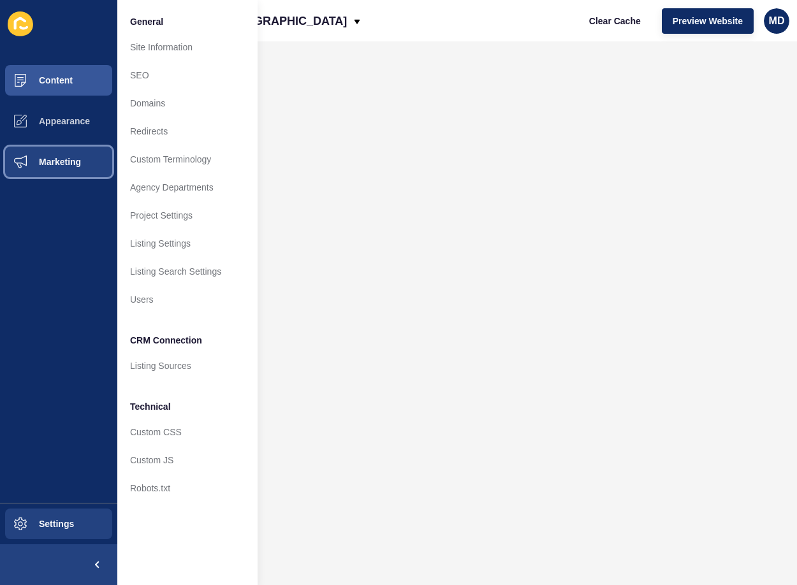
click at [47, 162] on span "Marketing" at bounding box center [39, 162] width 83 height 10
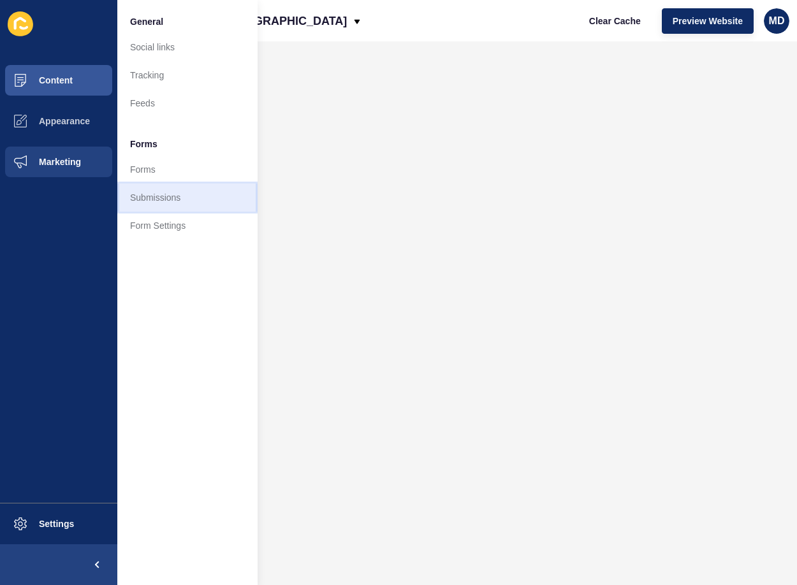
click at [142, 204] on link "Submissions" at bounding box center [187, 198] width 140 height 28
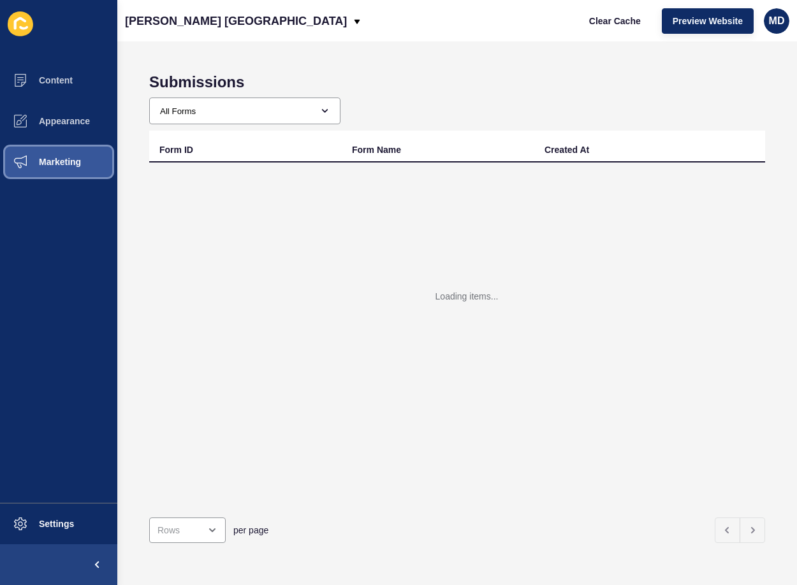
click at [59, 161] on span "Marketing" at bounding box center [39, 162] width 83 height 10
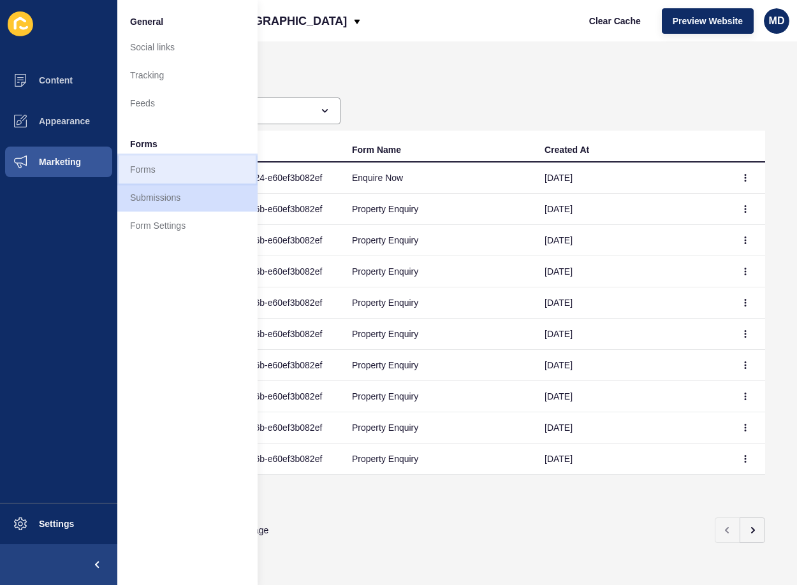
click at [130, 164] on link "Forms" at bounding box center [187, 170] width 140 height 28
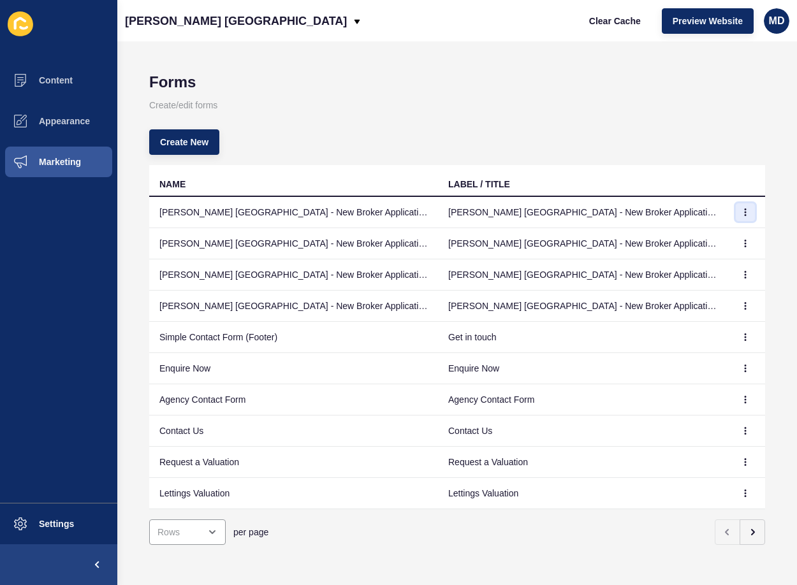
click at [742, 212] on icon "button" at bounding box center [746, 213] width 8 height 8
click at [679, 238] on link "Edit" at bounding box center [700, 238] width 89 height 28
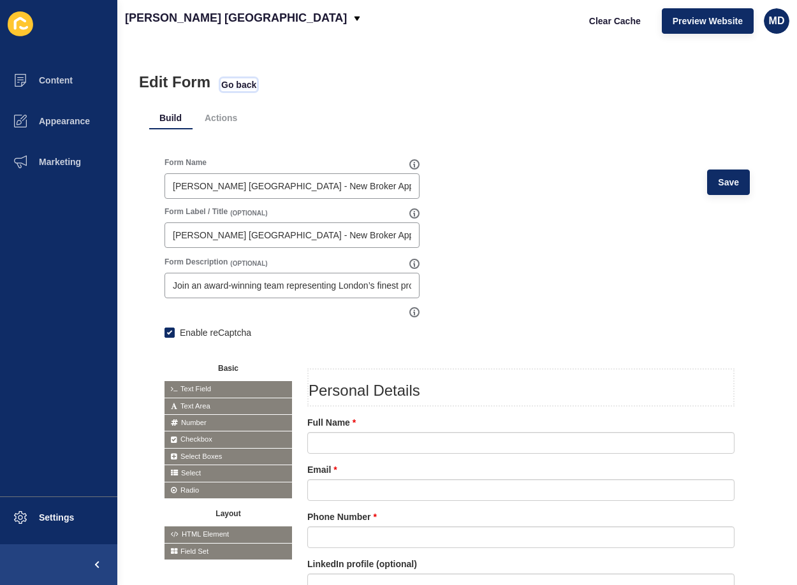
click at [230, 87] on span "Go back" at bounding box center [238, 84] width 35 height 13
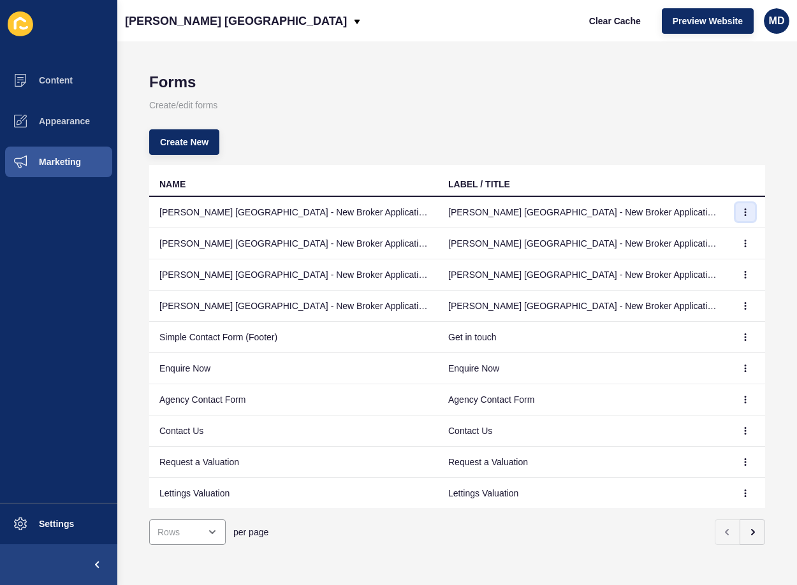
click at [742, 208] on button "button" at bounding box center [745, 212] width 19 height 18
click at [703, 266] on link "Delete" at bounding box center [700, 266] width 89 height 28
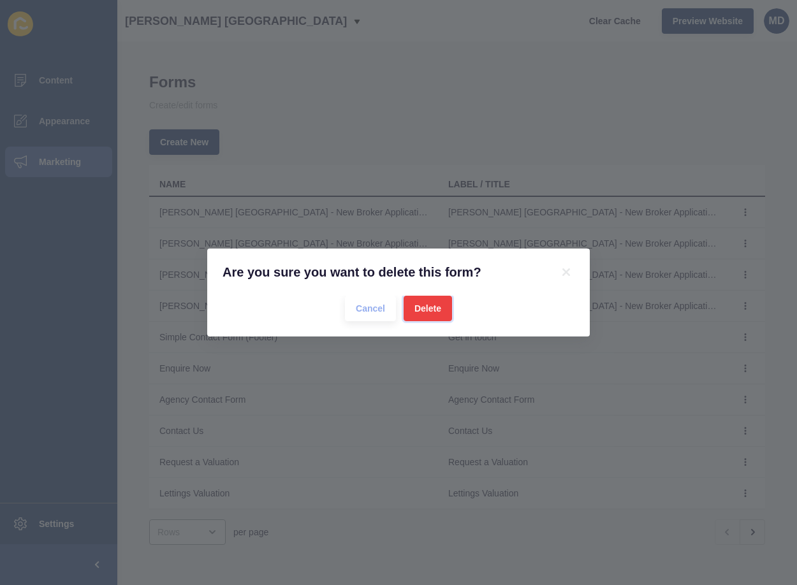
click at [431, 300] on button "Delete" at bounding box center [428, 309] width 48 height 26
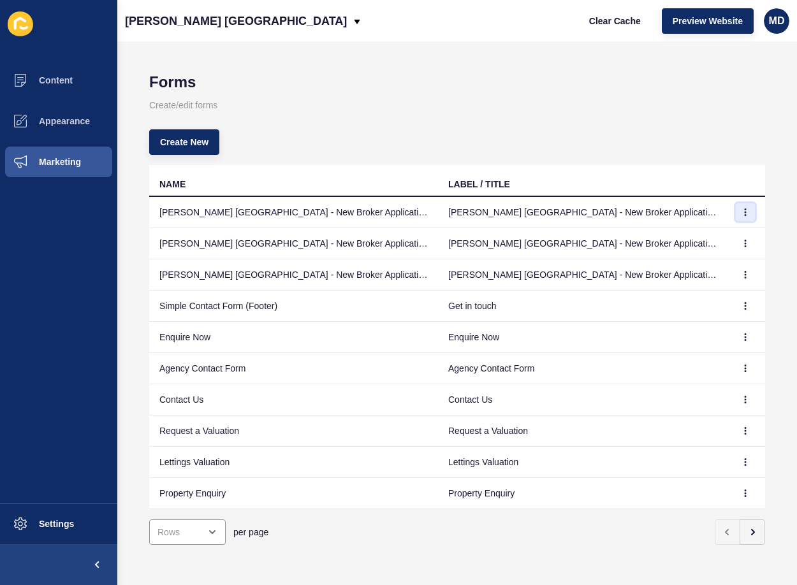
click at [742, 213] on icon "button" at bounding box center [746, 213] width 8 height 8
click at [700, 236] on link "Edit" at bounding box center [700, 238] width 89 height 28
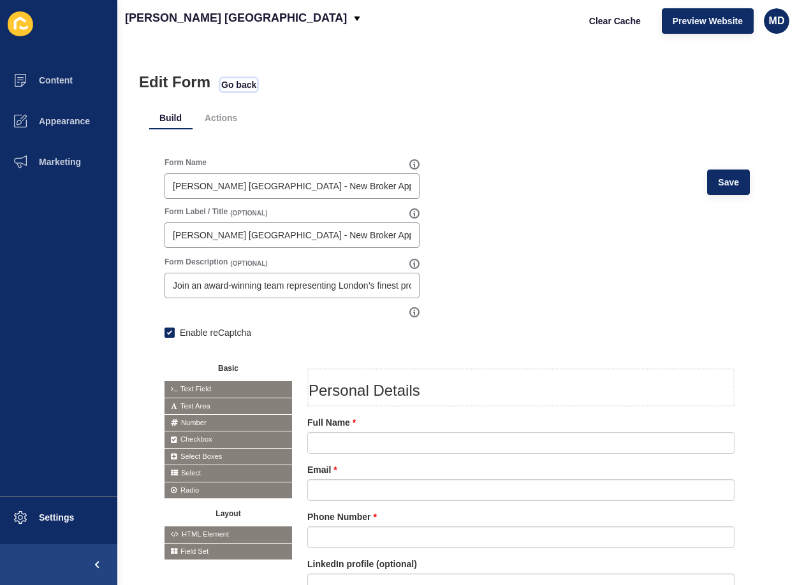
click at [231, 87] on span "Go back" at bounding box center [238, 84] width 35 height 13
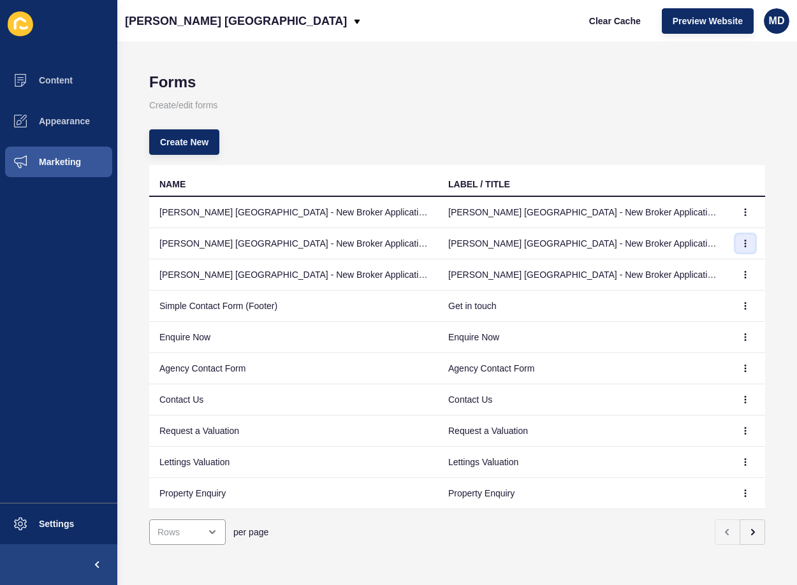
click at [740, 239] on button "button" at bounding box center [745, 244] width 19 height 18
click at [699, 273] on link "Edit" at bounding box center [700, 269] width 89 height 28
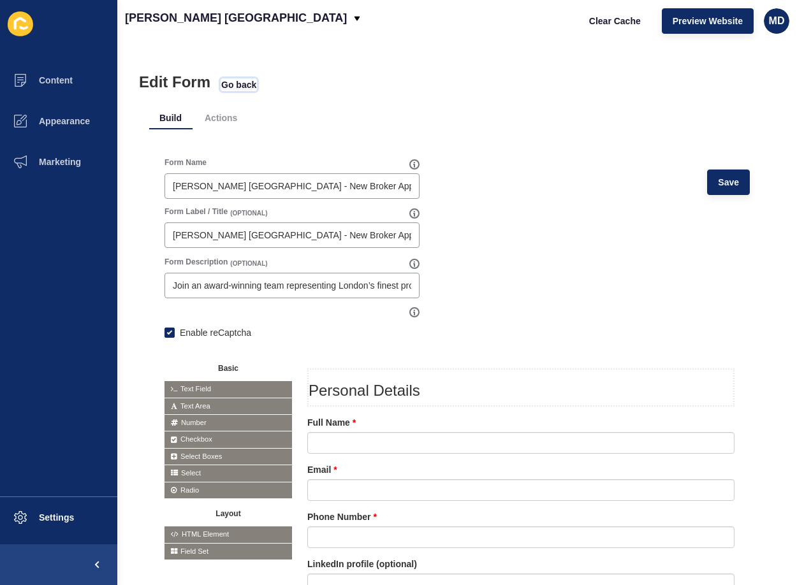
click at [232, 82] on span "Go back" at bounding box center [238, 84] width 35 height 13
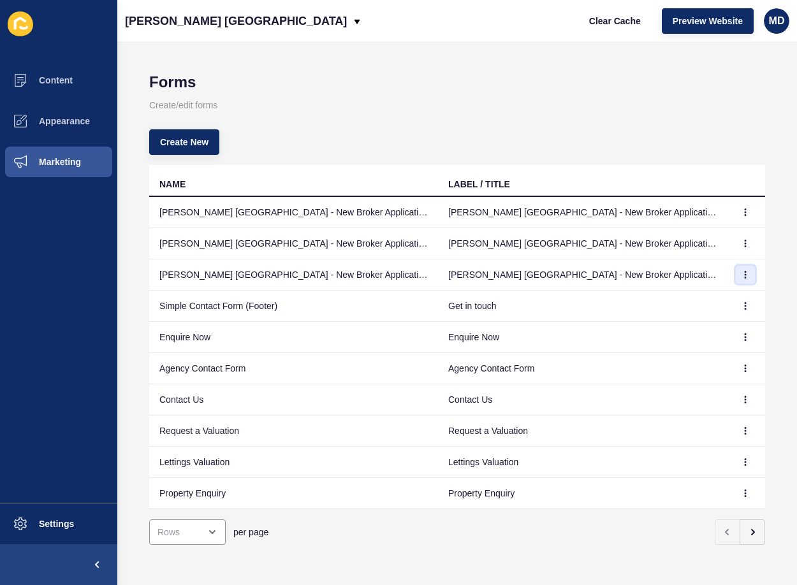
drag, startPoint x: 728, startPoint y: 272, endPoint x: 737, endPoint y: 271, distance: 9.0
click at [736, 272] on button "button" at bounding box center [745, 275] width 19 height 18
click at [688, 300] on link "Edit" at bounding box center [700, 300] width 89 height 28
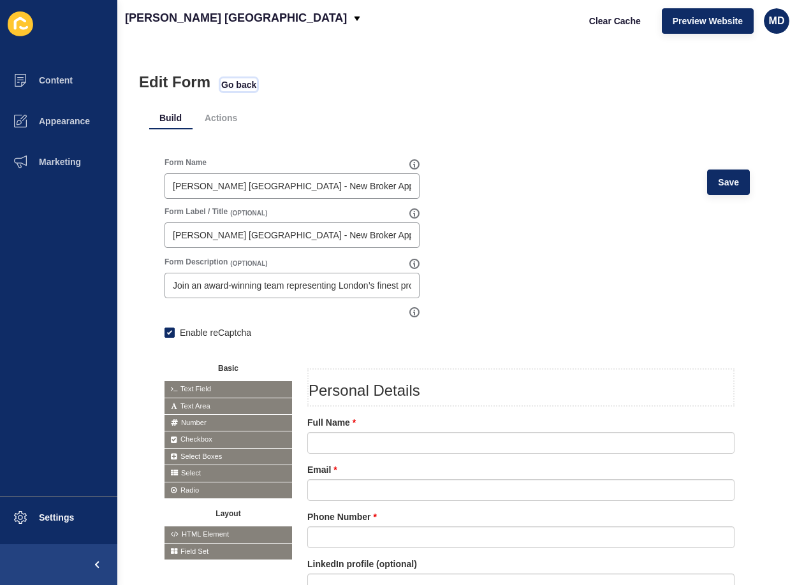
click at [242, 88] on span "Go back" at bounding box center [238, 84] width 35 height 13
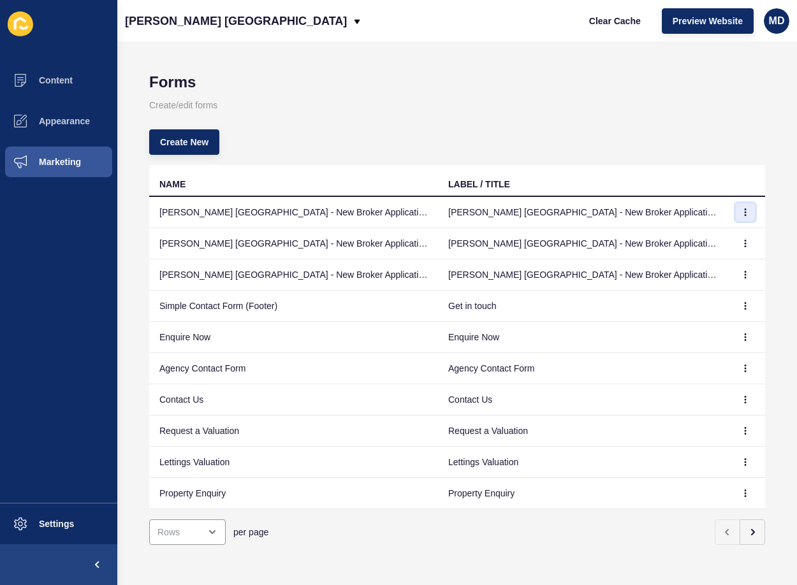
click at [736, 207] on button "button" at bounding box center [745, 212] width 19 height 18
click at [692, 265] on link "Delete" at bounding box center [700, 266] width 89 height 28
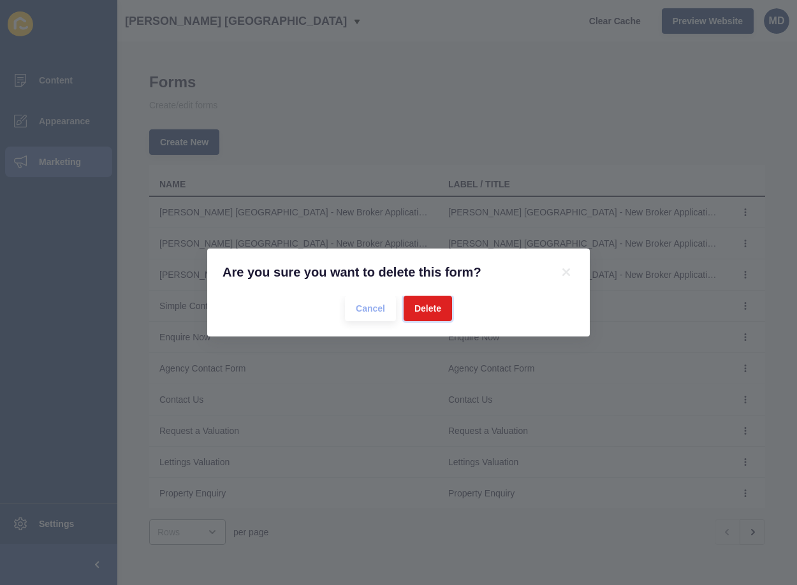
drag, startPoint x: 417, startPoint y: 305, endPoint x: 436, endPoint y: 295, distance: 21.4
click at [418, 304] on span "Delete" at bounding box center [428, 308] width 27 height 13
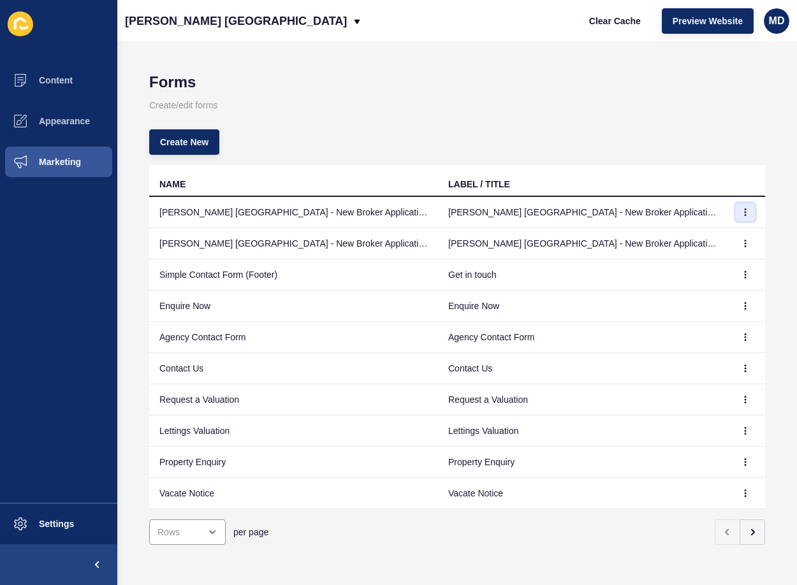
click at [742, 211] on icon "button" at bounding box center [746, 213] width 8 height 8
click at [673, 265] on link "Delete" at bounding box center [700, 266] width 89 height 28
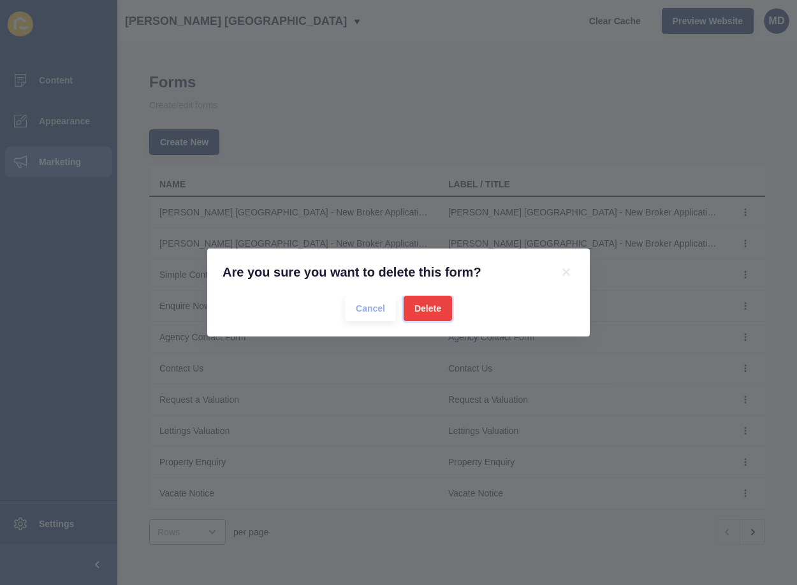
click at [437, 307] on span "Delete" at bounding box center [428, 308] width 27 height 13
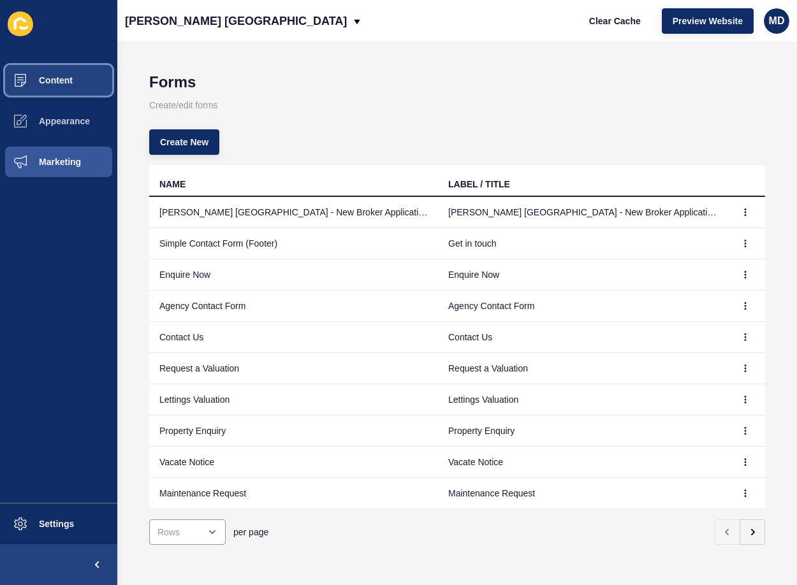
click at [48, 77] on span "Content" at bounding box center [35, 80] width 75 height 10
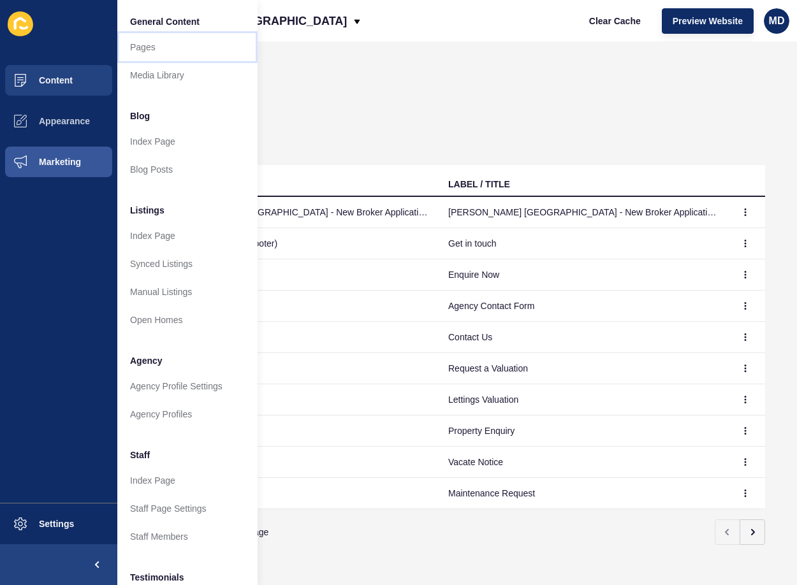
click at [173, 54] on link "Pages" at bounding box center [187, 47] width 140 height 28
